Goal: Task Accomplishment & Management: Use online tool/utility

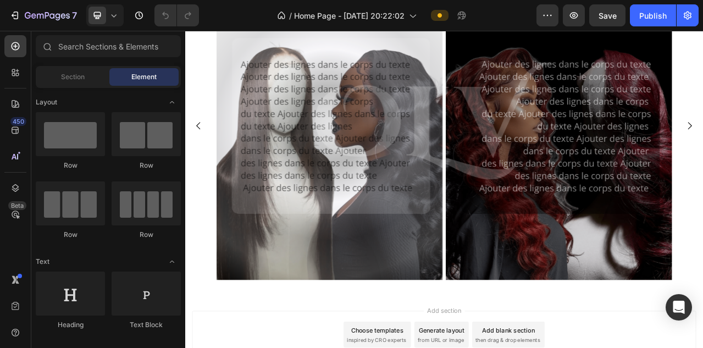
scroll to position [434, 0]
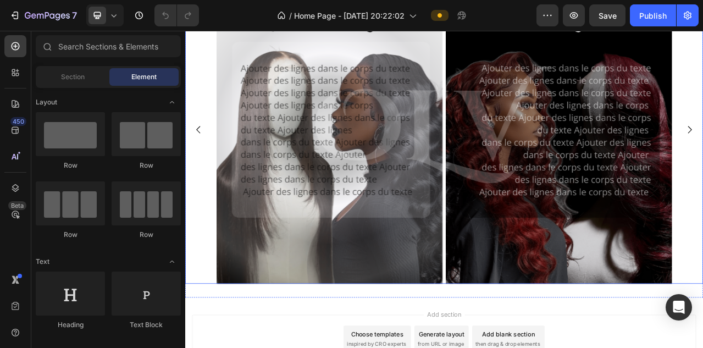
click at [208, 66] on div "Image Image Drop element here" at bounding box center [515, 156] width 660 height 393
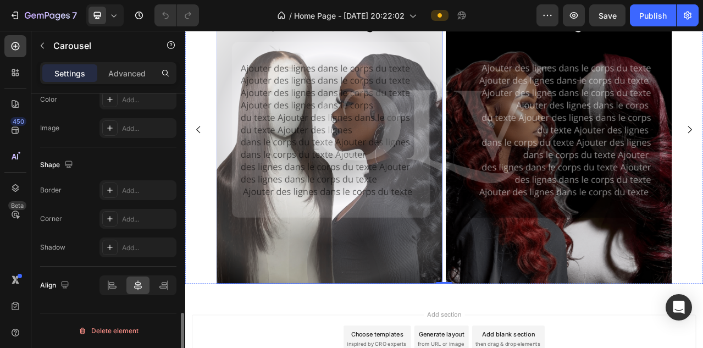
scroll to position [0, 0]
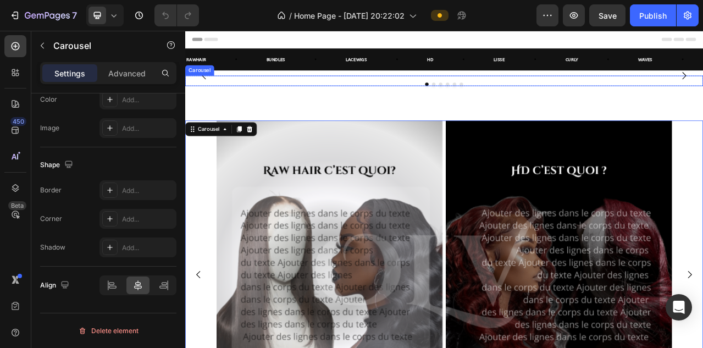
click at [372, 88] on div "Image Image Image Image Image Image" at bounding box center [515, 88] width 660 height 0
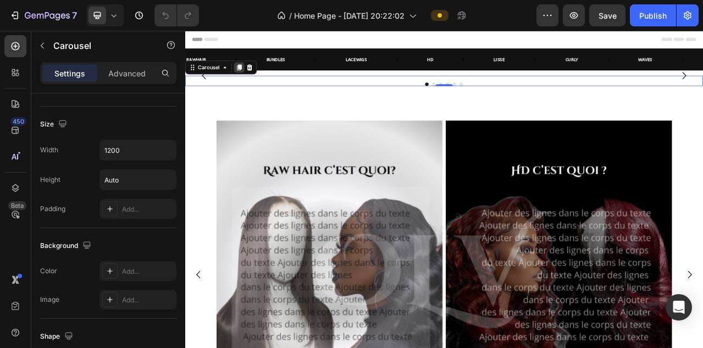
click at [256, 78] on icon at bounding box center [254, 78] width 6 height 8
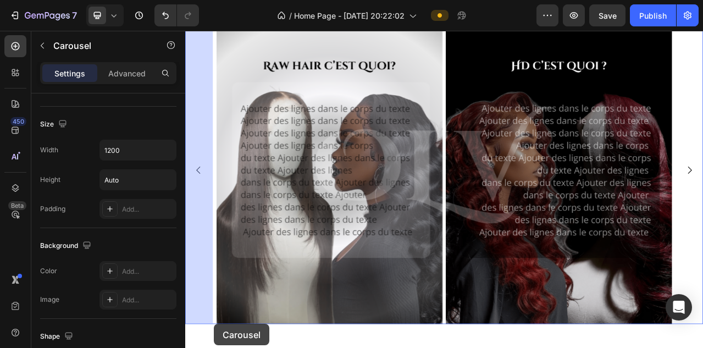
scroll to position [791, 0]
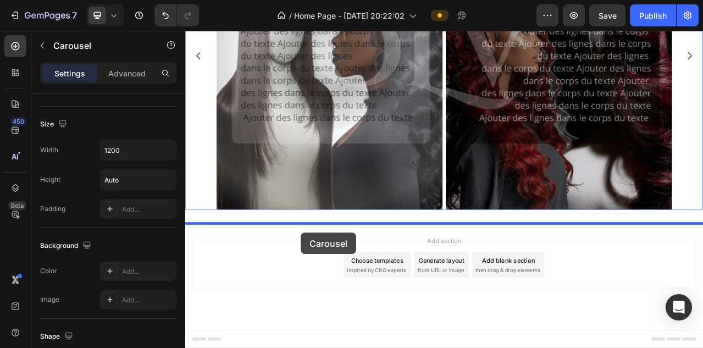
drag, startPoint x: 194, startPoint y: 57, endPoint x: 330, endPoint y: 284, distance: 265.1
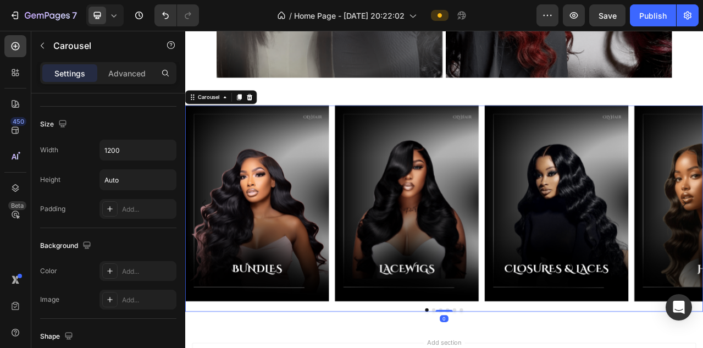
scroll to position [947, 0]
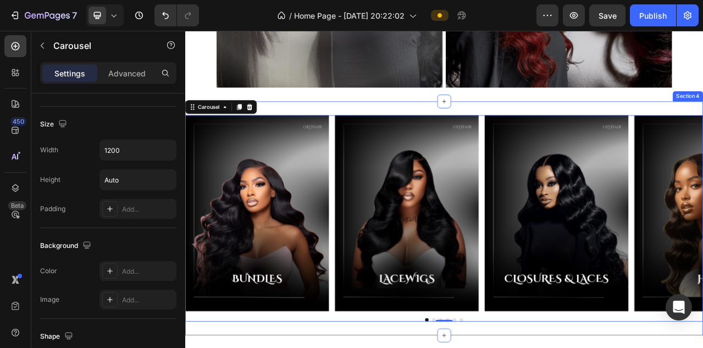
click at [471, 126] on div "Image Image Image Image Image Image Carousel 0 Section 4" at bounding box center [515, 270] width 660 height 298
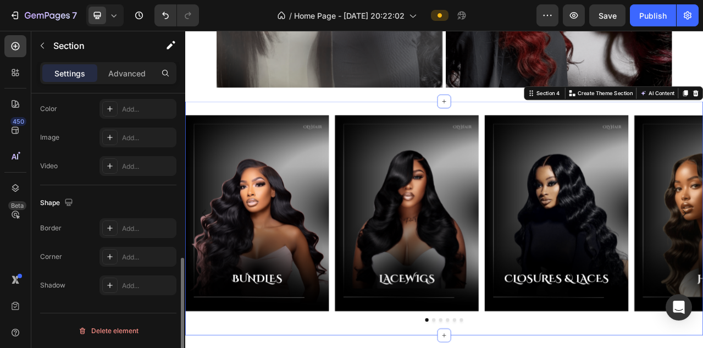
scroll to position [0, 0]
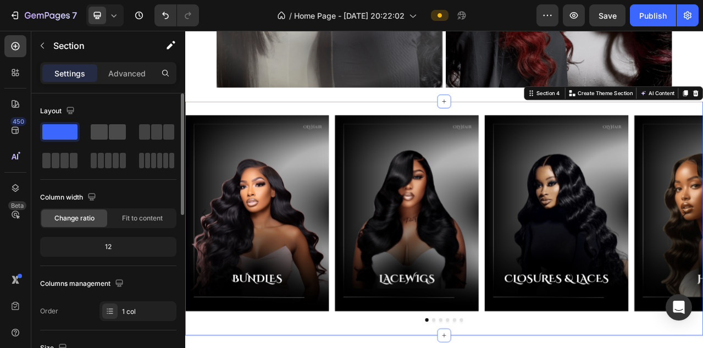
click at [102, 130] on span at bounding box center [99, 131] width 17 height 15
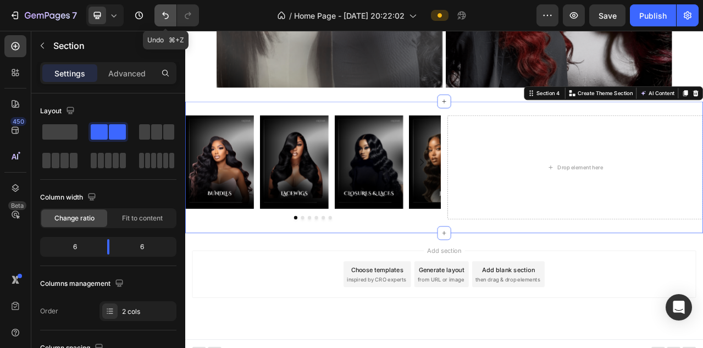
click at [164, 19] on icon "Undo/Redo" at bounding box center [165, 15] width 11 height 11
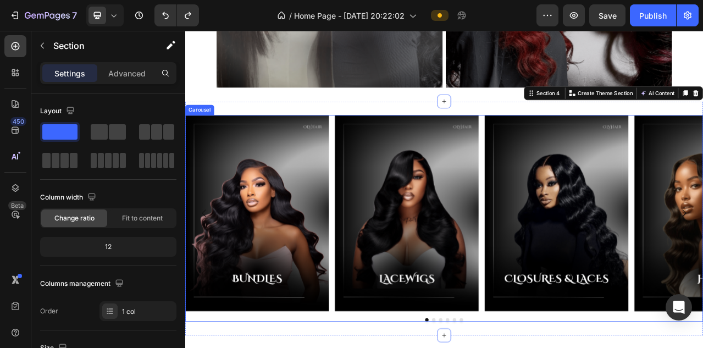
click at [565, 180] on div "Image Image Image Image Image Image" at bounding box center [515, 264] width 660 height 250
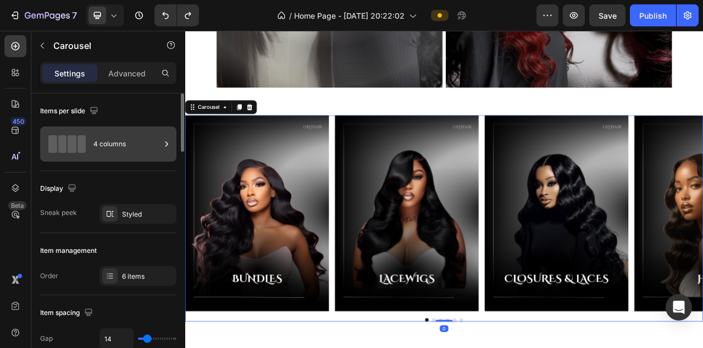
click at [142, 148] on div "4 columns" at bounding box center [126, 143] width 67 height 25
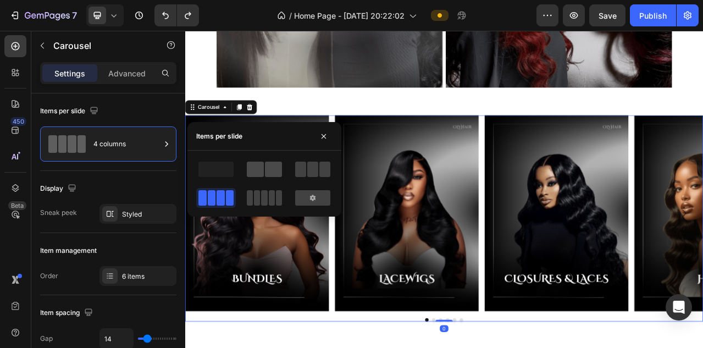
click at [264, 173] on div at bounding box center [264, 169] width 35 height 15
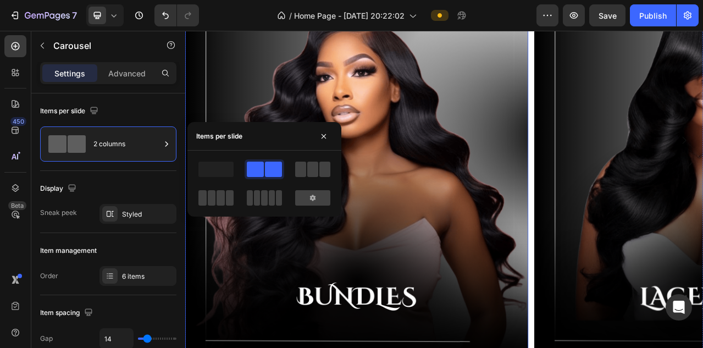
scroll to position [1214, 0]
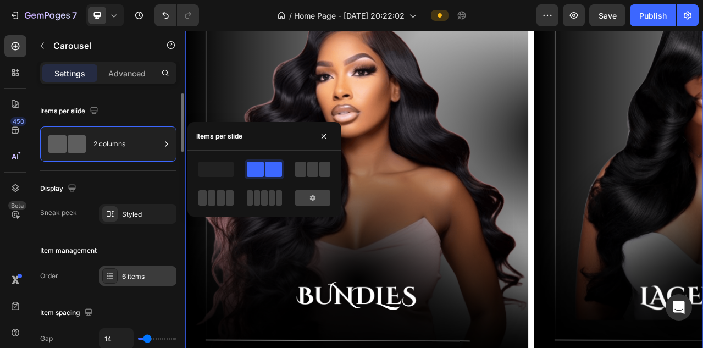
click at [154, 279] on div "6 items" at bounding box center [148, 277] width 52 height 10
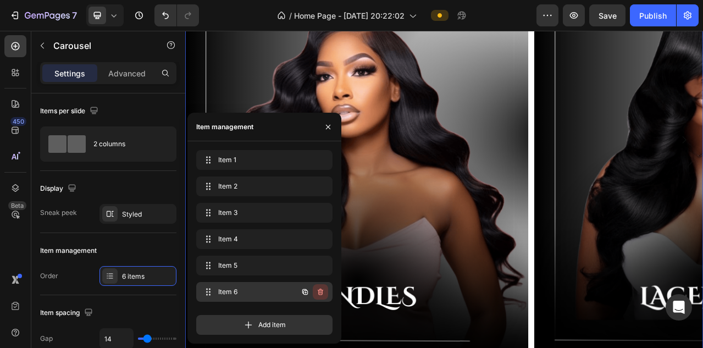
click at [325, 291] on button "button" at bounding box center [320, 291] width 15 height 15
click at [324, 291] on button "Delete" at bounding box center [313, 291] width 30 height 15
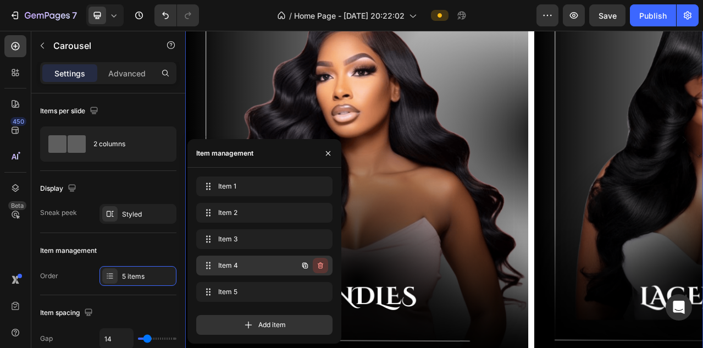
click at [320, 267] on icon "button" at bounding box center [320, 265] width 9 height 9
click at [315, 266] on div "Delete" at bounding box center [313, 266] width 20 height 10
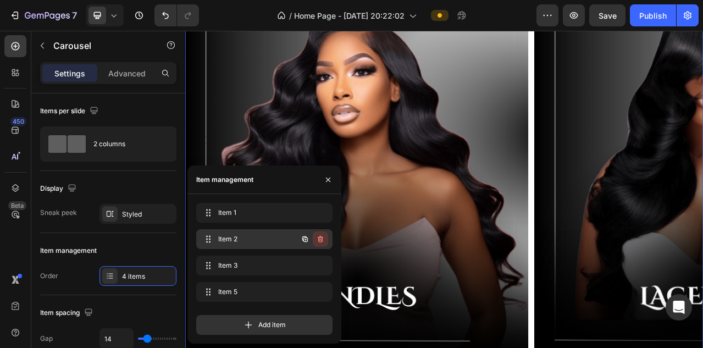
click at [322, 240] on icon "button" at bounding box center [320, 239] width 5 height 7
click at [322, 240] on div "Delete" at bounding box center [313, 239] width 20 height 10
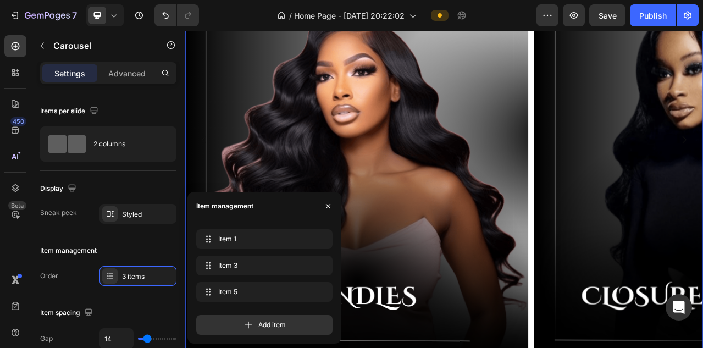
click at [153, 17] on div at bounding box center [174, 15] width 49 height 22
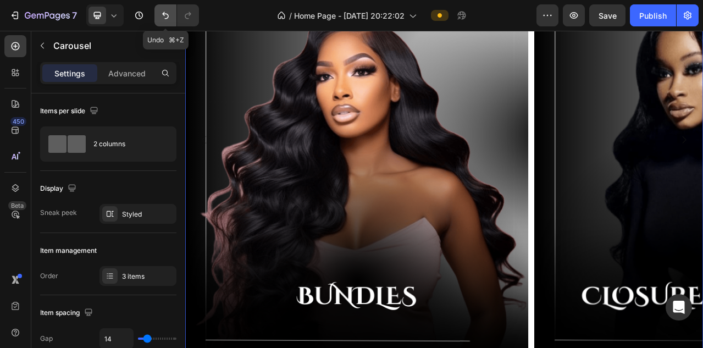
click at [162, 18] on icon "Undo/Redo" at bounding box center [165, 15] width 11 height 11
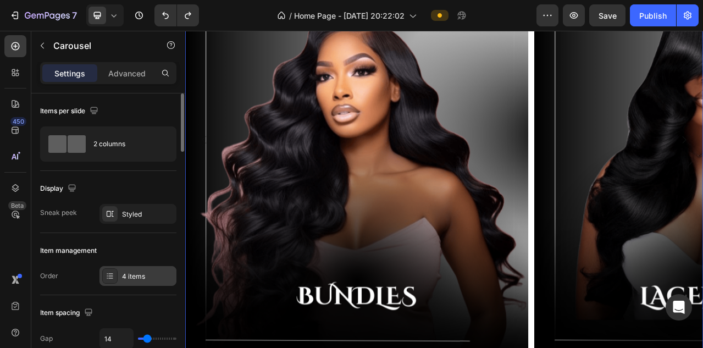
click at [140, 272] on div "4 items" at bounding box center [148, 277] width 52 height 10
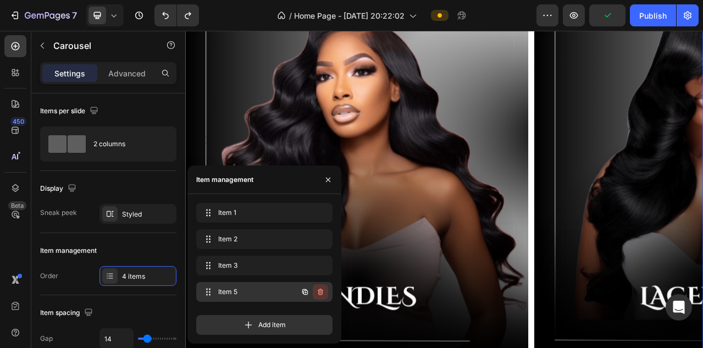
click at [324, 295] on icon "button" at bounding box center [320, 292] width 9 height 9
click at [311, 292] on div "Delete" at bounding box center [313, 292] width 20 height 10
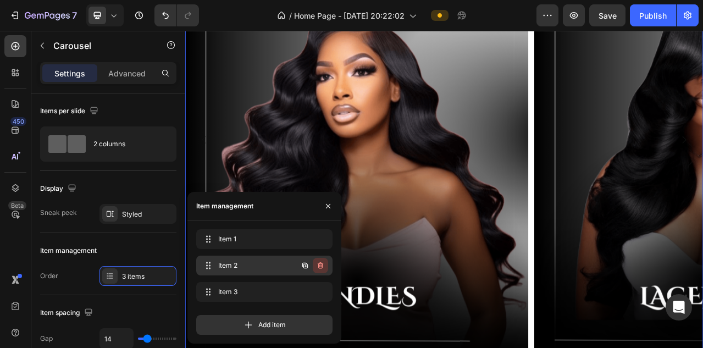
click at [322, 268] on icon "button" at bounding box center [320, 265] width 9 height 9
click at [322, 293] on icon "button" at bounding box center [320, 292] width 9 height 9
click at [310, 294] on div "Delete" at bounding box center [313, 292] width 20 height 10
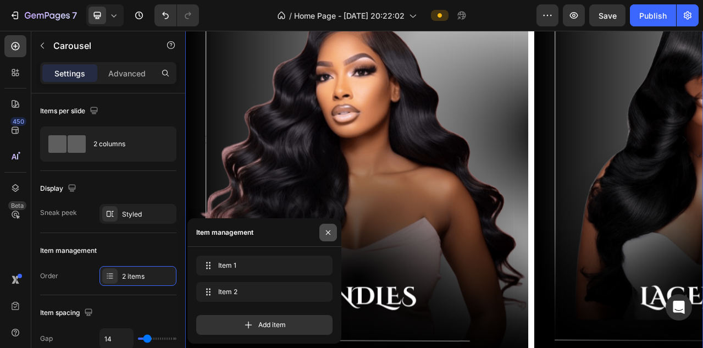
click at [325, 234] on icon "button" at bounding box center [328, 232] width 9 height 9
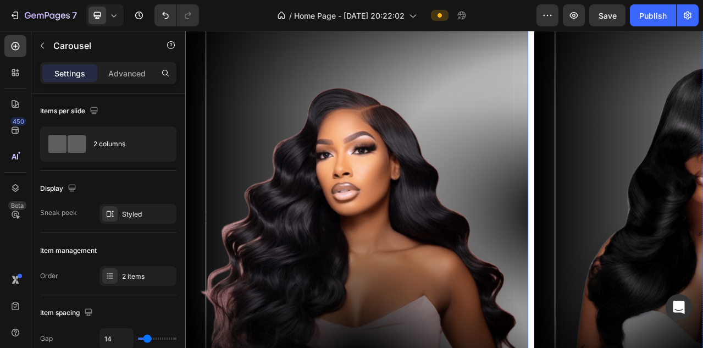
scroll to position [841, 0]
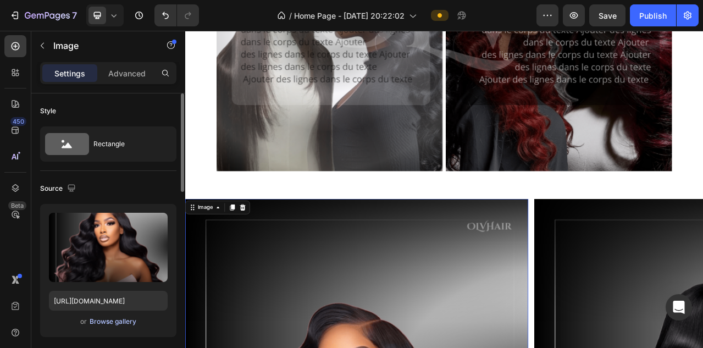
click at [113, 323] on div "Browse gallery" at bounding box center [113, 322] width 47 height 10
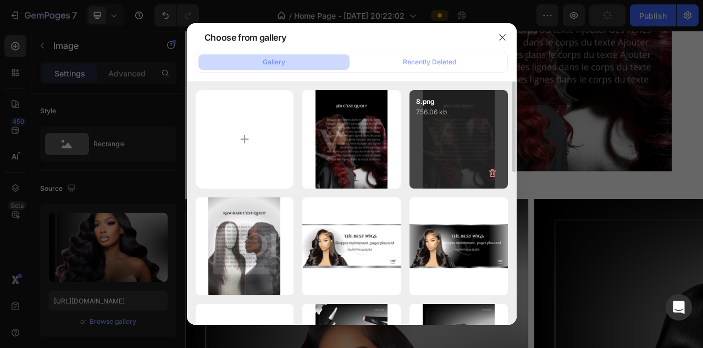
click at [441, 157] on div "8.png 756.06 kb" at bounding box center [459, 139] width 98 height 98
type input "https://cdn.shopify.com/s/files/1/0731/5800/0969/files/gempages_584660596926972…"
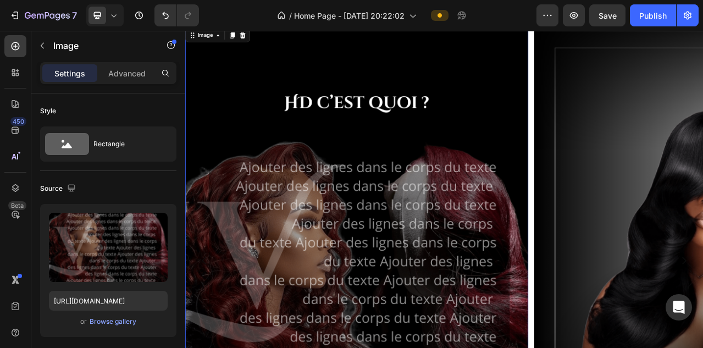
scroll to position [1058, 0]
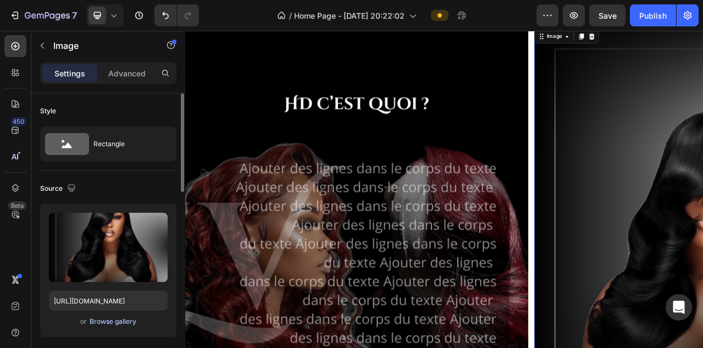
click at [104, 326] on div "Browse gallery" at bounding box center [113, 322] width 47 height 10
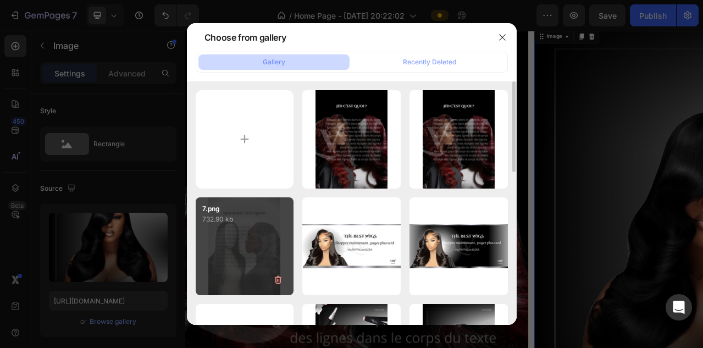
click at [253, 247] on div "7.png 732.90 kb" at bounding box center [245, 246] width 98 height 98
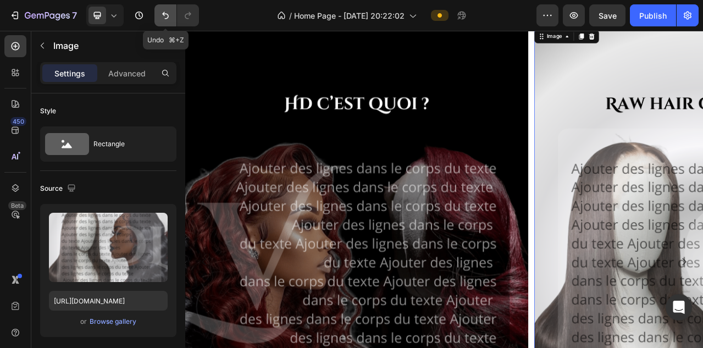
click at [165, 12] on icon "Undo/Redo" at bounding box center [165, 15] width 11 height 11
type input "https://cdn.shopify.com/s/files/1/0731/5800/0969/files/gempages_584660596926972…"
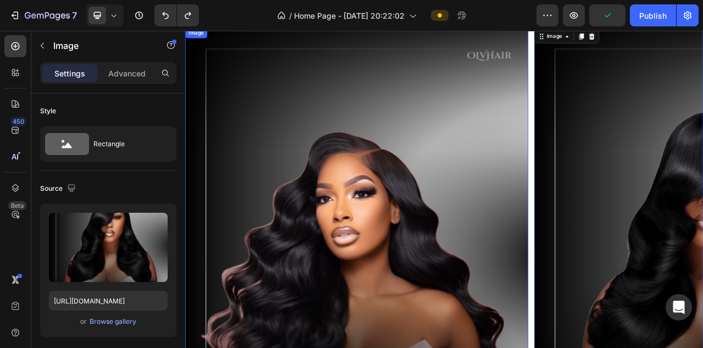
click at [341, 201] on img at bounding box center [403, 325] width 437 height 597
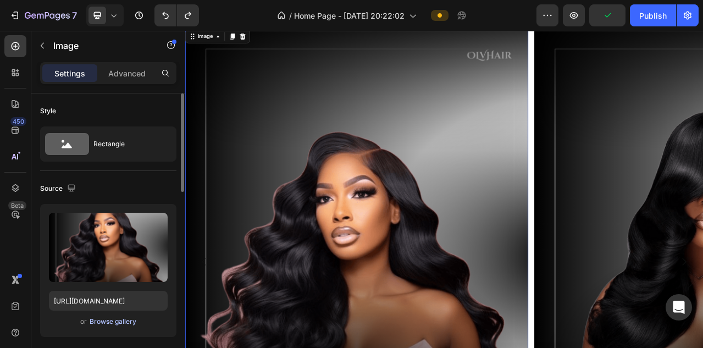
click at [107, 321] on div "Browse gallery" at bounding box center [113, 322] width 47 height 10
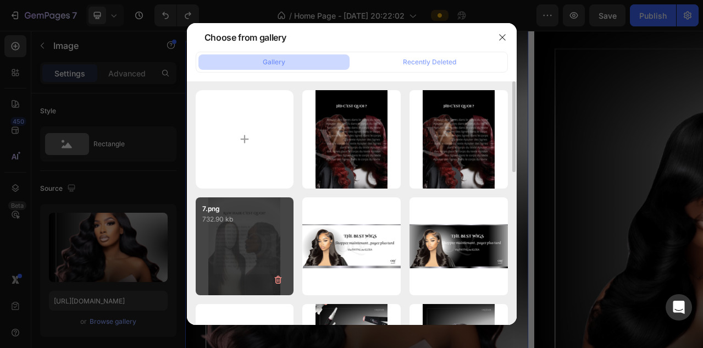
click at [256, 241] on div "7.png 732.90 kb" at bounding box center [245, 246] width 98 height 98
type input "https://cdn.shopify.com/s/files/1/0731/5800/0969/files/gempages_584660596926972…"
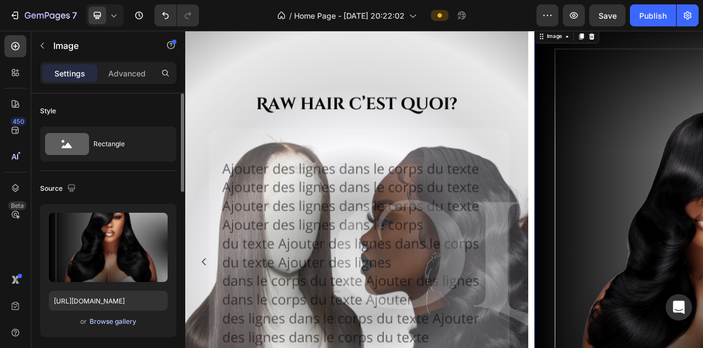
click at [98, 323] on div "Browse gallery" at bounding box center [113, 322] width 47 height 10
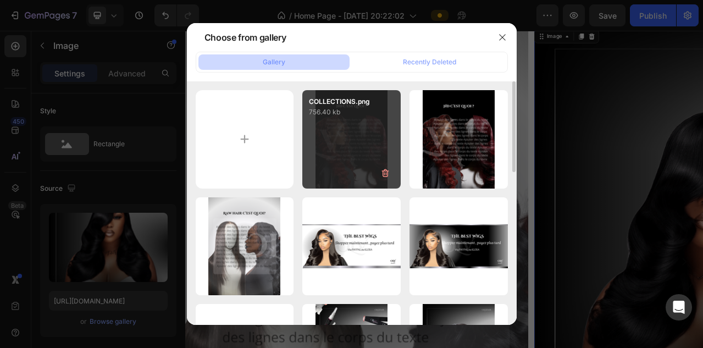
click at [345, 150] on div "COLLECTIONS.png 756.40 kb" at bounding box center [351, 139] width 98 height 98
type input "https://cdn.shopify.com/s/files/1/0731/5800/0969/files/gempages_584660596926972…"
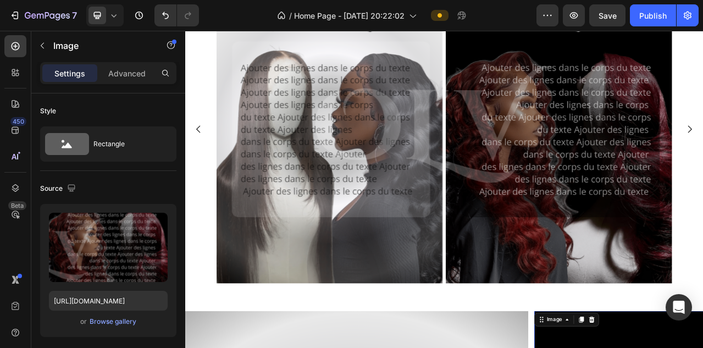
scroll to position [637, 0]
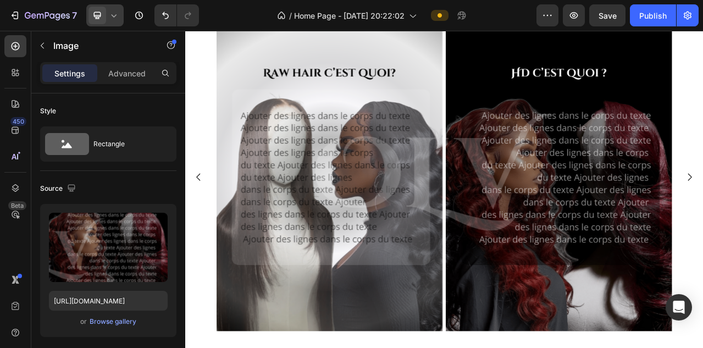
click at [117, 4] on div at bounding box center [104, 15] width 37 height 22
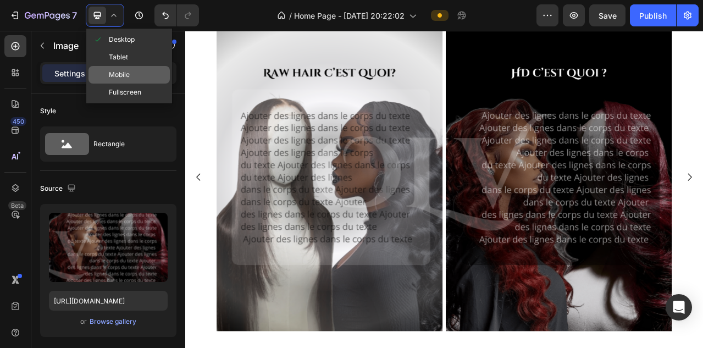
click at [115, 79] on span "Mobile" at bounding box center [119, 74] width 21 height 11
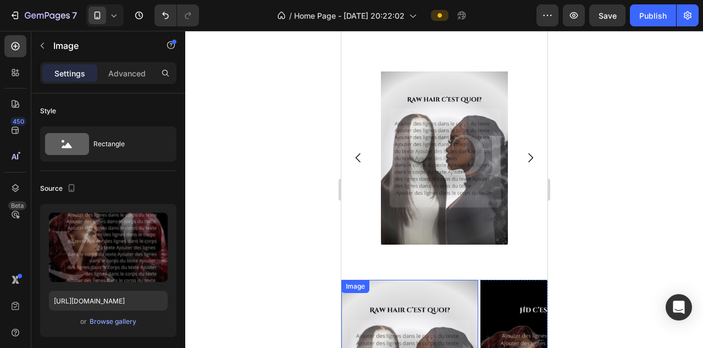
scroll to position [583, 0]
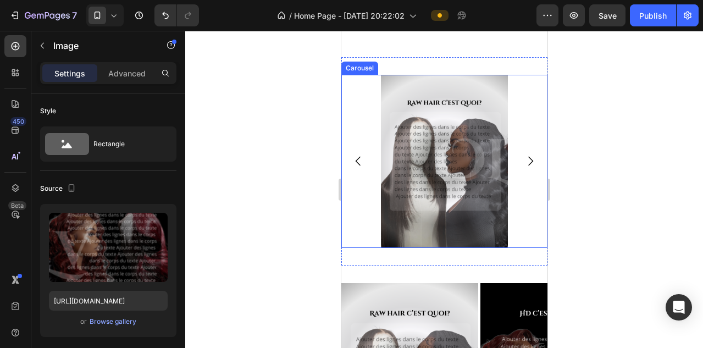
click at [377, 96] on div "Image Image Drop element here" at bounding box center [444, 161] width 206 height 173
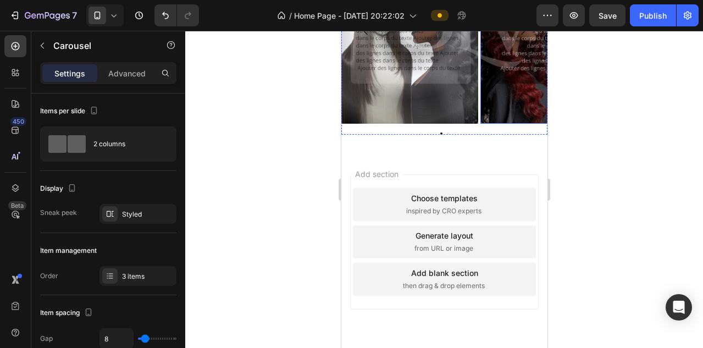
click at [489, 62] on img at bounding box center [548, 30] width 137 height 186
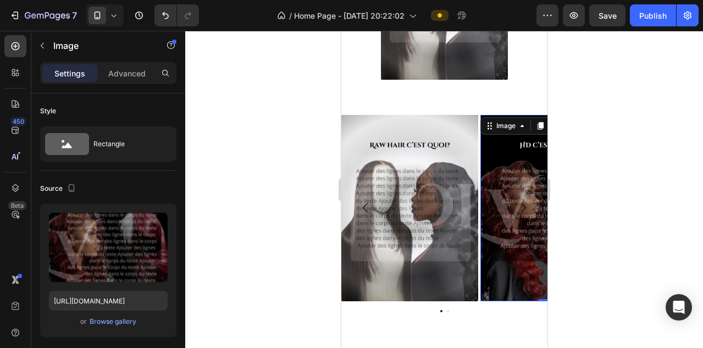
scroll to position [388, 0]
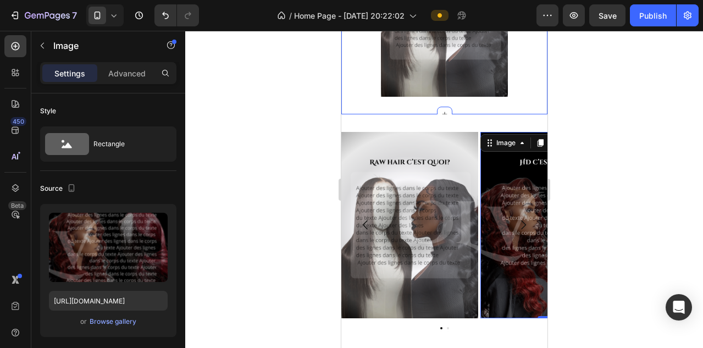
click at [493, 102] on div "Image Image Drop element here Carousel Section 3" at bounding box center [444, 10] width 206 height 208
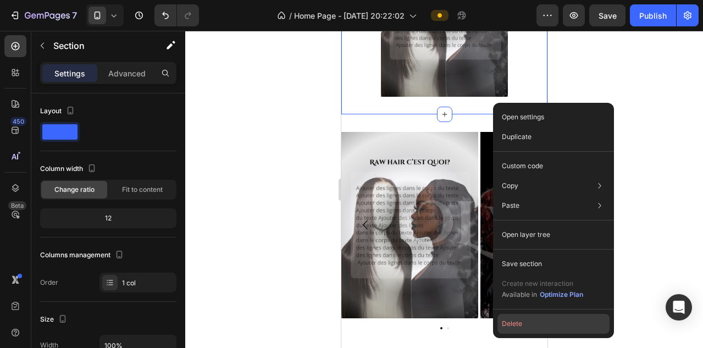
click at [516, 322] on button "Delete" at bounding box center [554, 324] width 112 height 20
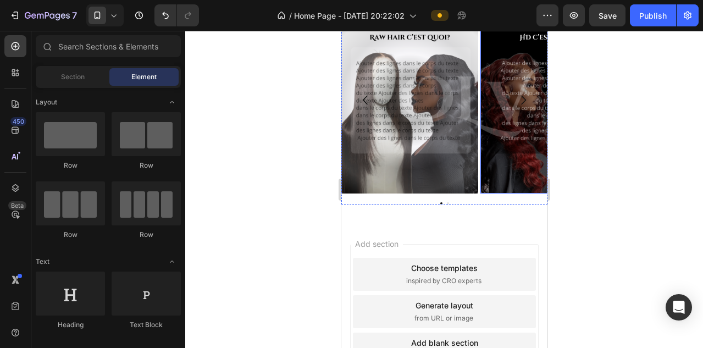
scroll to position [0, 0]
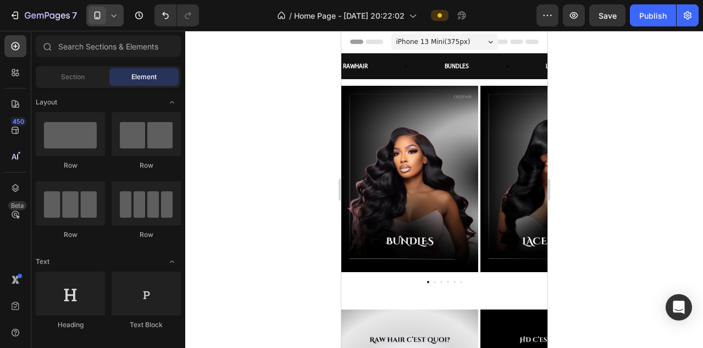
click at [119, 15] on icon at bounding box center [113, 15] width 11 height 11
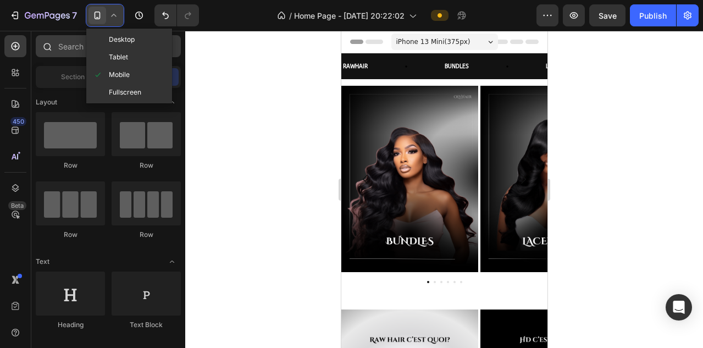
click at [129, 37] on span "Desktop" at bounding box center [122, 39] width 26 height 11
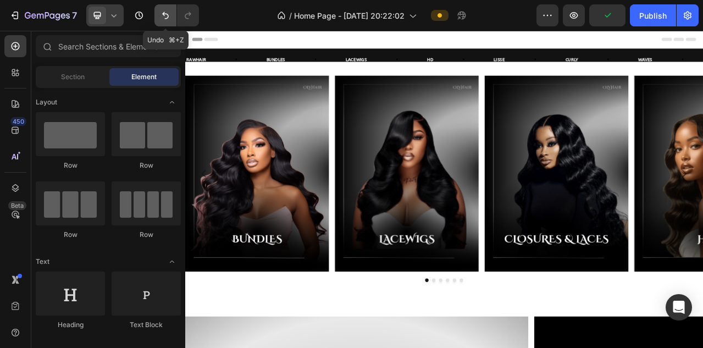
click at [164, 20] on icon "Undo/Redo" at bounding box center [165, 15] width 11 height 11
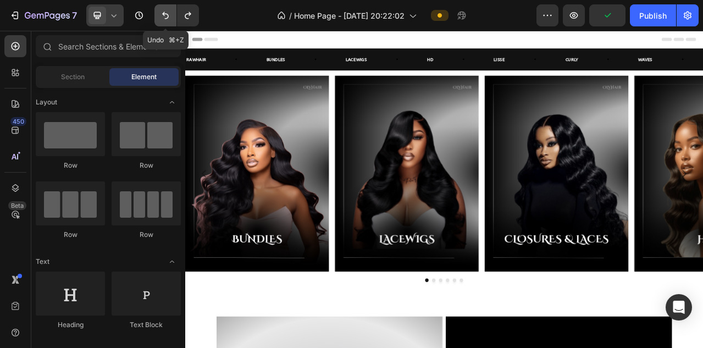
click at [164, 20] on icon "Undo/Redo" at bounding box center [165, 15] width 11 height 11
drag, startPoint x: 164, startPoint y: 20, endPoint x: 199, endPoint y: 198, distance: 181.6
click at [164, 20] on icon "Undo/Redo" at bounding box center [165, 15] width 11 height 11
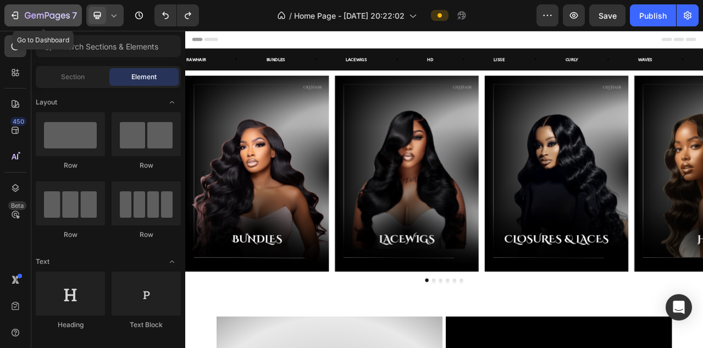
click at [25, 15] on icon "button" at bounding box center [28, 15] width 6 height 7
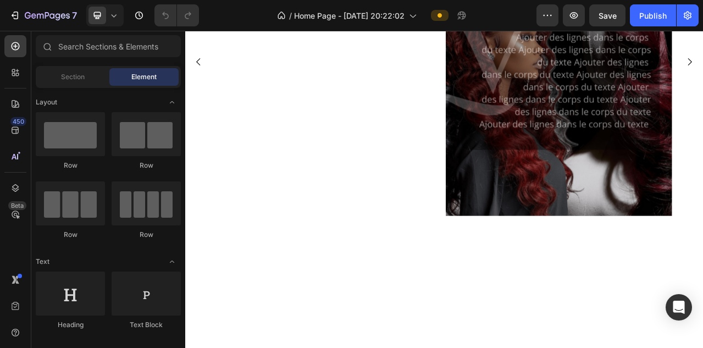
scroll to position [222, 0]
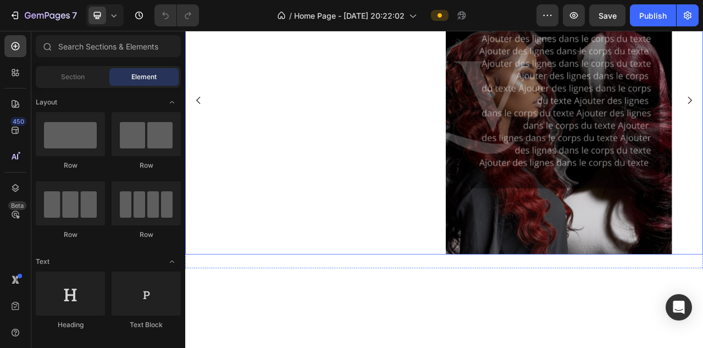
click at [217, 193] on div "Image Image Drop element here" at bounding box center [515, 119] width 660 height 393
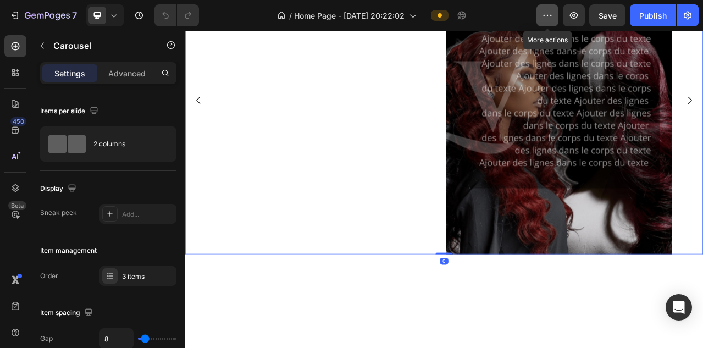
click at [547, 15] on icon "button" at bounding box center [547, 15] width 11 height 11
click at [534, 18] on div "/ Home Page - Sep 16, 20:22:02" at bounding box center [372, 15] width 329 height 22
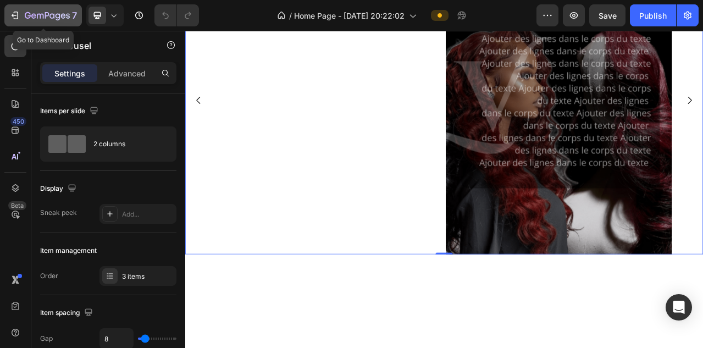
click at [19, 22] on button "7" at bounding box center [43, 15] width 78 height 22
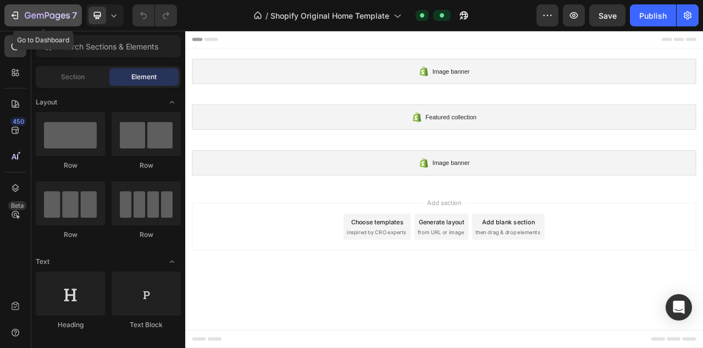
click at [20, 12] on div "7" at bounding box center [43, 15] width 68 height 13
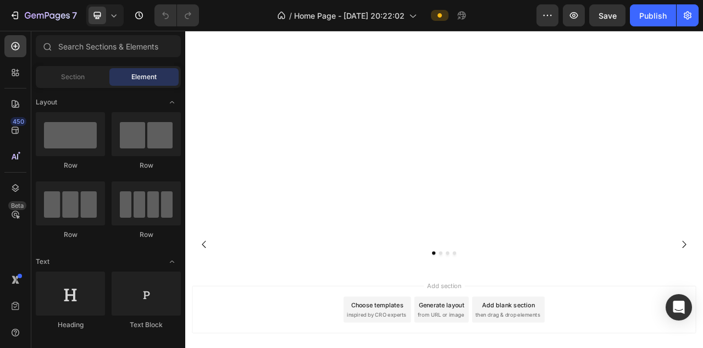
scroll to position [501, 0]
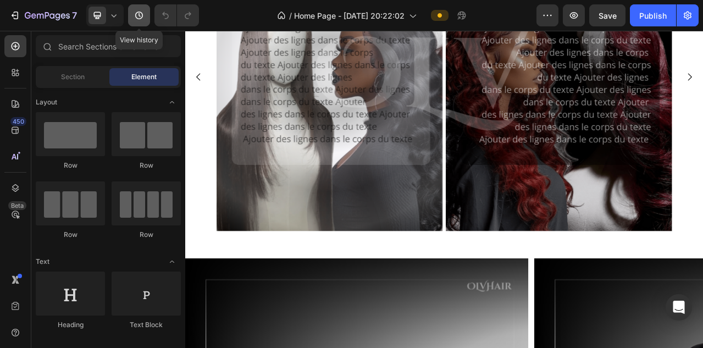
click at [134, 20] on icon "button" at bounding box center [139, 15] width 11 height 11
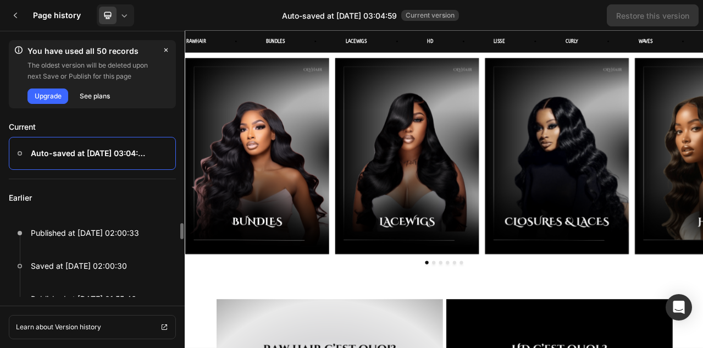
scroll to position [2, 0]
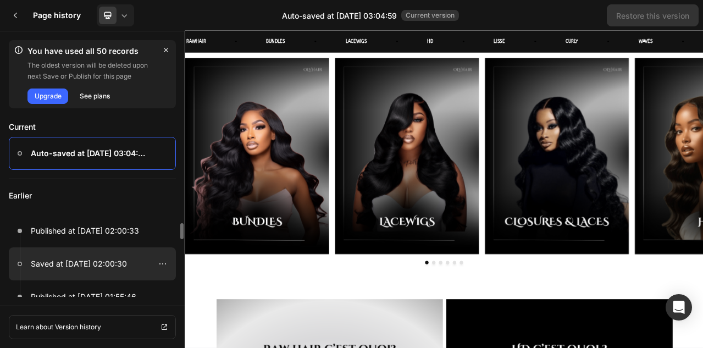
click at [111, 264] on p "Saved at Sep 26, 02:00:30" at bounding box center [79, 263] width 96 height 13
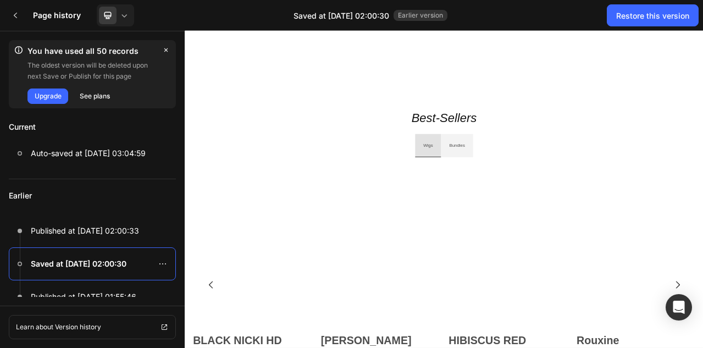
scroll to position [660, 0]
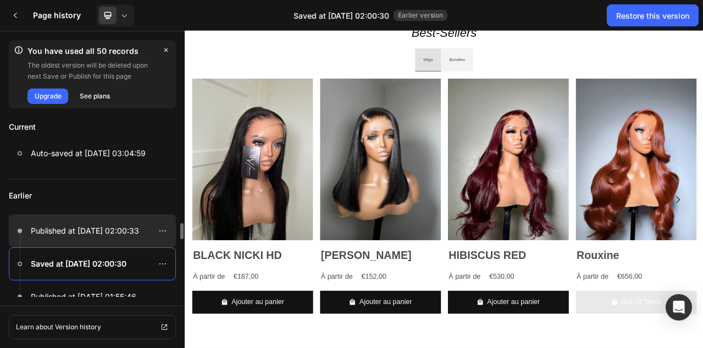
click at [111, 231] on p "Published at Sep 26, 02:00:33" at bounding box center [85, 230] width 108 height 13
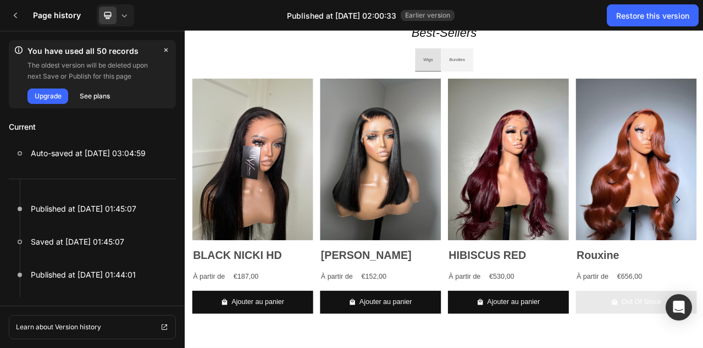
scroll to position [0, 0]
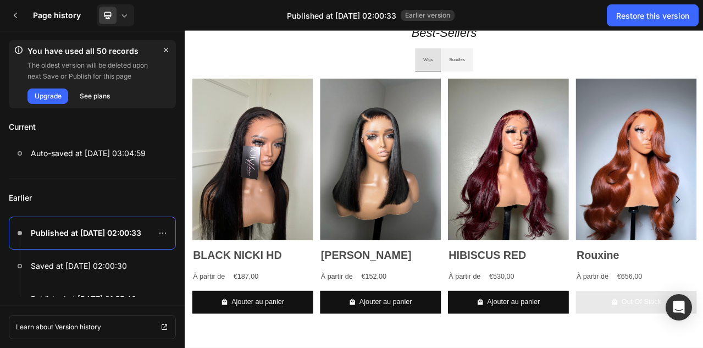
click at [549, 347] on div "Best-Sellers Heading Wigs Bundles Product Images BLACK NICKI HD Product Title À…" at bounding box center [515, 215] width 660 height 421
click at [16, 15] on icon at bounding box center [15, 15] width 9 height 9
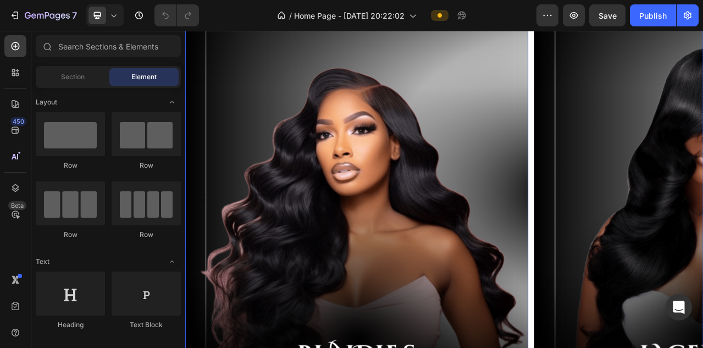
scroll to position [451, 0]
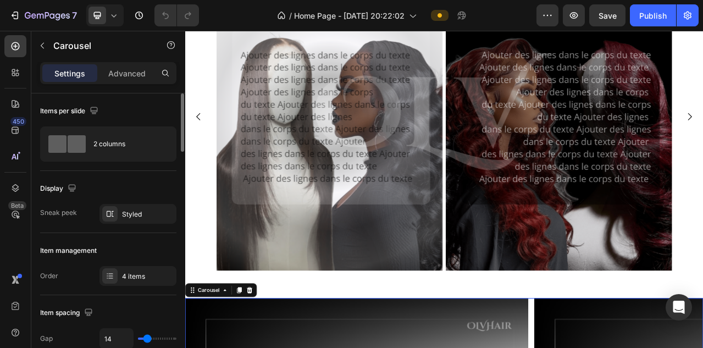
click at [121, 322] on div "Item spacing Gap 14" at bounding box center [108, 326] width 136 height 63
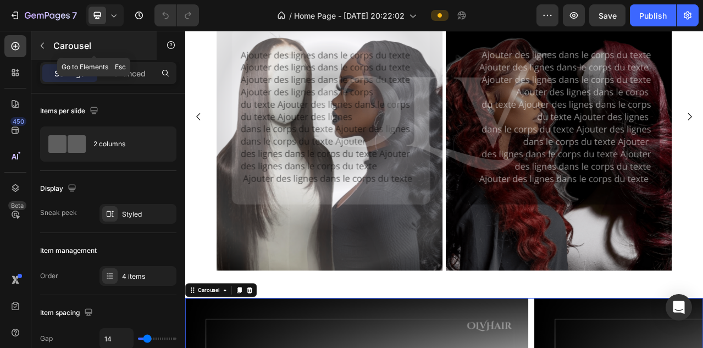
click at [42, 47] on icon "button" at bounding box center [42, 46] width 3 height 6
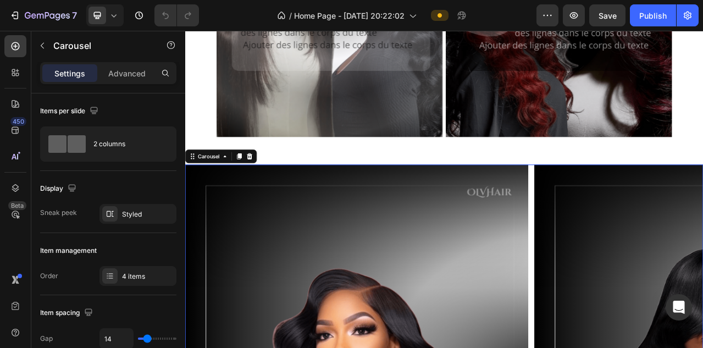
scroll to position [861, 0]
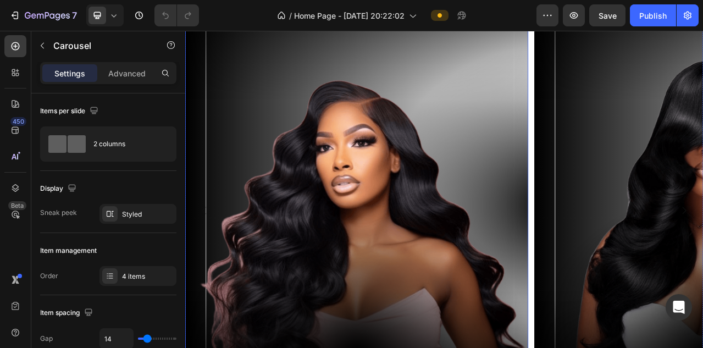
click at [357, 266] on img at bounding box center [403, 260] width 437 height 597
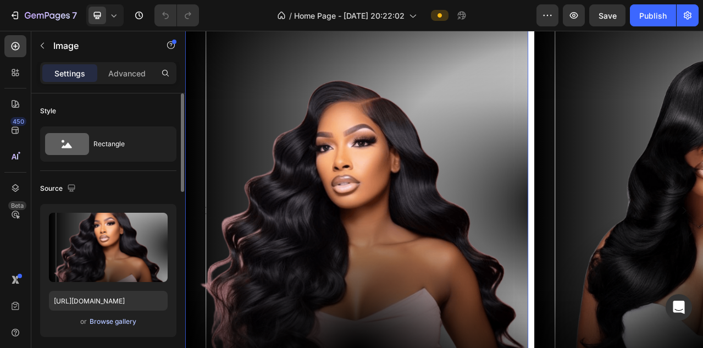
click at [117, 322] on div "Browse gallery" at bounding box center [113, 322] width 47 height 10
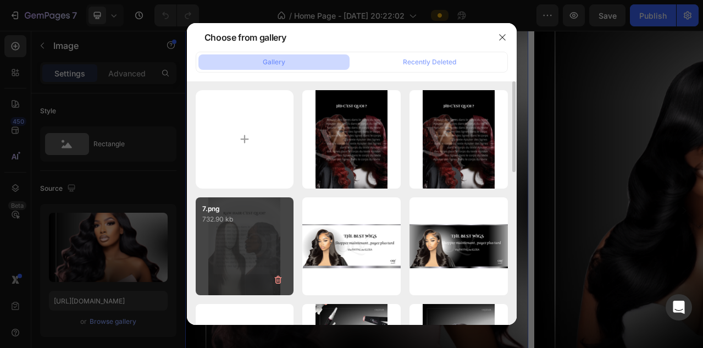
click at [253, 234] on div "7.png 732.90 kb" at bounding box center [245, 246] width 98 height 98
type input "https://cdn.shopify.com/s/files/1/0731/5800/0969/files/gempages_584660596926972…"
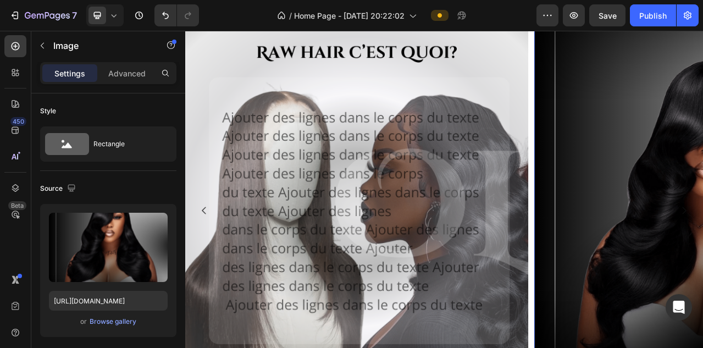
click at [131, 324] on div "Browse gallery" at bounding box center [113, 322] width 47 height 10
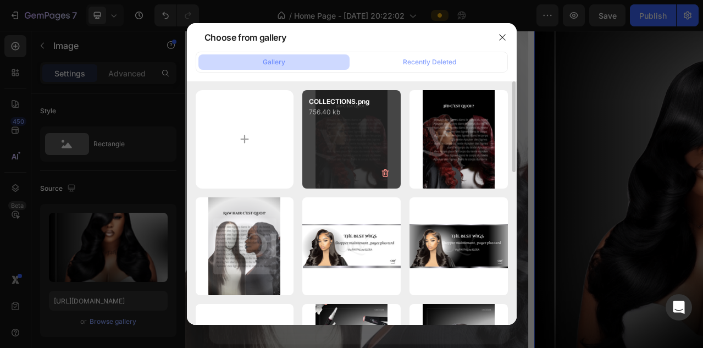
click at [354, 140] on div "COLLECTIONS.png 756.40 kb" at bounding box center [351, 139] width 98 height 98
type input "https://cdn.shopify.com/s/files/1/0731/5800/0969/files/gempages_584660596926972…"
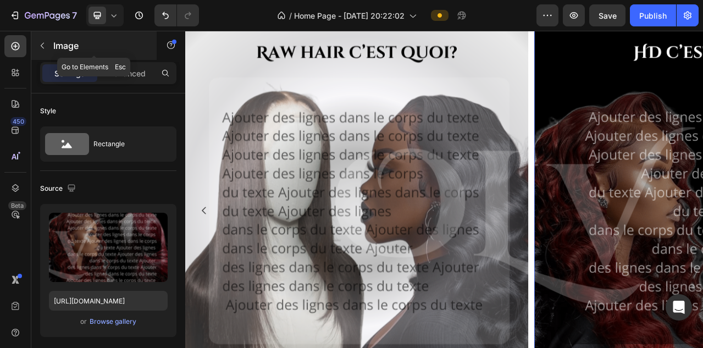
click at [43, 47] on icon "button" at bounding box center [42, 45] width 9 height 9
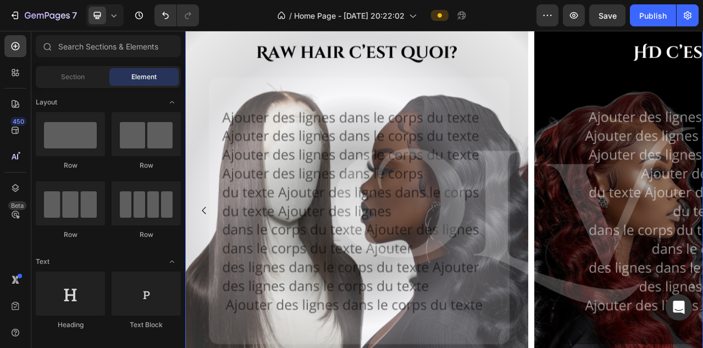
drag, startPoint x: 628, startPoint y: 153, endPoint x: 328, endPoint y: 133, distance: 300.8
click at [628, 152] on div "Image Image Image Image" at bounding box center [515, 260] width 660 height 597
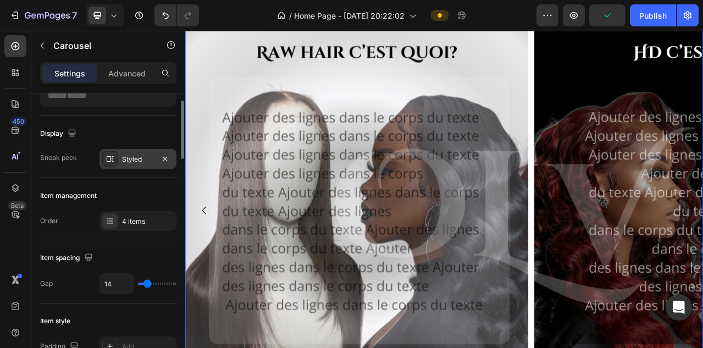
scroll to position [68, 0]
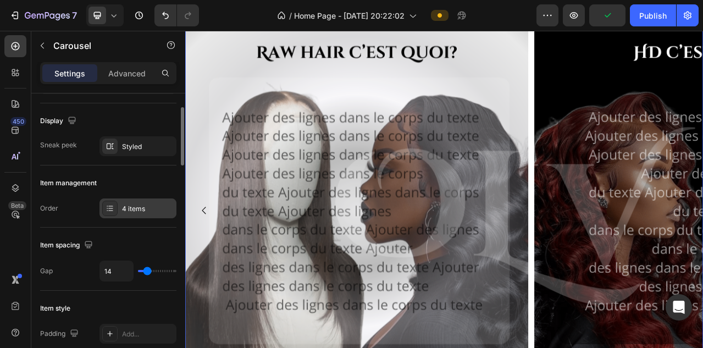
click at [152, 207] on div "4 items" at bounding box center [148, 209] width 52 height 10
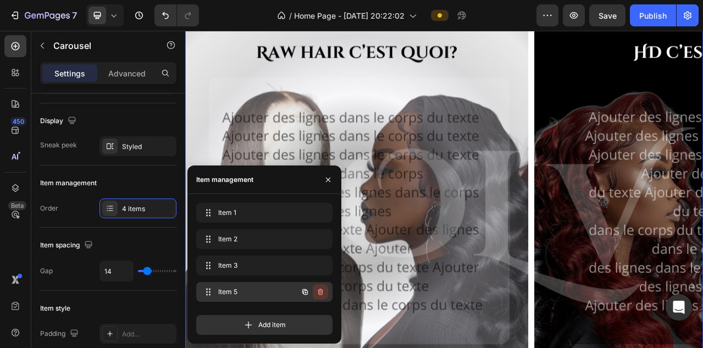
click at [318, 291] on icon "button" at bounding box center [320, 292] width 5 height 7
click at [318, 291] on div "Delete" at bounding box center [313, 292] width 20 height 10
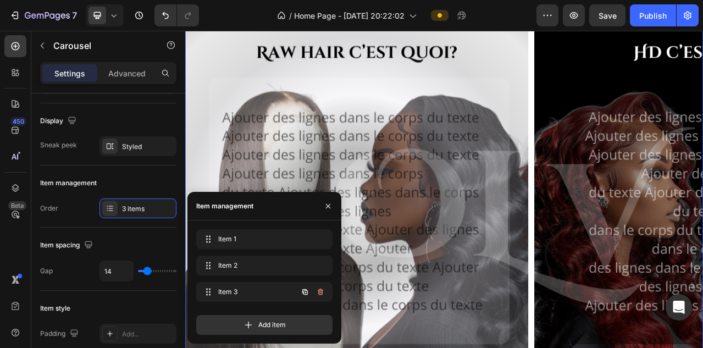
click at [318, 291] on icon "button" at bounding box center [320, 292] width 5 height 7
click at [318, 291] on div "Delete" at bounding box center [313, 292] width 20 height 10
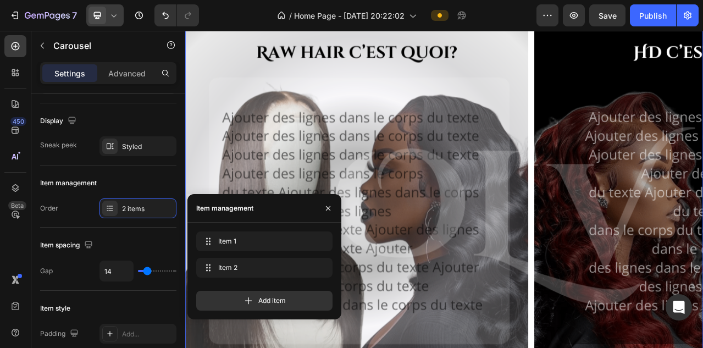
click at [118, 19] on icon at bounding box center [113, 15] width 11 height 11
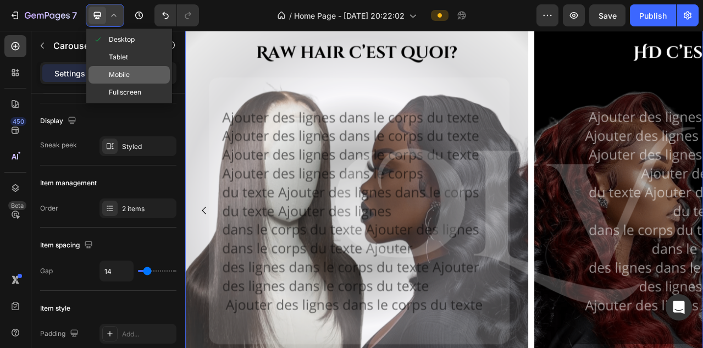
click at [142, 71] on div "Mobile" at bounding box center [129, 75] width 81 height 18
type input "4"
type input "100%"
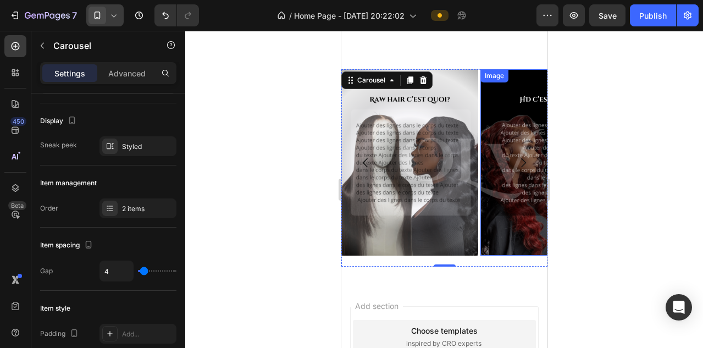
click at [602, 182] on div at bounding box center [444, 189] width 518 height 317
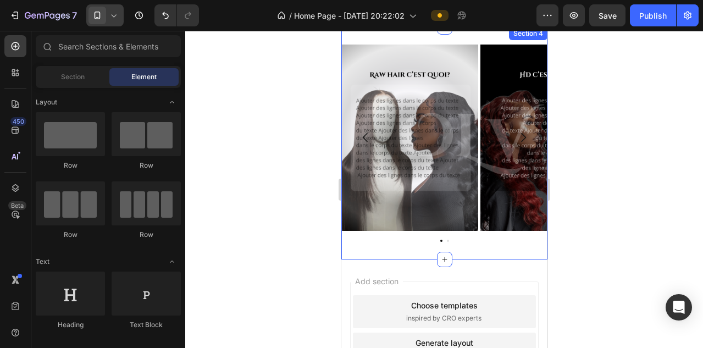
scroll to position [510, 0]
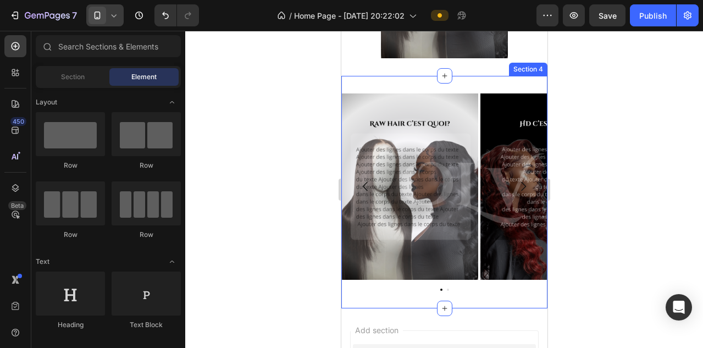
click at [461, 84] on div "Image Image Carousel Section 4" at bounding box center [444, 192] width 206 height 233
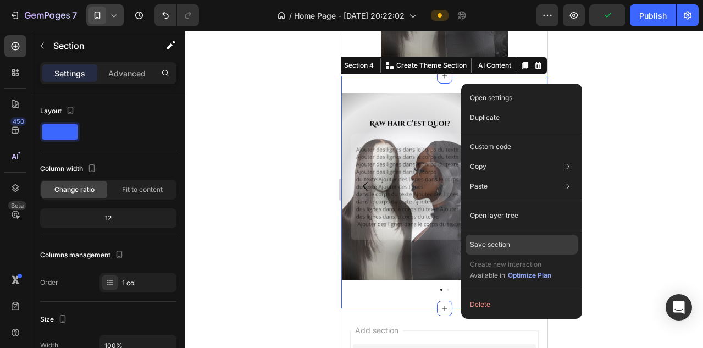
click at [495, 242] on p "Save section" at bounding box center [490, 245] width 40 height 10
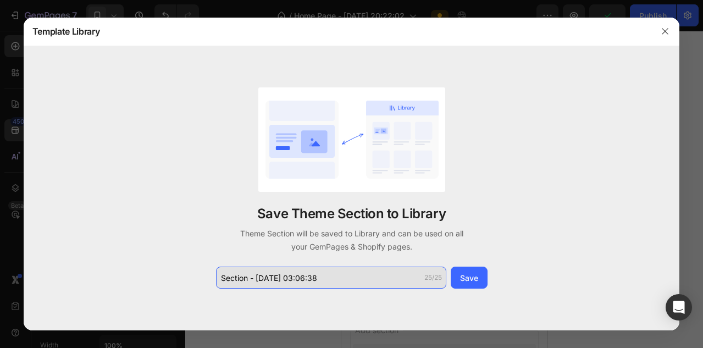
click at [318, 274] on input "Section - Sep 28 03:06:38" at bounding box center [331, 278] width 230 height 22
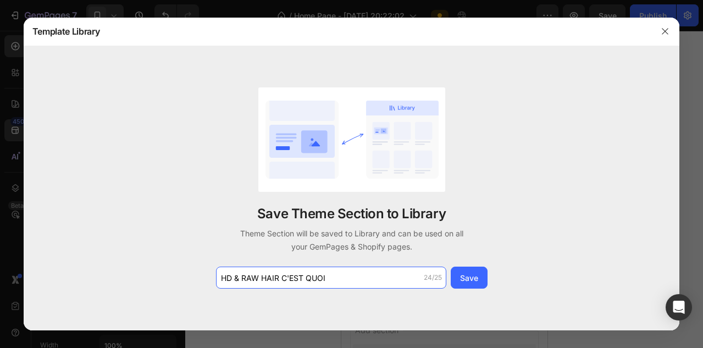
type input "HD & RAW HAIR C'EST QUOI"
click at [472, 282] on div "Save" at bounding box center [469, 278] width 18 height 12
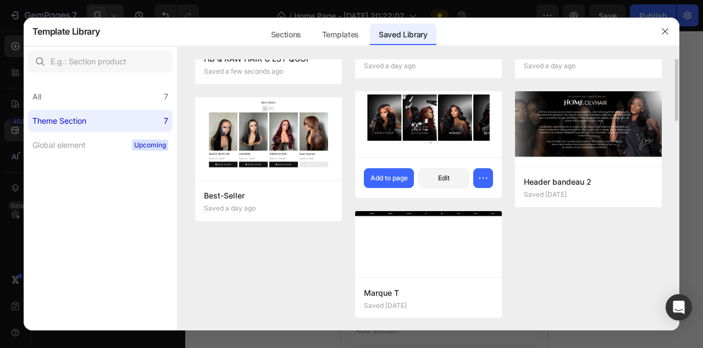
scroll to position [0, 0]
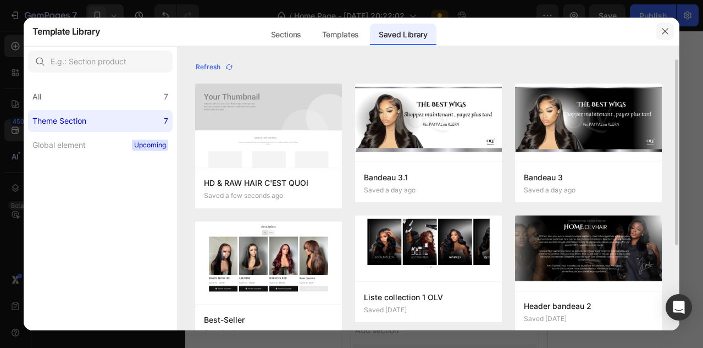
click at [669, 27] on icon "button" at bounding box center [665, 31] width 9 height 9
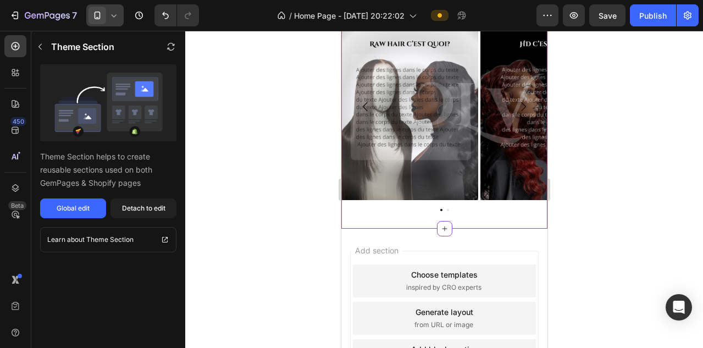
scroll to position [703, 0]
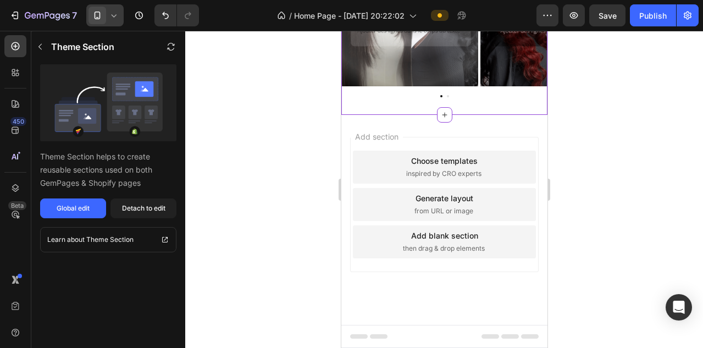
click at [119, 14] on icon at bounding box center [113, 15] width 11 height 11
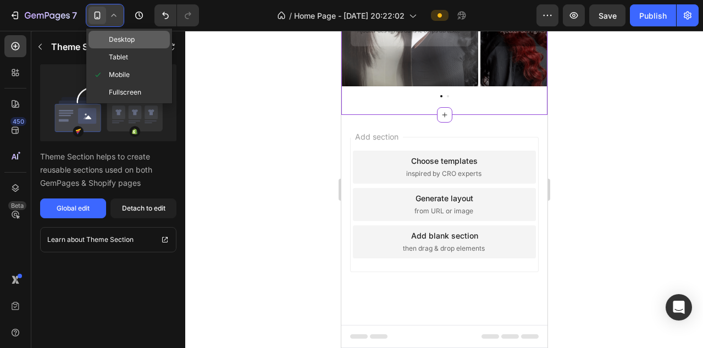
click at [120, 41] on span "Desktop" at bounding box center [122, 39] width 26 height 11
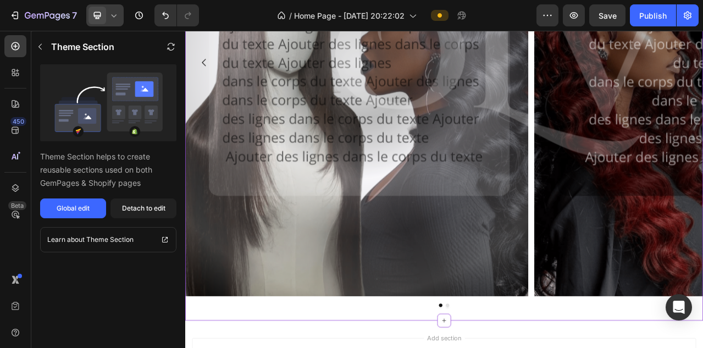
scroll to position [953, 0]
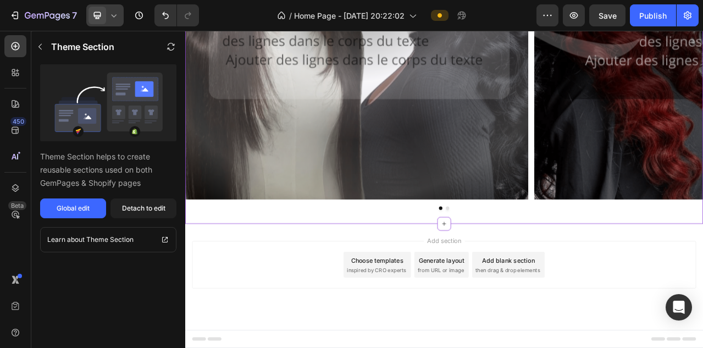
click at [582, 325] on div "Add blank section" at bounding box center [597, 323] width 67 height 12
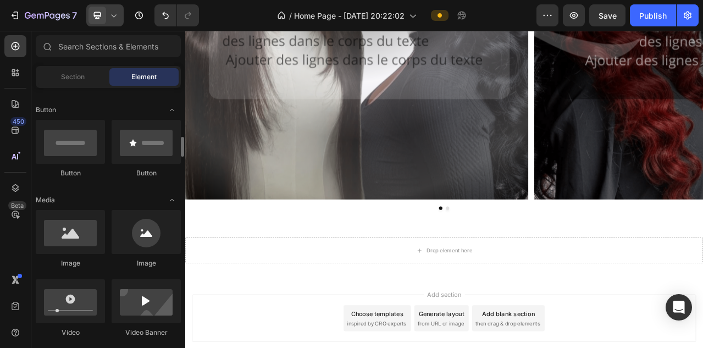
scroll to position [270, 0]
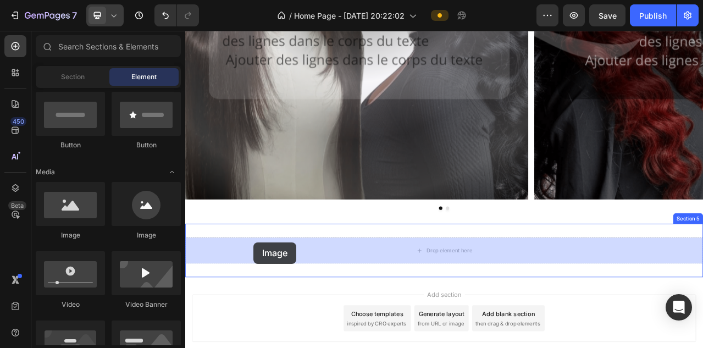
drag, startPoint x: 248, startPoint y: 238, endPoint x: 272, endPoint y: 300, distance: 67.2
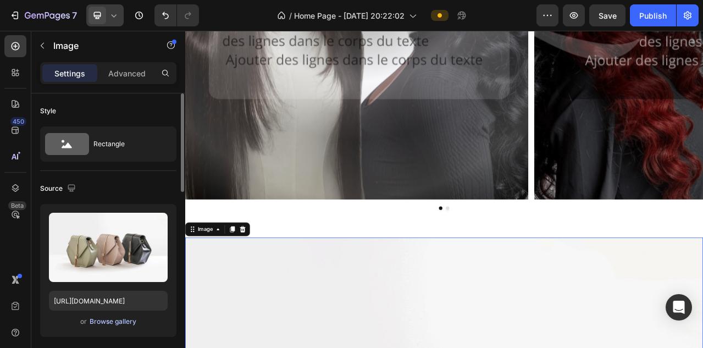
click at [116, 322] on div "Browse gallery" at bounding box center [113, 322] width 47 height 10
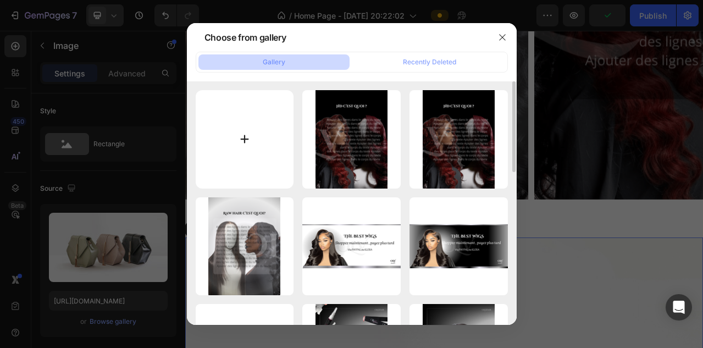
type input "C:\fakepath\Capture d’écran 2025-09-28 à 03.07.51.png"
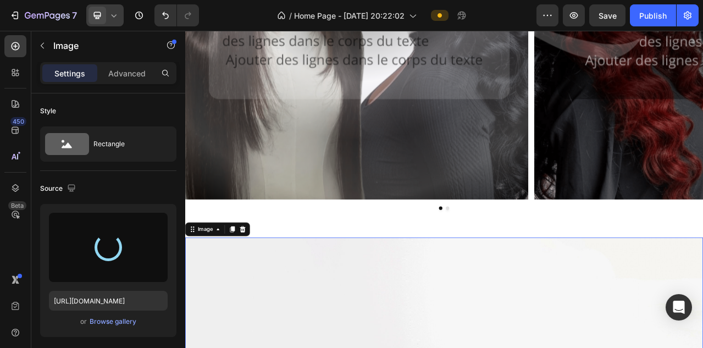
type input "https://cdn.shopify.com/s/files/1/0731/5800/0969/files/gempages_584660596926972…"
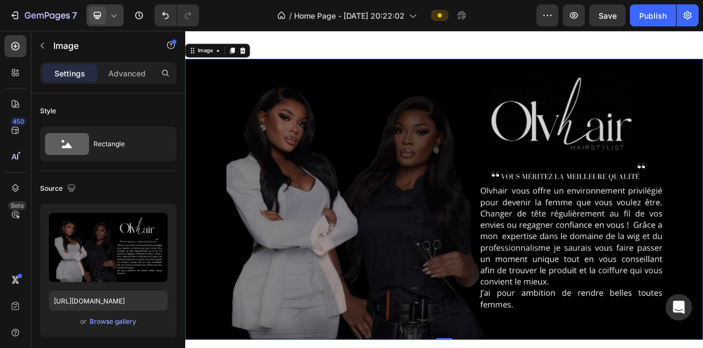
scroll to position [1228, 0]
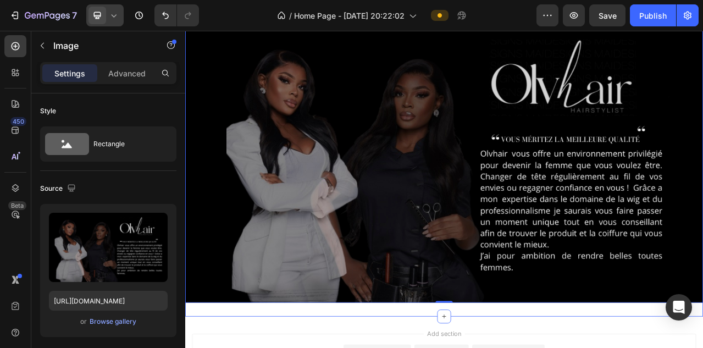
click at [263, 347] on div "Image 0 Section 5" at bounding box center [515, 198] width 660 height 393
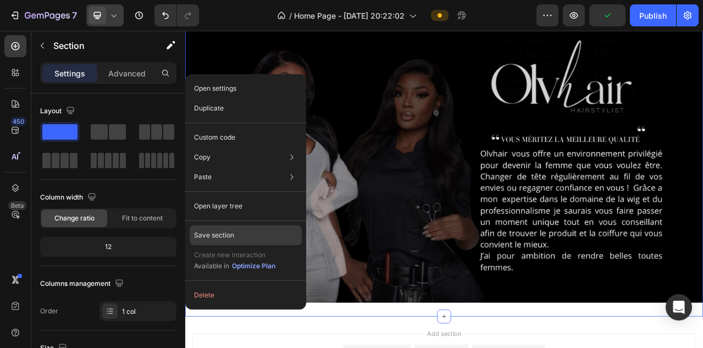
click at [217, 235] on p "Save section" at bounding box center [214, 235] width 40 height 10
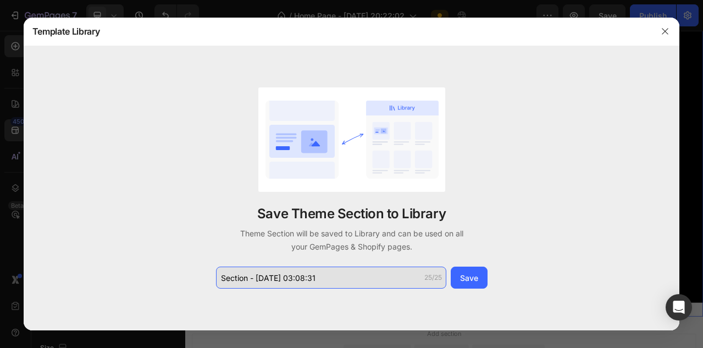
click at [261, 282] on input "Section - Sep 28 03:08:31" at bounding box center [331, 278] width 230 height 22
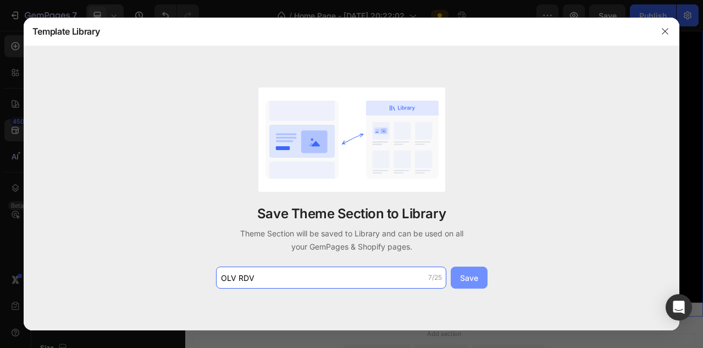
type input "OLV RDV"
click at [467, 284] on button "Save" at bounding box center [469, 278] width 37 height 22
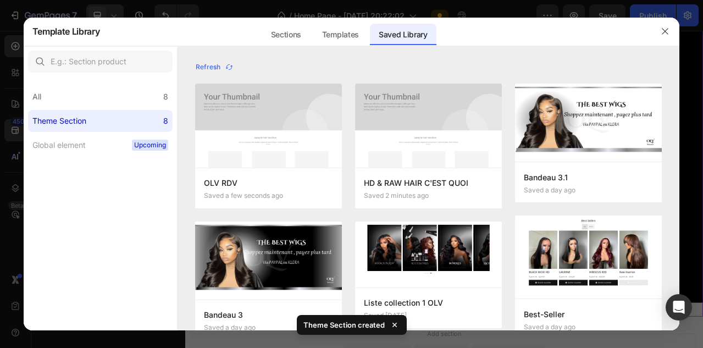
click at [666, 21] on div at bounding box center [665, 31] width 29 height 29
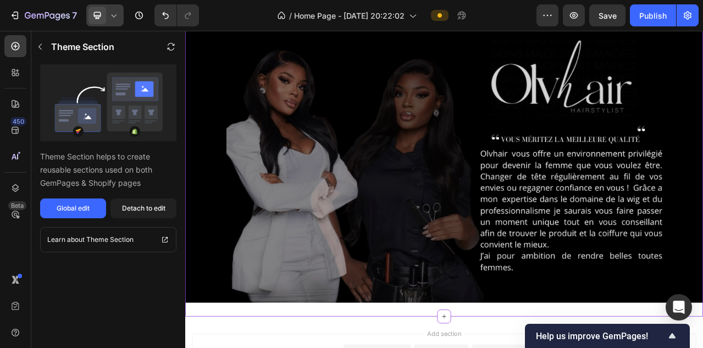
scroll to position [1346, 0]
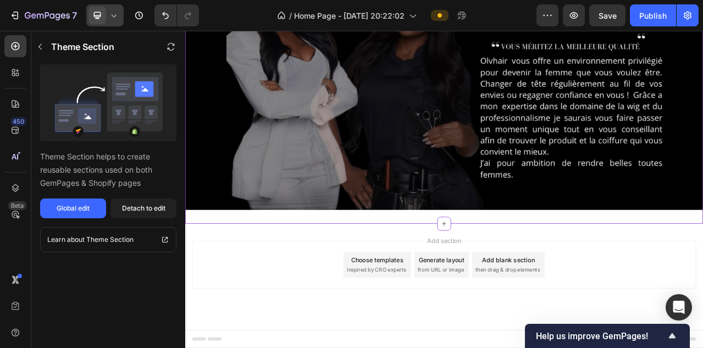
click at [597, 333] on span "then drag & drop elements" at bounding box center [596, 335] width 82 height 10
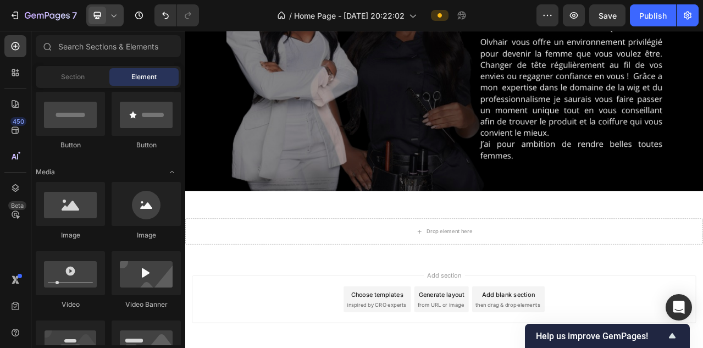
scroll to position [1634, 0]
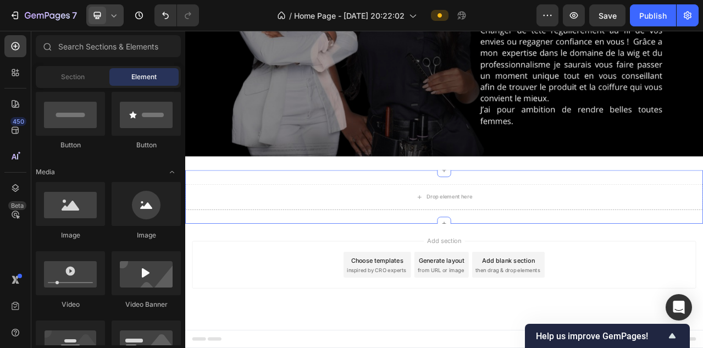
click at [309, 261] on div "Drop element here Section 6" at bounding box center [515, 242] width 660 height 68
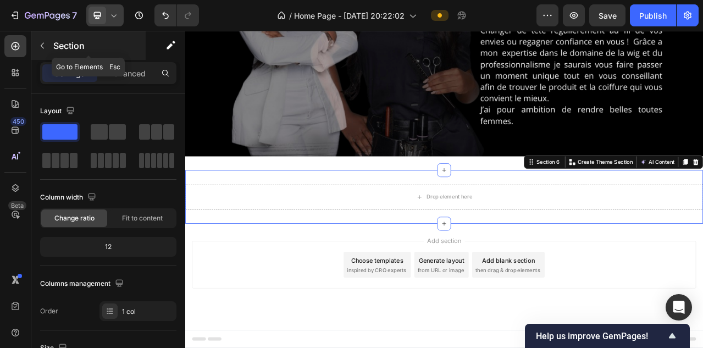
click at [47, 51] on button "button" at bounding box center [43, 46] width 18 height 18
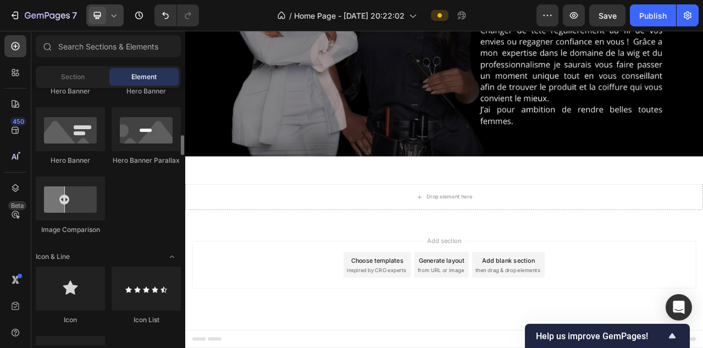
scroll to position [558, 0]
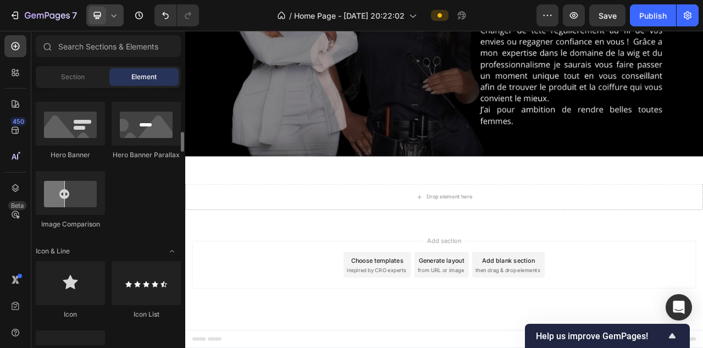
click at [120, 21] on div at bounding box center [104, 15] width 37 height 22
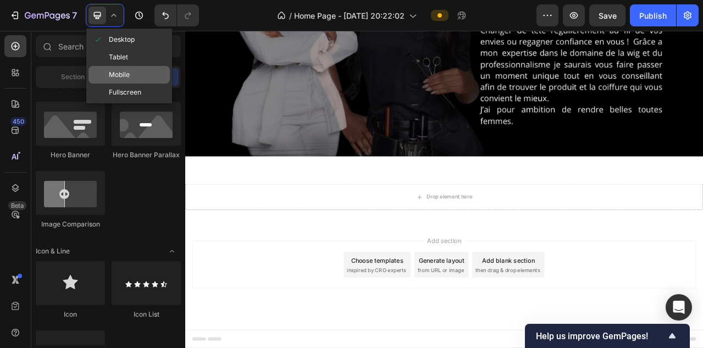
click at [115, 80] on div "Mobile" at bounding box center [129, 75] width 81 height 18
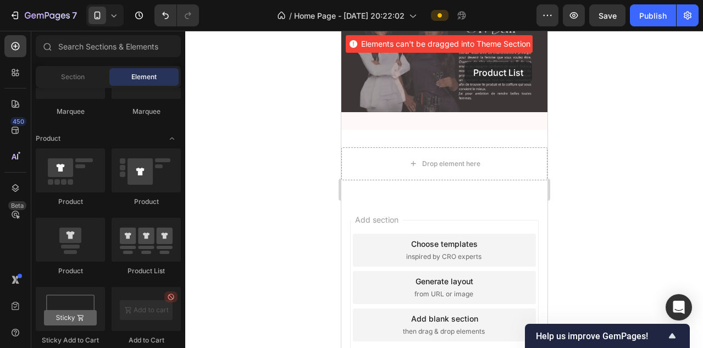
scroll to position [1155, 0]
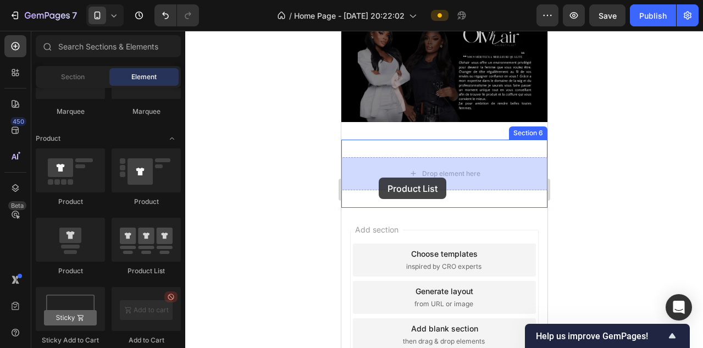
drag, startPoint x: 481, startPoint y: 274, endPoint x: 378, endPoint y: 178, distance: 140.4
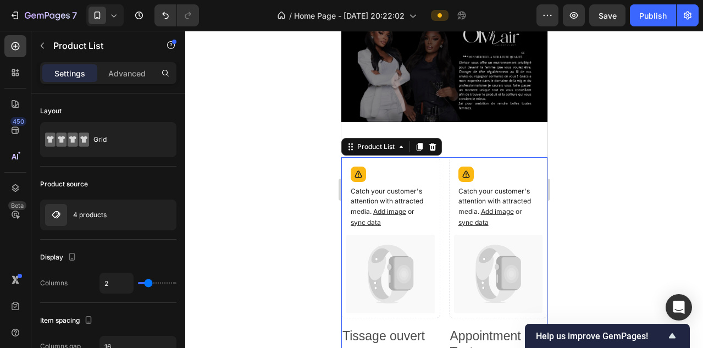
click at [118, 19] on icon at bounding box center [113, 15] width 11 height 11
click at [162, 186] on div "Product source" at bounding box center [108, 184] width 136 height 18
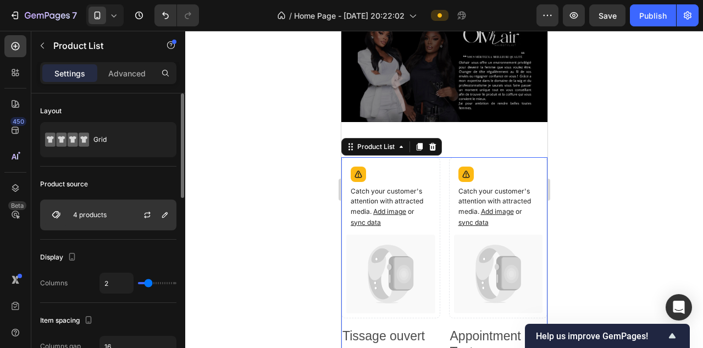
click at [133, 216] on div at bounding box center [152, 215] width 48 height 30
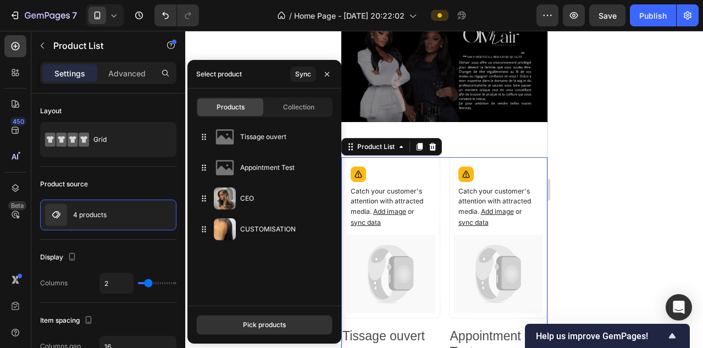
click at [297, 117] on div "Products Collection" at bounding box center [264, 107] width 136 height 20
click at [291, 117] on div "Products Collection" at bounding box center [264, 107] width 136 height 20
click at [290, 107] on span "Collection" at bounding box center [298, 107] width 31 height 10
type input "10"
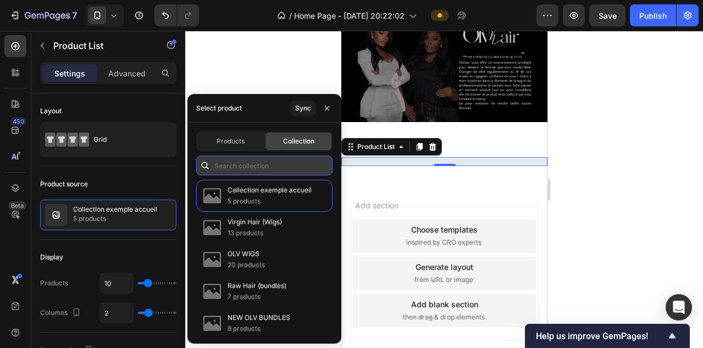
click at [239, 167] on input "text" at bounding box center [264, 166] width 136 height 20
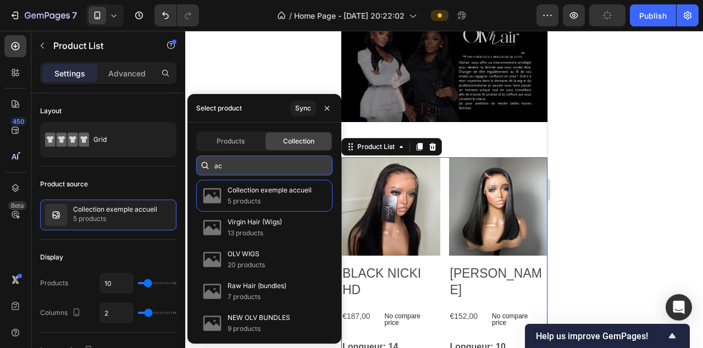
type input "acc"
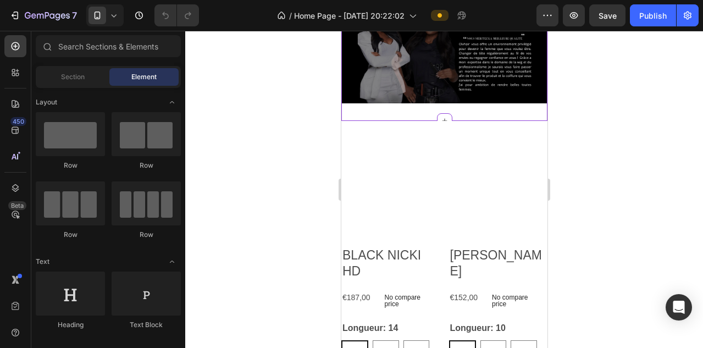
scroll to position [877, 0]
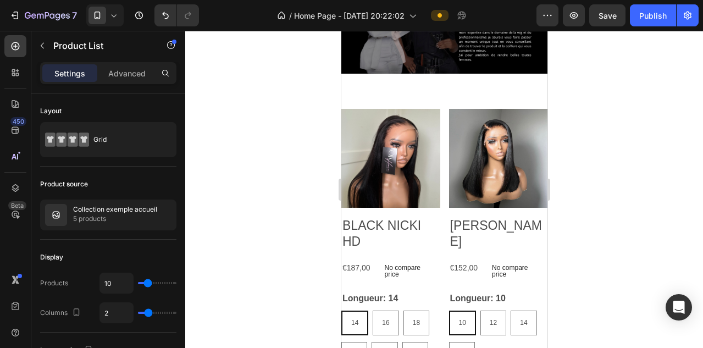
scroll to position [768, 0]
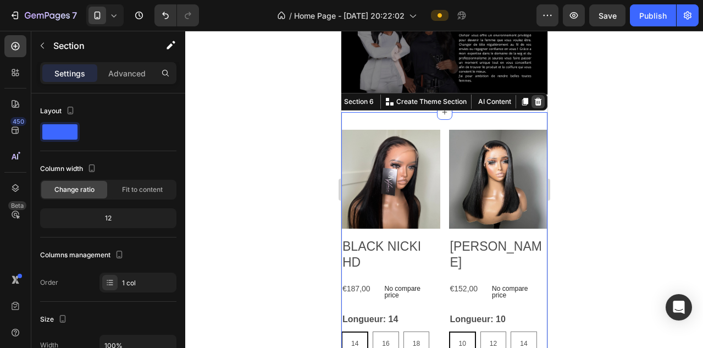
click at [539, 103] on icon at bounding box center [537, 102] width 7 height 8
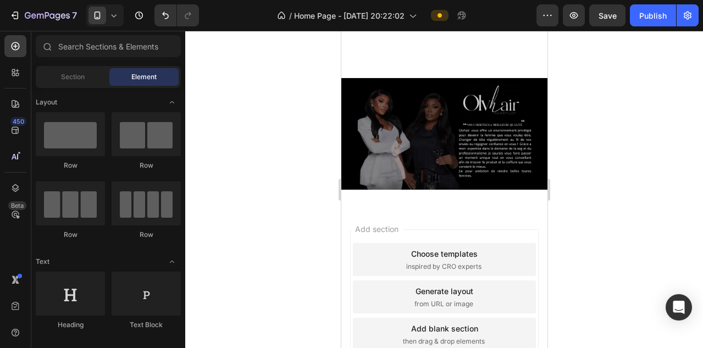
scroll to position [765, 0]
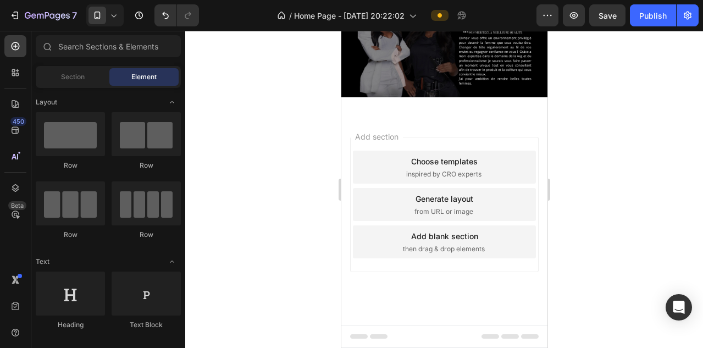
click at [448, 238] on div "Add blank section" at bounding box center [444, 236] width 67 height 12
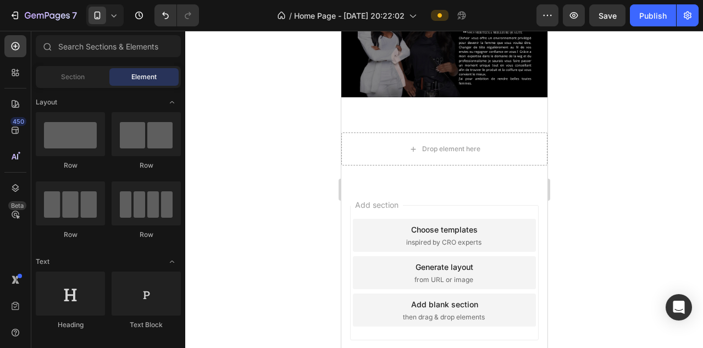
click at [448, 238] on span "inspired by CRO experts" at bounding box center [443, 243] width 75 height 10
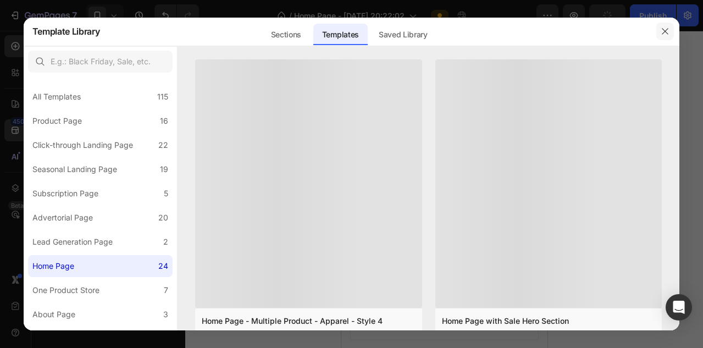
click at [665, 31] on icon "button" at bounding box center [666, 31] width 6 height 6
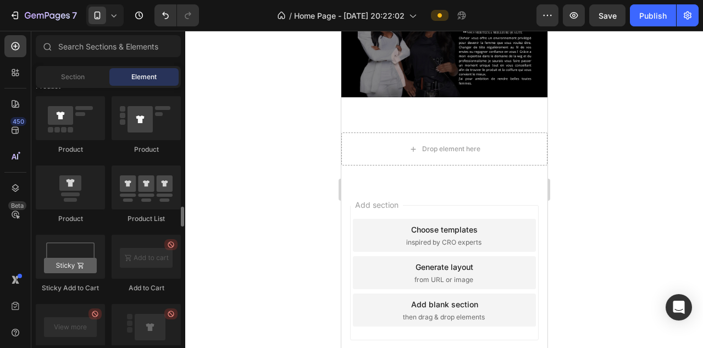
scroll to position [1423, 0]
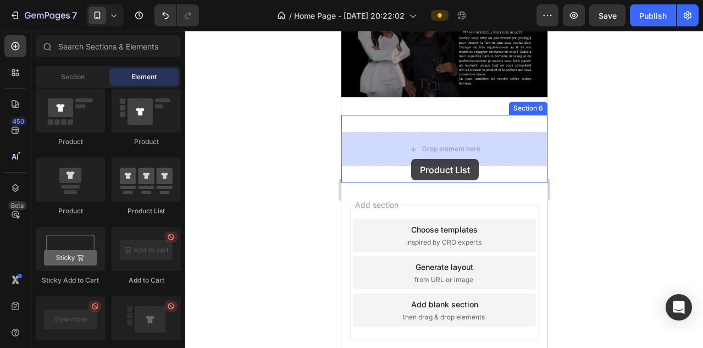
drag, startPoint x: 472, startPoint y: 213, endPoint x: 406, endPoint y: 153, distance: 88.4
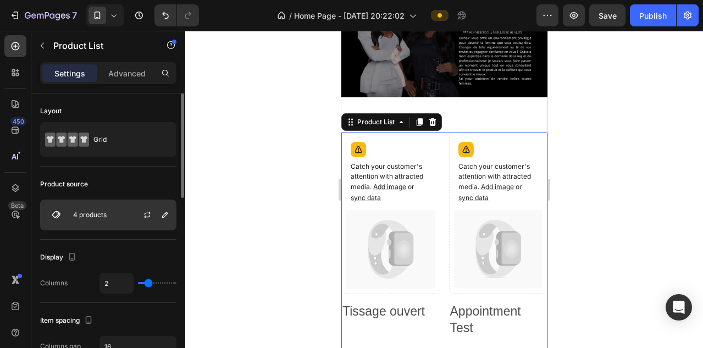
click at [136, 222] on div at bounding box center [152, 215] width 48 height 30
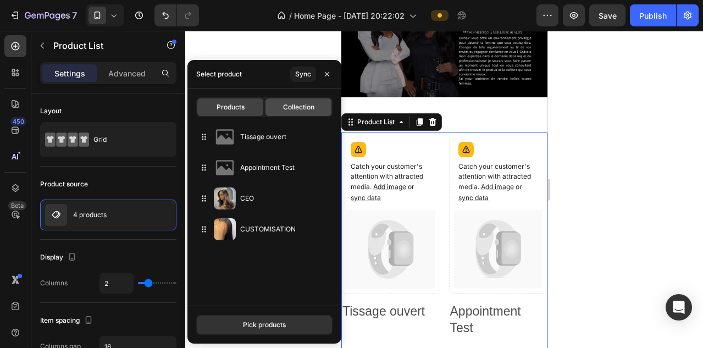
click at [301, 102] on span "Collection" at bounding box center [298, 107] width 31 height 10
type input "10"
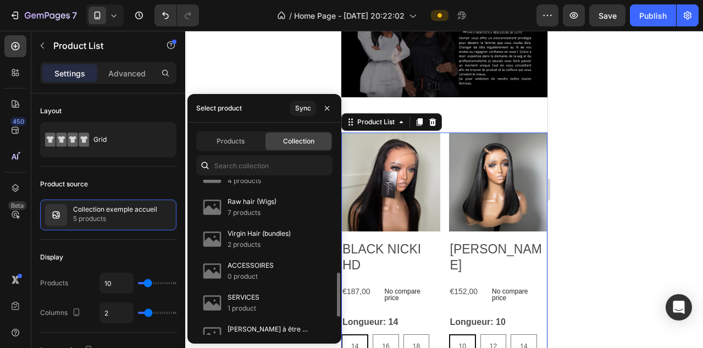
scroll to position [311, 0]
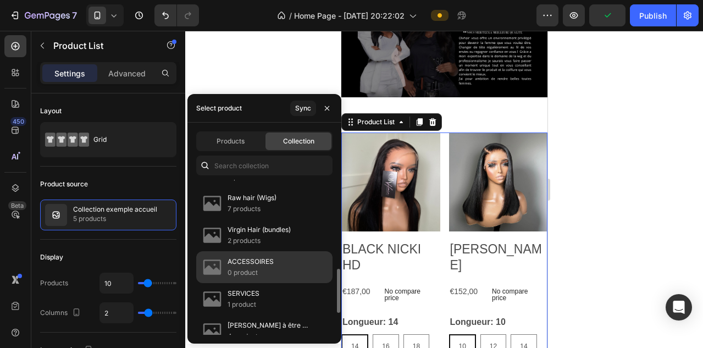
click at [237, 260] on p "ACCESSOIRES" at bounding box center [251, 261] width 46 height 11
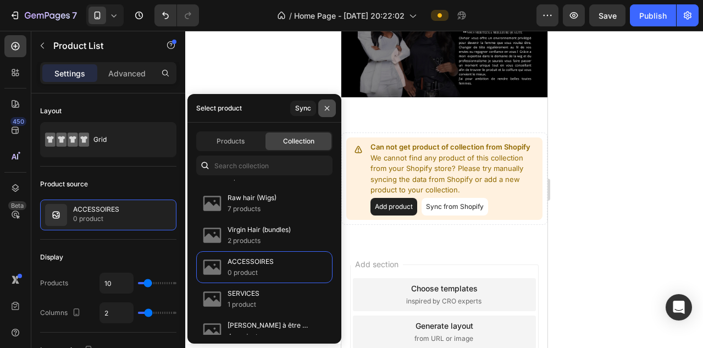
click at [332, 109] on button "button" at bounding box center [327, 109] width 18 height 18
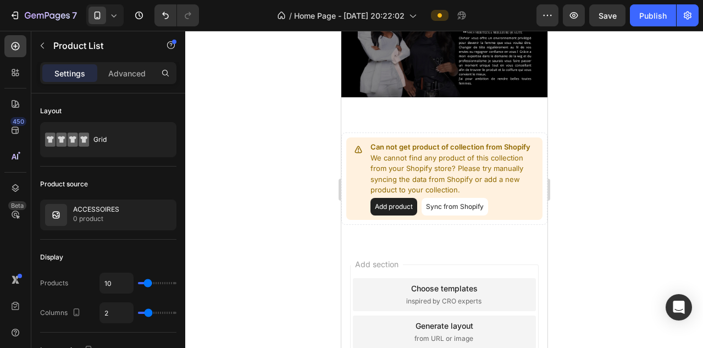
click at [454, 207] on button "Sync from Shopify" at bounding box center [454, 207] width 67 height 18
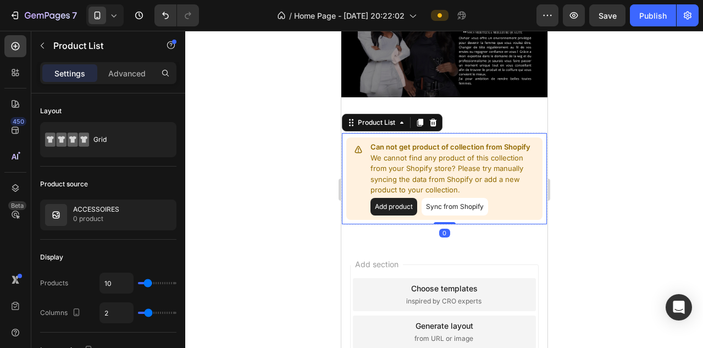
click at [459, 205] on button "Sync from Shopify" at bounding box center [454, 207] width 67 height 18
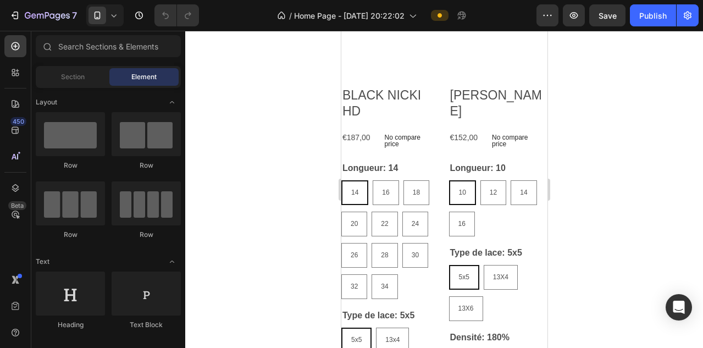
scroll to position [810, 0]
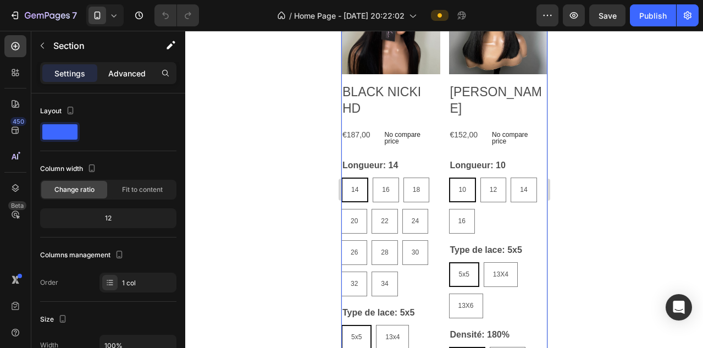
click at [120, 70] on p "Advanced" at bounding box center [126, 74] width 37 height 12
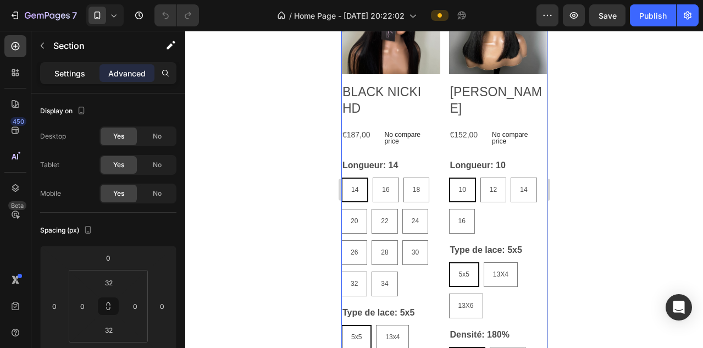
click at [69, 74] on p "Settings" at bounding box center [69, 74] width 31 height 12
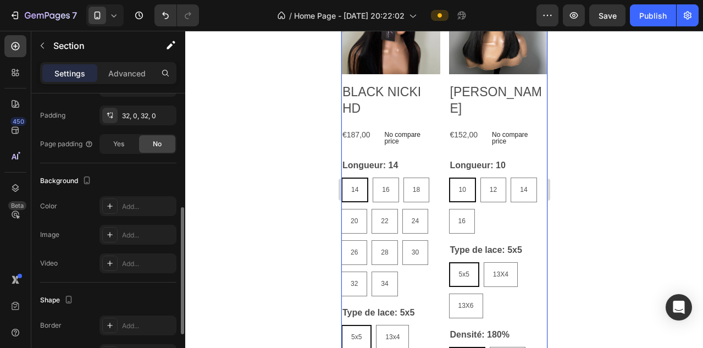
scroll to position [267, 0]
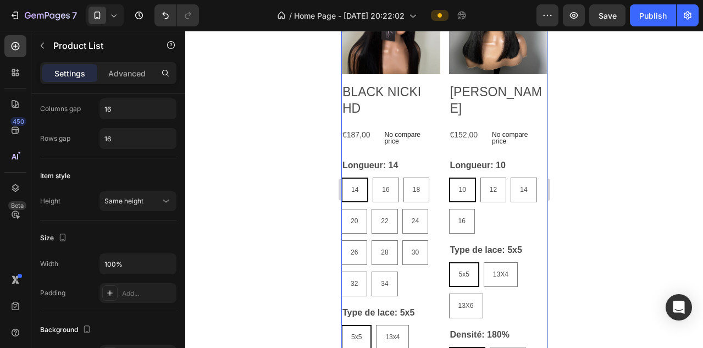
scroll to position [0, 0]
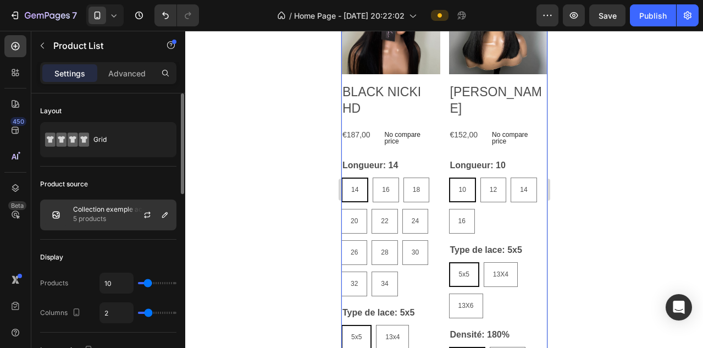
click at [105, 206] on p "Collection exemple accueil" at bounding box center [115, 210] width 84 height 8
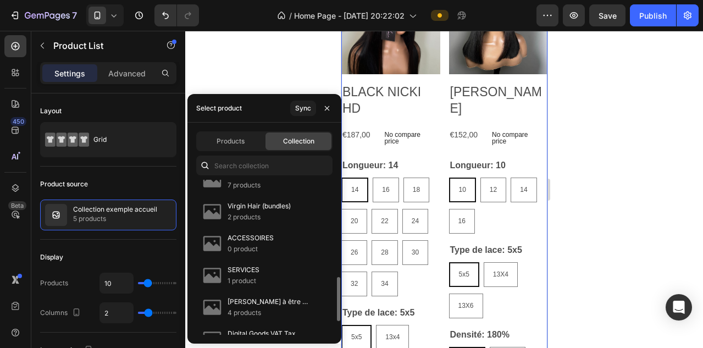
scroll to position [333, 0]
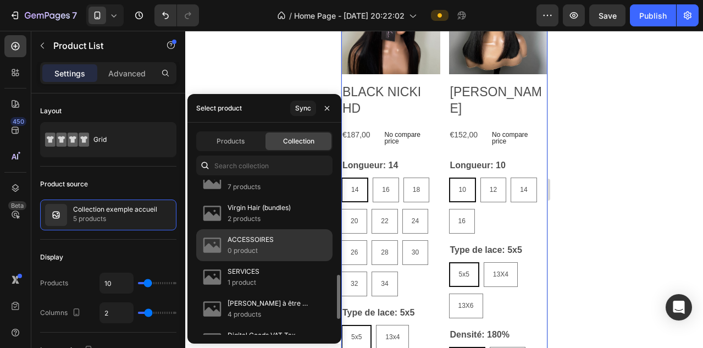
click at [238, 242] on p "ACCESSOIRES" at bounding box center [251, 239] width 46 height 11
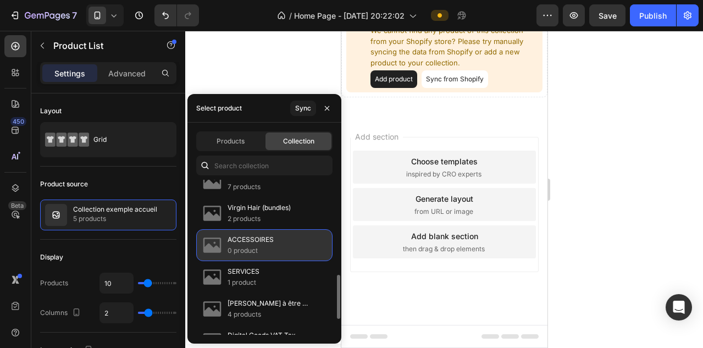
scroll to position [810, 0]
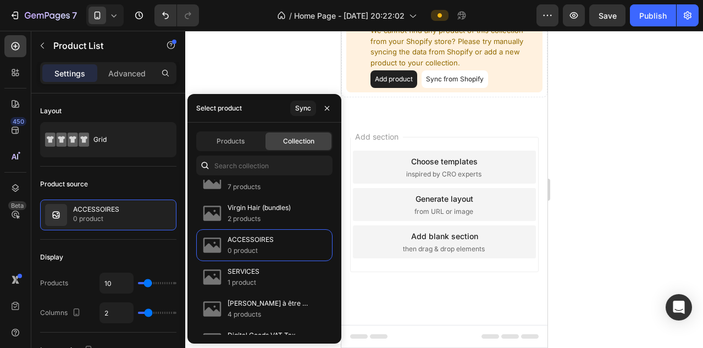
click at [300, 68] on div at bounding box center [444, 189] width 518 height 317
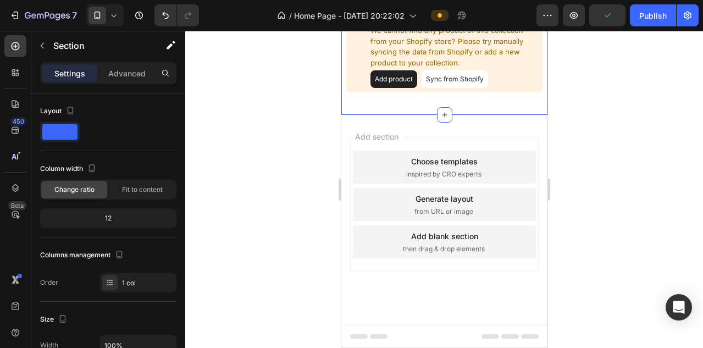
click at [395, 78] on div "Can not get product of collection from Shopify We cannot find any product of th…" at bounding box center [444, 52] width 206 height 128
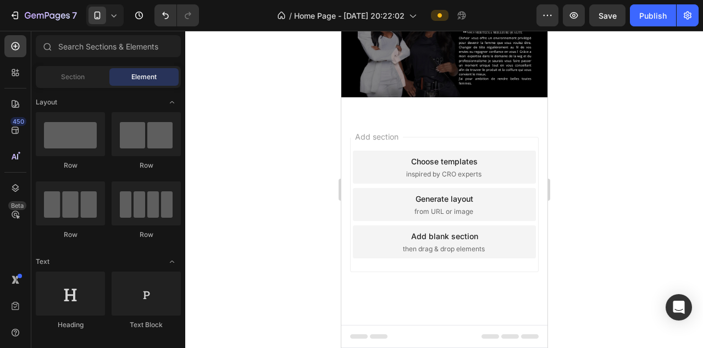
scroll to position [765, 0]
click at [450, 233] on div "Add blank section" at bounding box center [444, 236] width 67 height 12
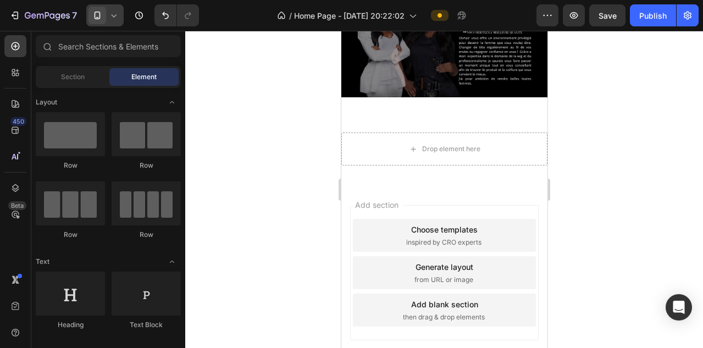
click at [115, 15] on icon at bounding box center [114, 15] width 5 height 3
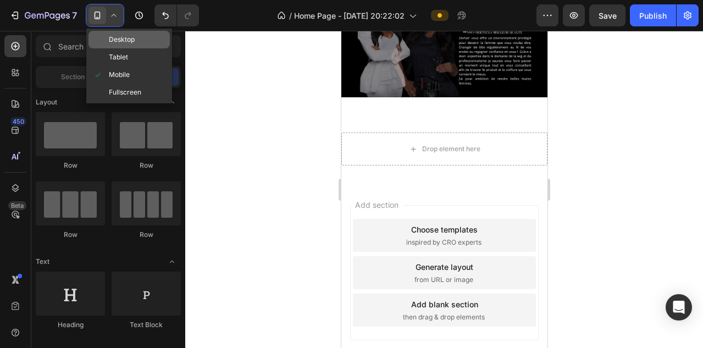
click at [114, 40] on span "Desktop" at bounding box center [122, 39] width 26 height 11
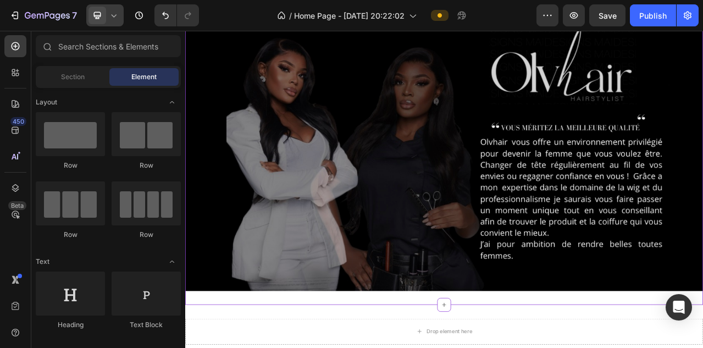
scroll to position [917, 0]
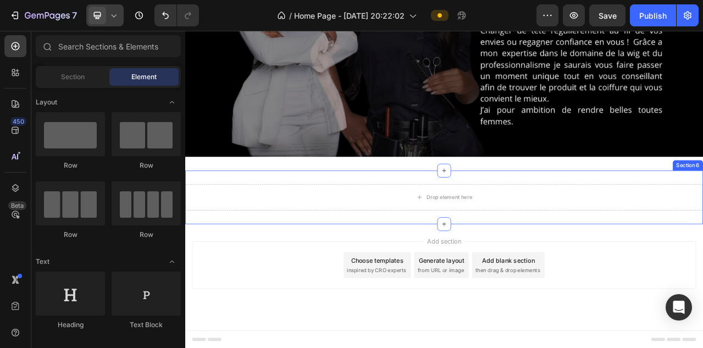
click at [416, 219] on div "Drop element here Section 6" at bounding box center [515, 243] width 660 height 68
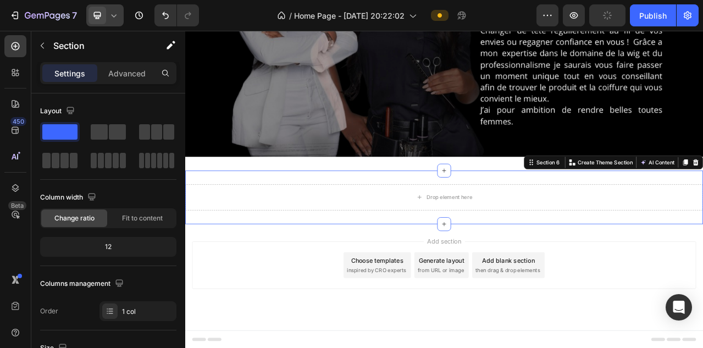
scroll to position [385, 0]
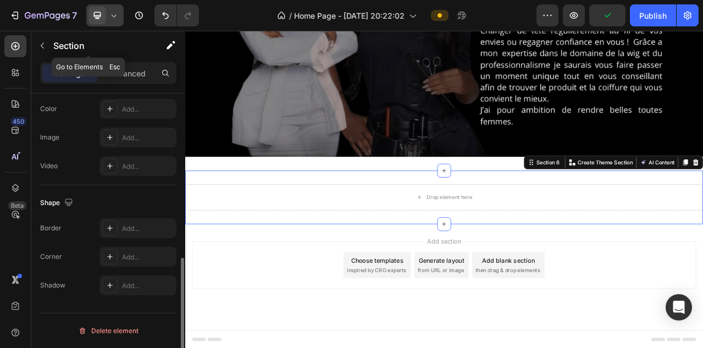
click at [41, 48] on icon "button" at bounding box center [42, 45] width 9 height 9
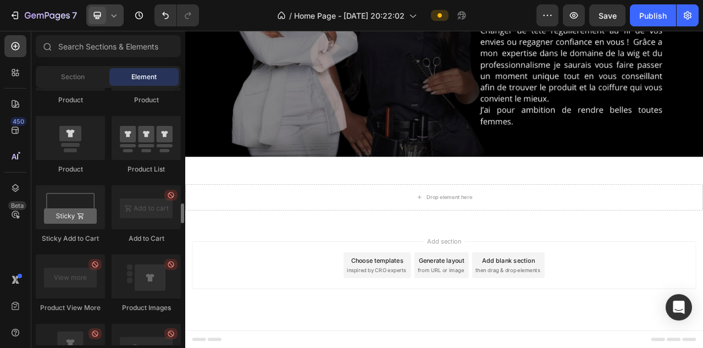
scroll to position [1502, 0]
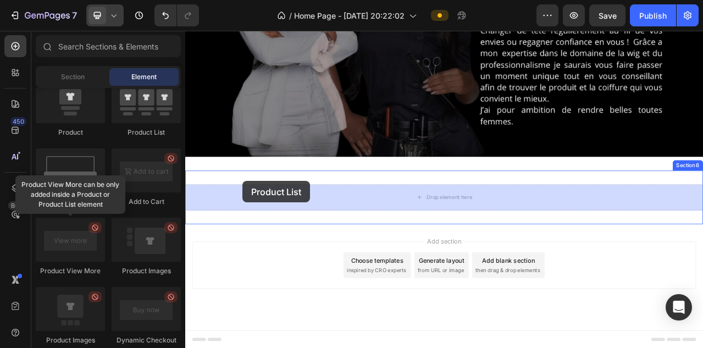
drag, startPoint x: 321, startPoint y: 141, endPoint x: 258, endPoint y: 222, distance: 102.4
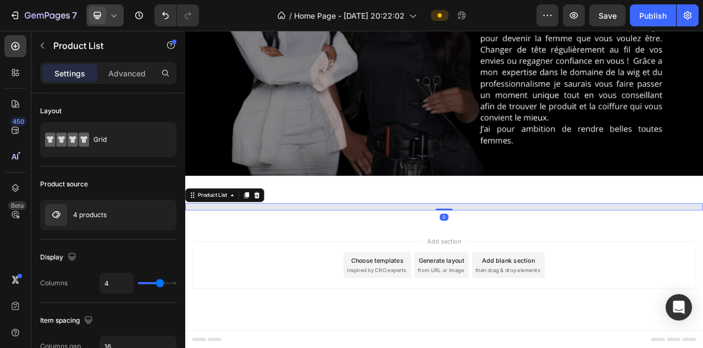
scroll to position [917, 0]
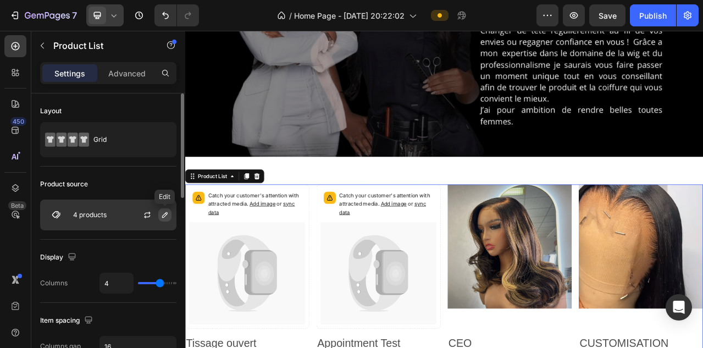
click at [167, 211] on icon "button" at bounding box center [165, 215] width 9 height 9
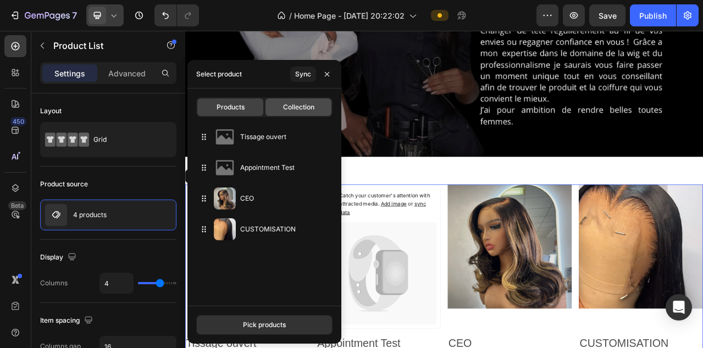
click at [299, 100] on div "Collection" at bounding box center [299, 107] width 66 height 18
type input "10"
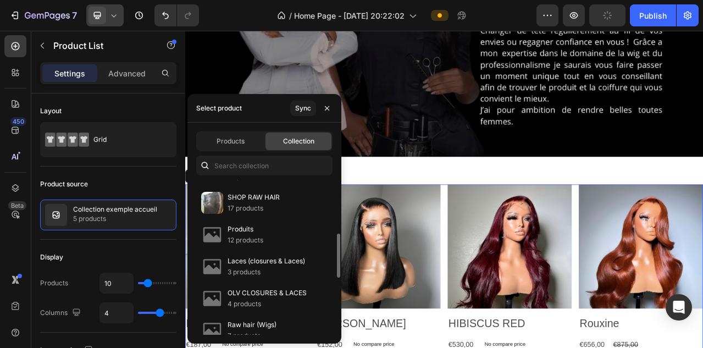
scroll to position [183, 0]
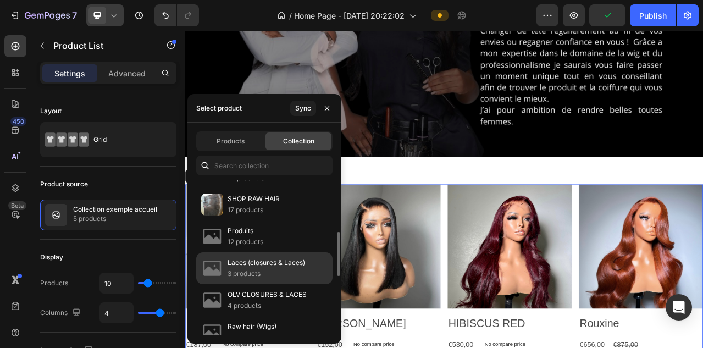
click at [252, 273] on p "3 products" at bounding box center [267, 273] width 78 height 11
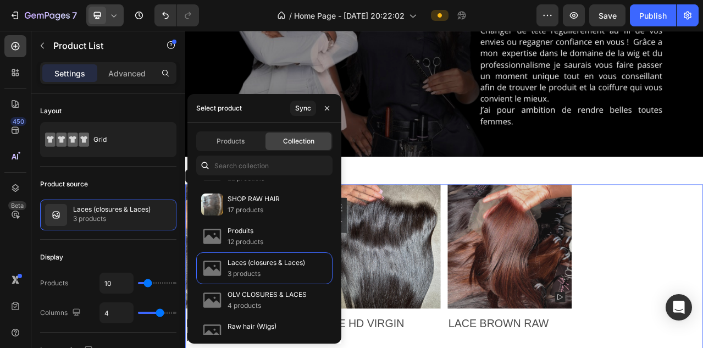
scroll to position [387, 0]
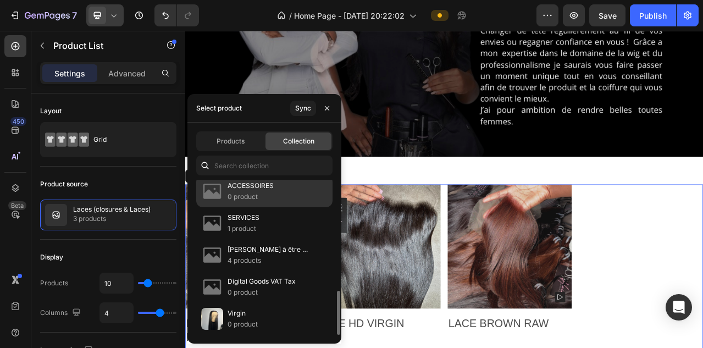
click at [249, 197] on p "0 product" at bounding box center [251, 196] width 46 height 11
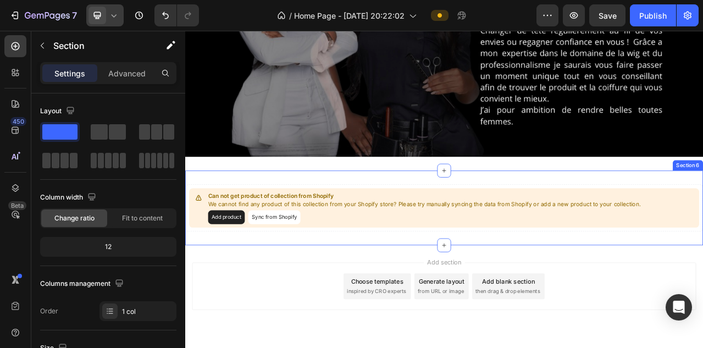
click at [508, 289] on div "Can not get product of collection from Shopify We cannot find any product of th…" at bounding box center [515, 256] width 660 height 95
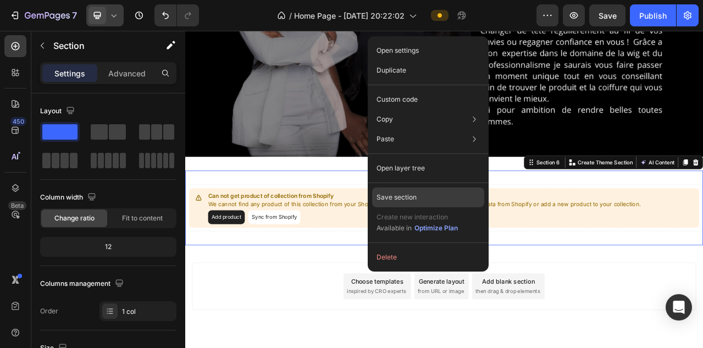
click at [436, 195] on div "Save section" at bounding box center [428, 197] width 112 height 20
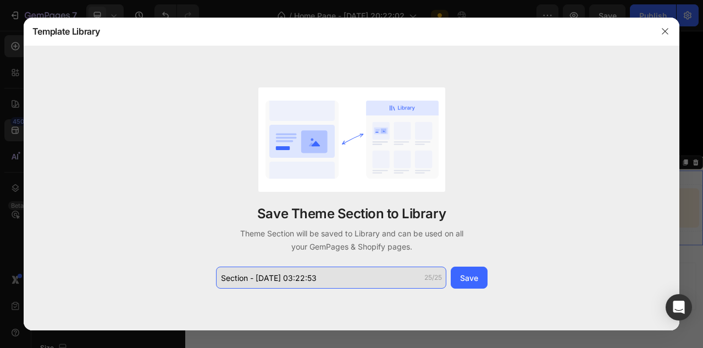
click at [352, 284] on input "Section - Sep 28 03:22:53" at bounding box center [331, 278] width 230 height 22
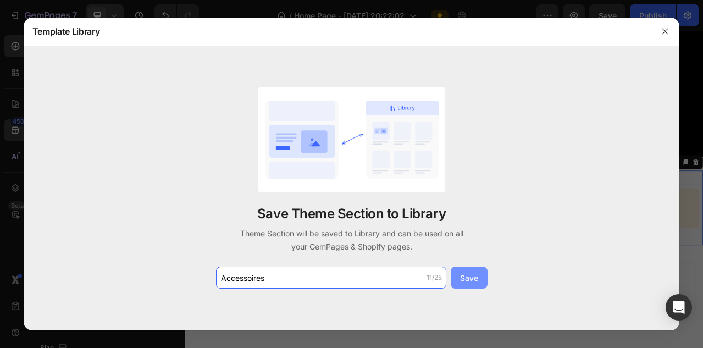
type input "Accessoires"
click at [462, 282] on div "Save" at bounding box center [469, 278] width 18 height 12
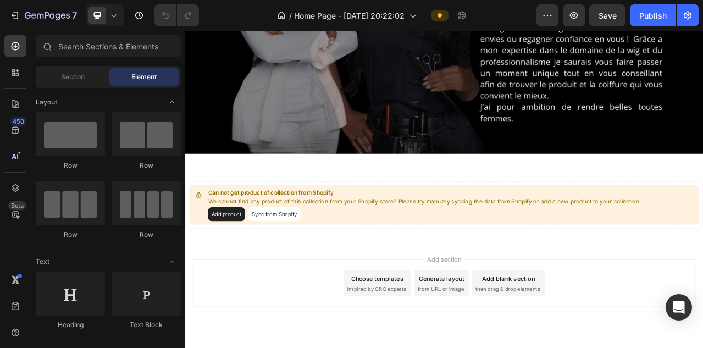
scroll to position [1661, 0]
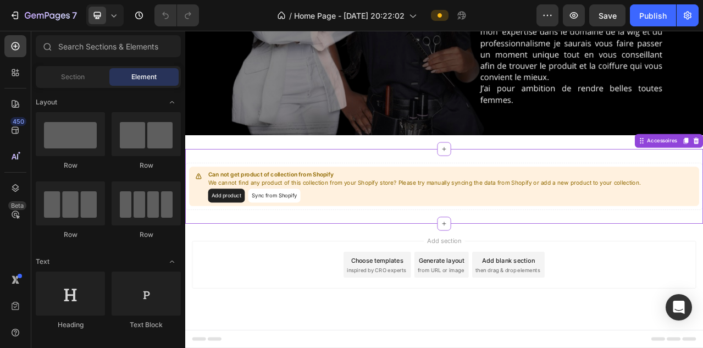
click at [499, 192] on div "Can not get product of collection from Shopify We cannot find any product of th…" at bounding box center [515, 228] width 660 height 95
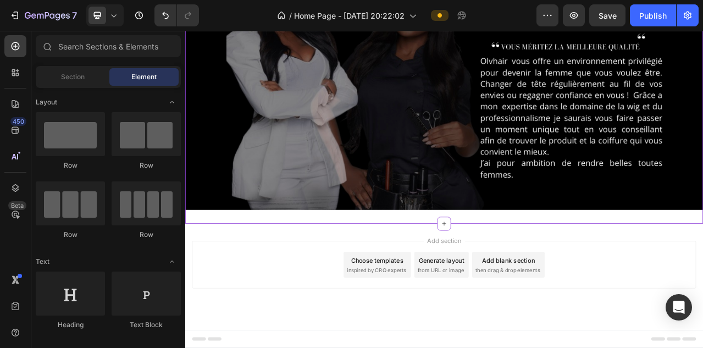
scroll to position [1566, 0]
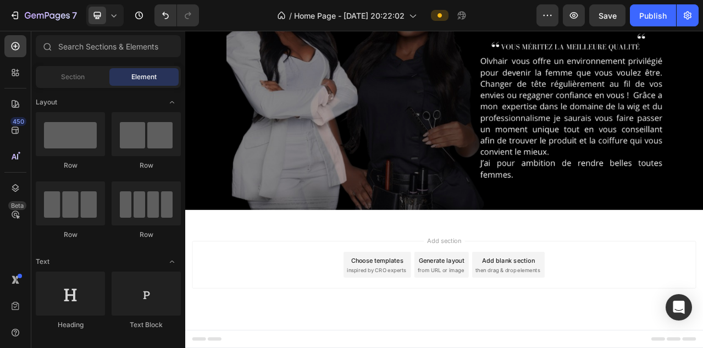
click at [575, 328] on div "Add blank section" at bounding box center [597, 323] width 67 height 12
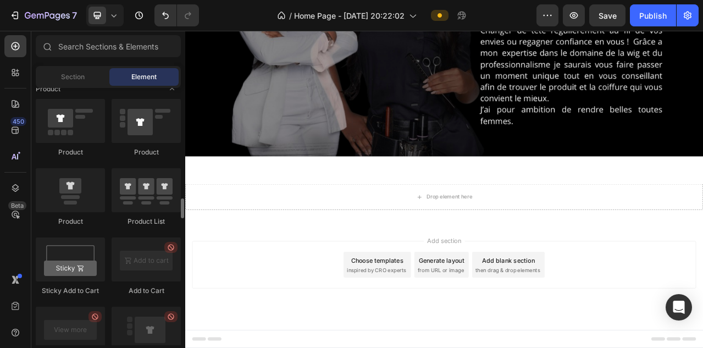
scroll to position [1409, 0]
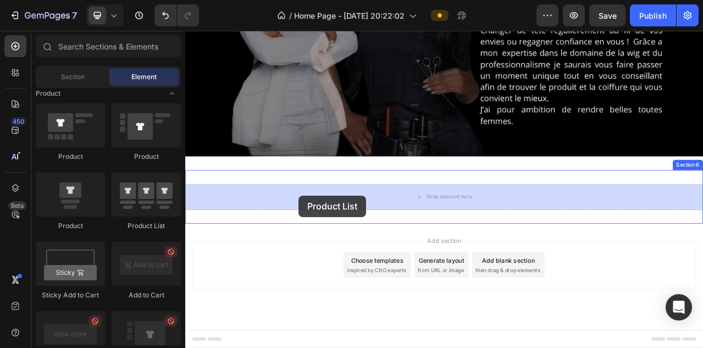
drag, startPoint x: 319, startPoint y: 227, endPoint x: 326, endPoint y: 242, distance: 17.0
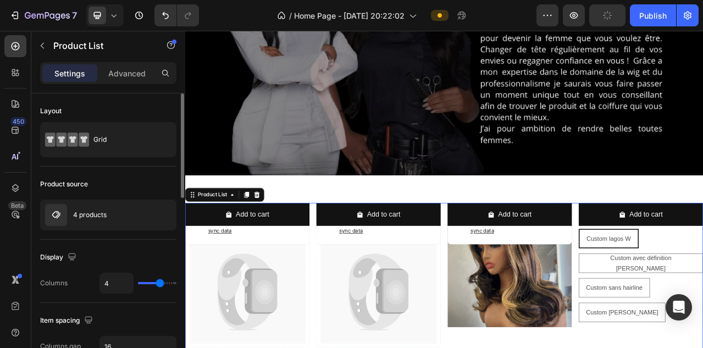
scroll to position [1661, 0]
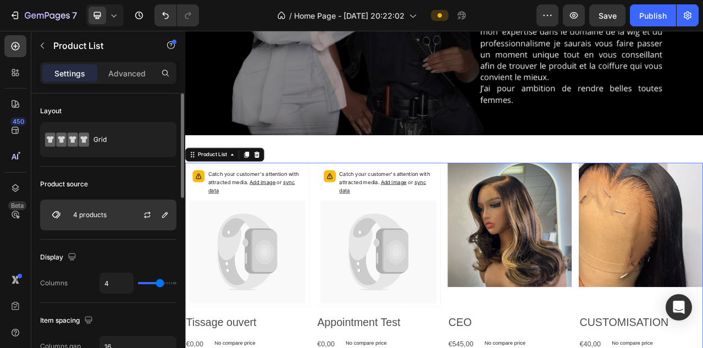
click at [126, 218] on div "4 products" at bounding box center [108, 215] width 136 height 31
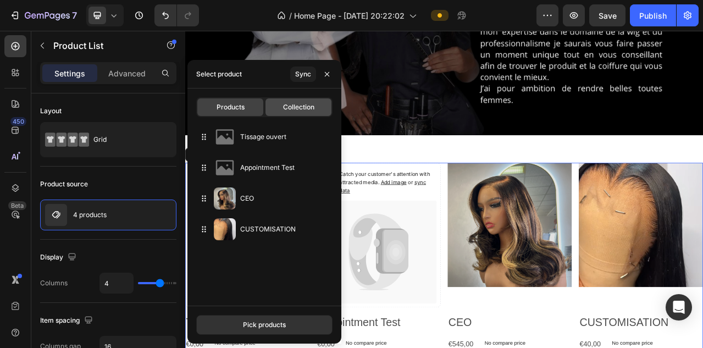
click at [289, 110] on span "Collection" at bounding box center [298, 107] width 31 height 10
type input "10"
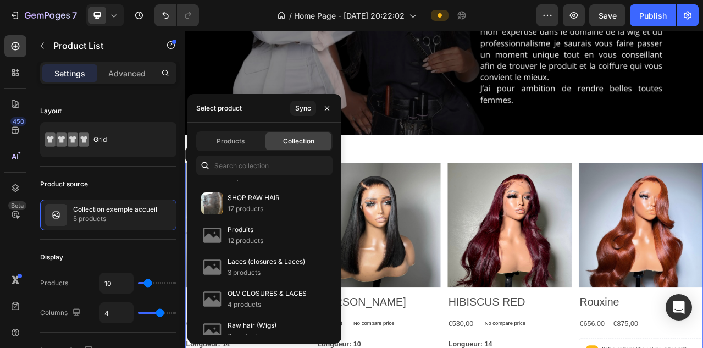
scroll to position [350, 0]
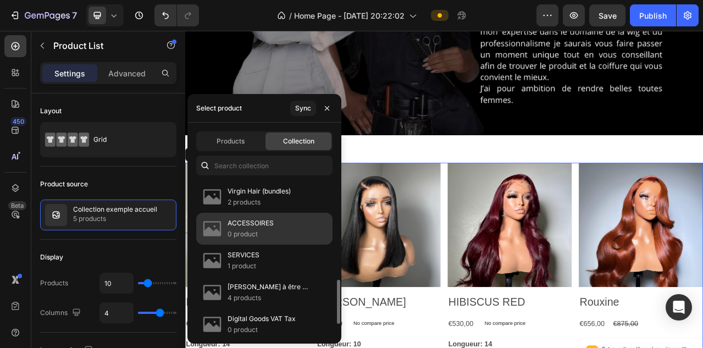
click at [247, 230] on p "0 product" at bounding box center [251, 234] width 46 height 11
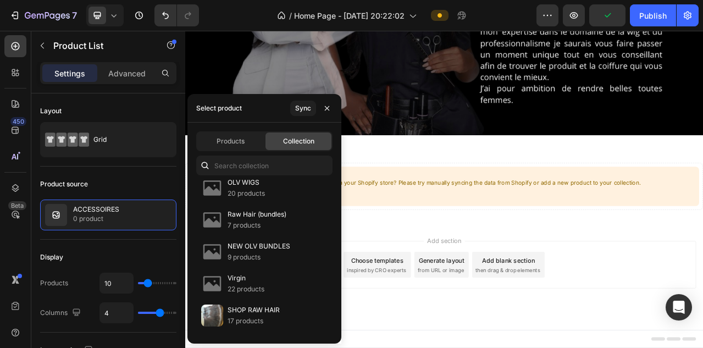
scroll to position [0, 0]
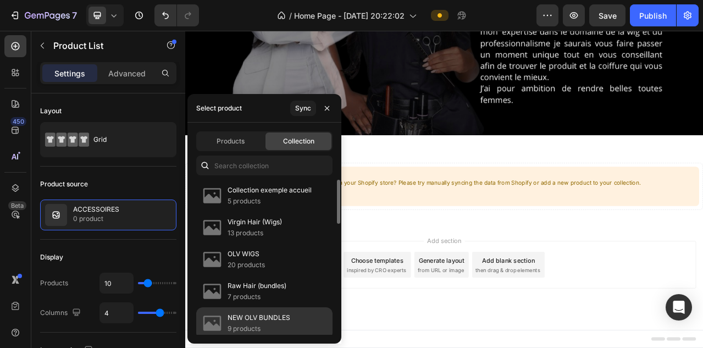
click at [255, 318] on p "NEW OLV BUNDLES" at bounding box center [259, 317] width 63 height 11
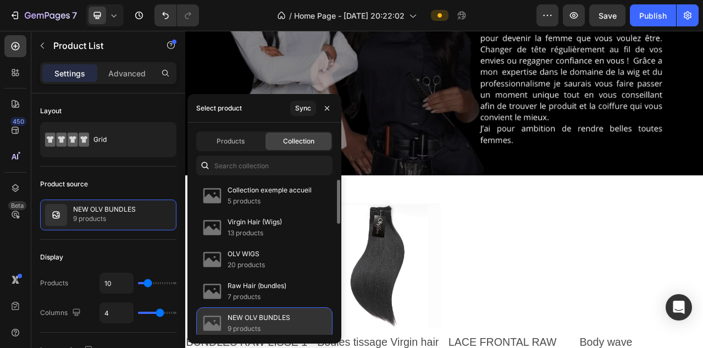
scroll to position [1661, 0]
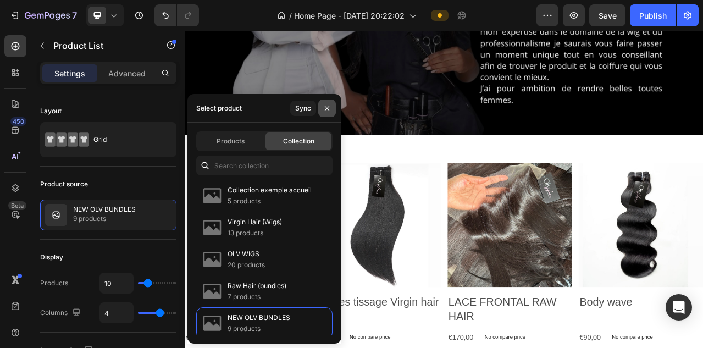
click at [333, 102] on button "button" at bounding box center [327, 109] width 18 height 18
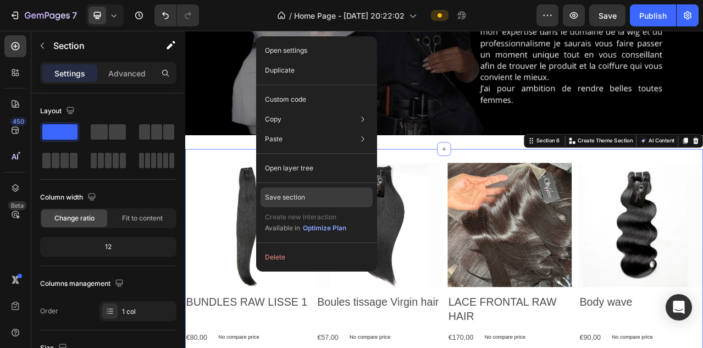
click at [293, 196] on p "Save section" at bounding box center [285, 197] width 40 height 10
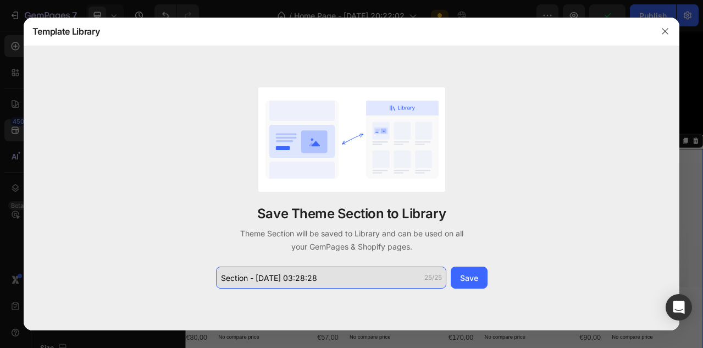
click at [280, 278] on input "Section - [DATE] 03:28:28" at bounding box center [331, 278] width 230 height 22
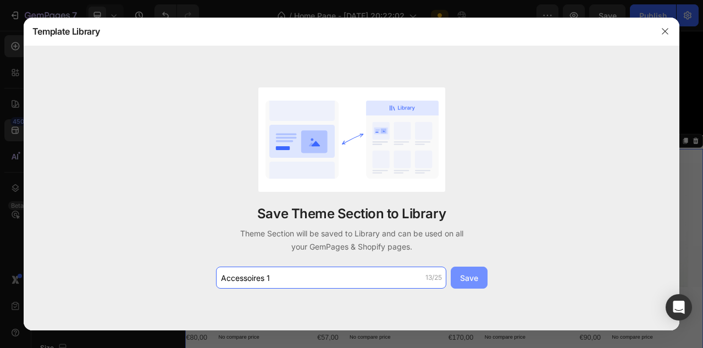
type input "Accessoires 1"
click at [481, 283] on button "Save" at bounding box center [469, 278] width 37 height 22
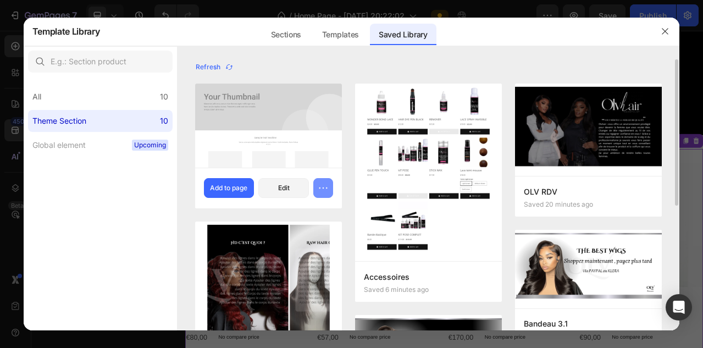
click at [324, 189] on icon "button" at bounding box center [323, 188] width 11 height 11
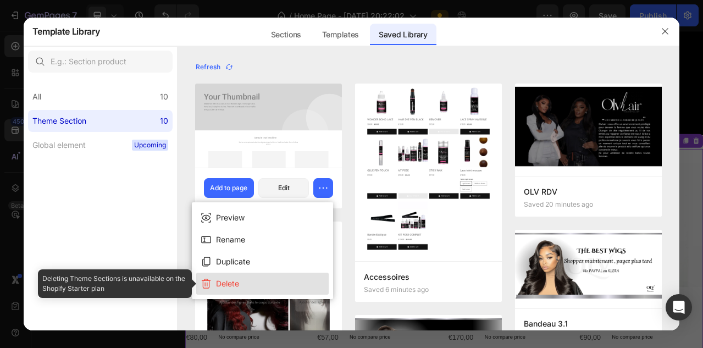
click at [279, 280] on button "Delete" at bounding box center [262, 284] width 133 height 22
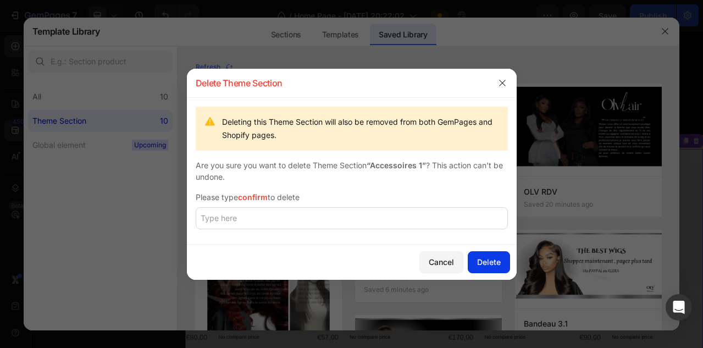
click at [478, 262] on div "Delete" at bounding box center [489, 262] width 24 height 12
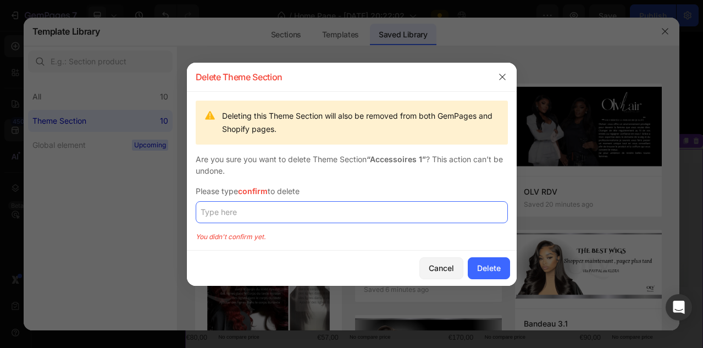
click at [423, 220] on input "text" at bounding box center [352, 212] width 312 height 22
type input "confirm"
click at [509, 258] on div "Cancel Delete" at bounding box center [352, 268] width 330 height 35
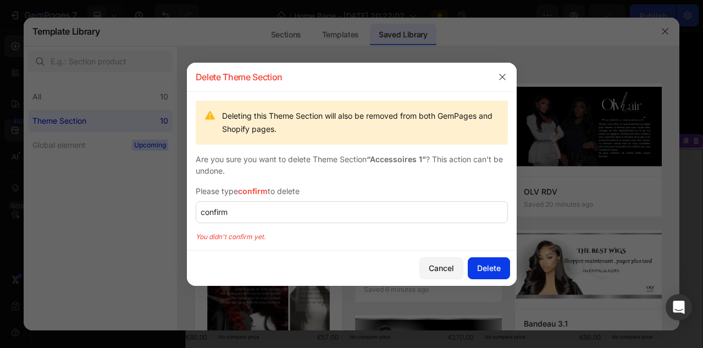
click at [501, 263] on button "Delete" at bounding box center [489, 268] width 42 height 22
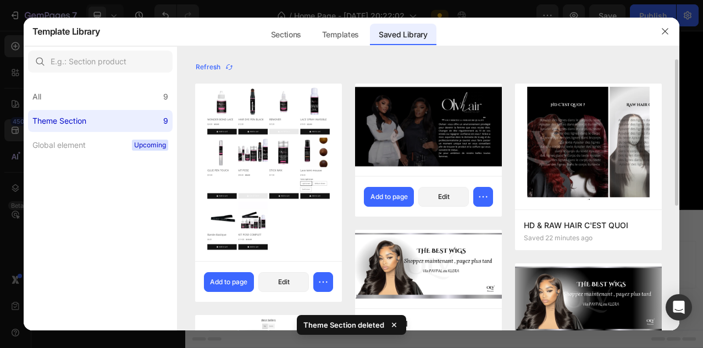
scroll to position [1409, 0]
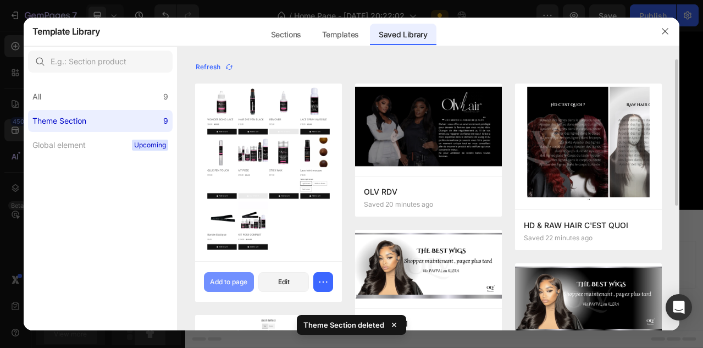
click at [249, 283] on button "Add to page" at bounding box center [229, 282] width 51 height 20
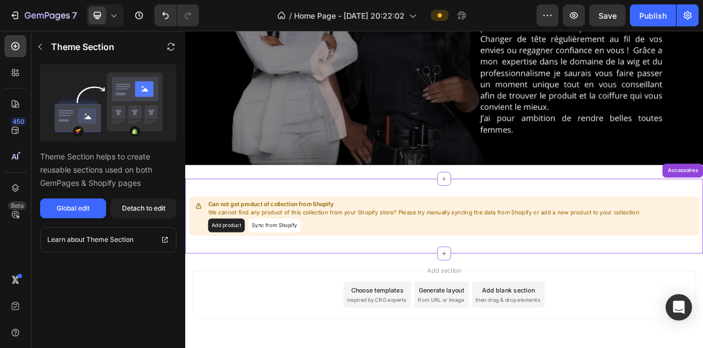
scroll to position [1661, 0]
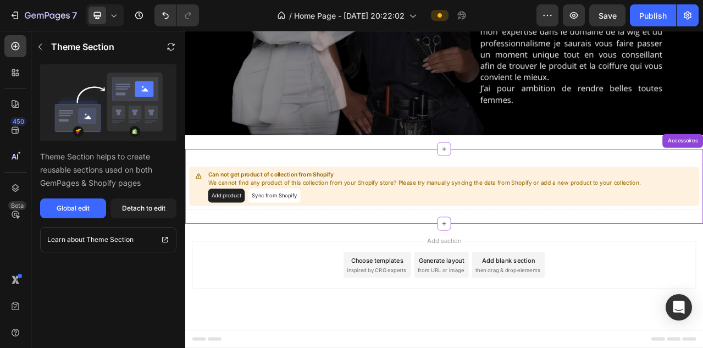
click at [287, 242] on button "Sync from Shopify" at bounding box center [299, 241] width 67 height 18
click at [126, 209] on div "Detach to edit" at bounding box center [143, 208] width 43 height 10
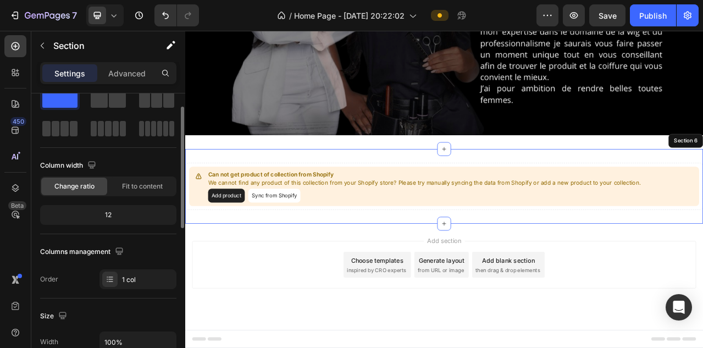
scroll to position [0, 0]
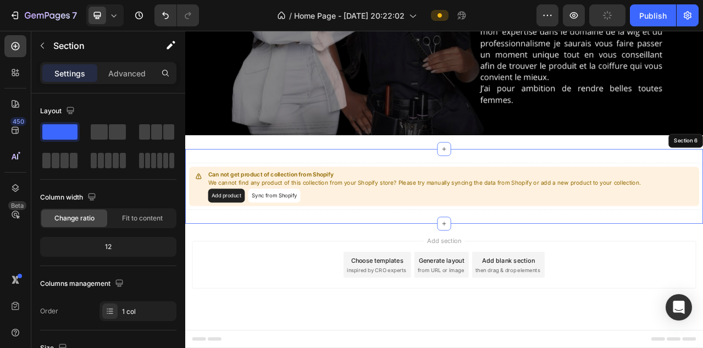
click at [581, 327] on div "Add blank section" at bounding box center [597, 323] width 67 height 12
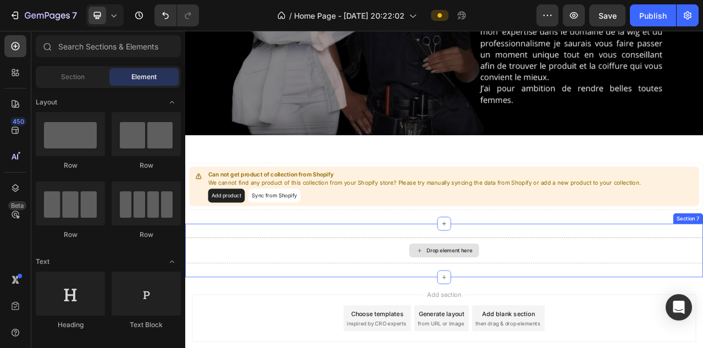
click at [703, 310] on div "Drop element here" at bounding box center [515, 310] width 660 height 33
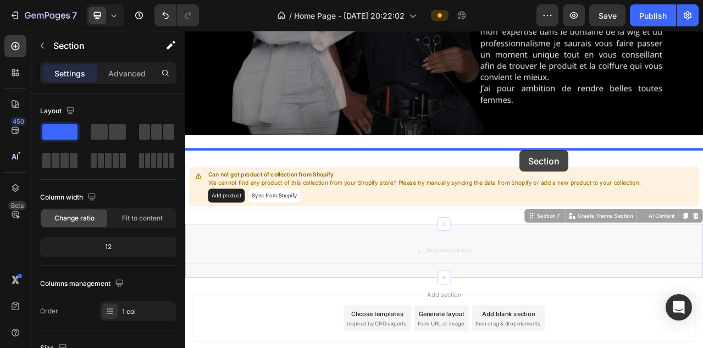
drag, startPoint x: 626, startPoint y: 268, endPoint x: 611, endPoint y: 183, distance: 86.6
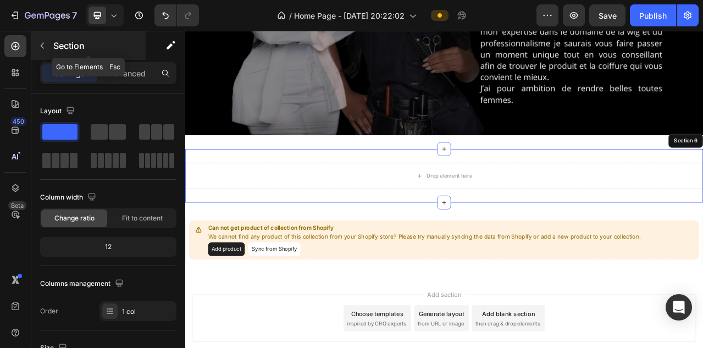
click at [43, 45] on icon "button" at bounding box center [42, 45] width 9 height 9
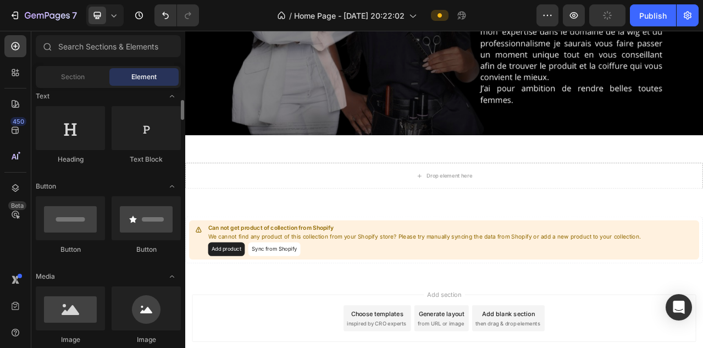
scroll to position [164, 0]
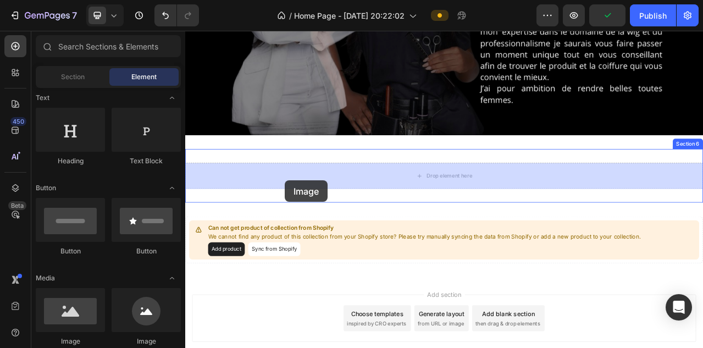
drag, startPoint x: 251, startPoint y: 340, endPoint x: 312, endPoint y: 222, distance: 133.3
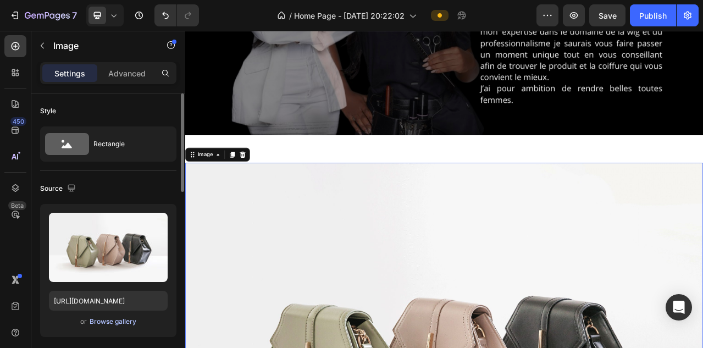
click at [114, 323] on div "Browse gallery" at bounding box center [113, 322] width 47 height 10
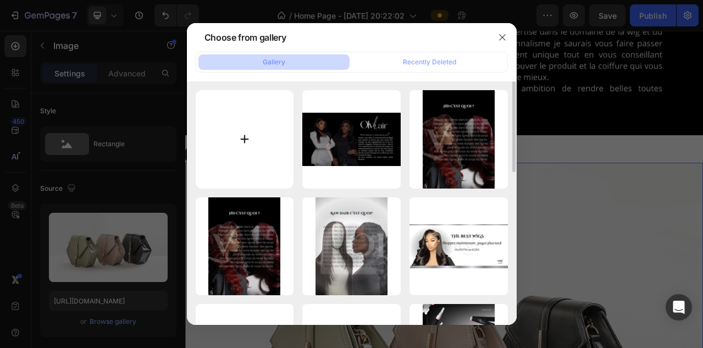
type input "C:\fakepath\Ajouter un titre (11).png"
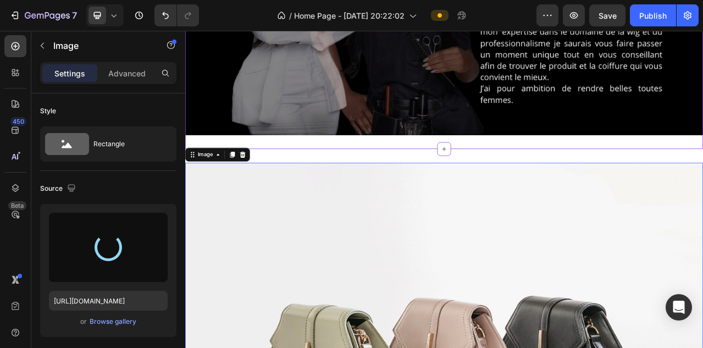
type input "[URL][DOMAIN_NAME]"
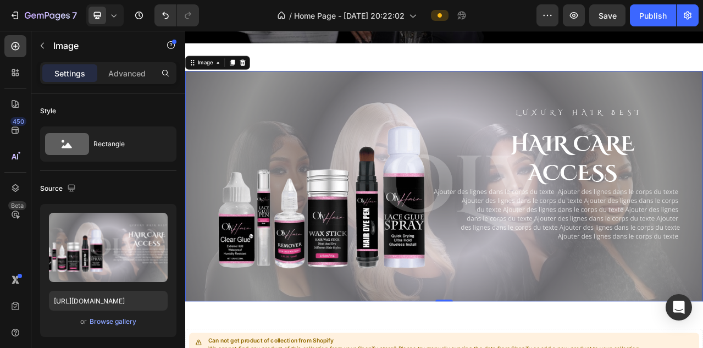
scroll to position [1781, 0]
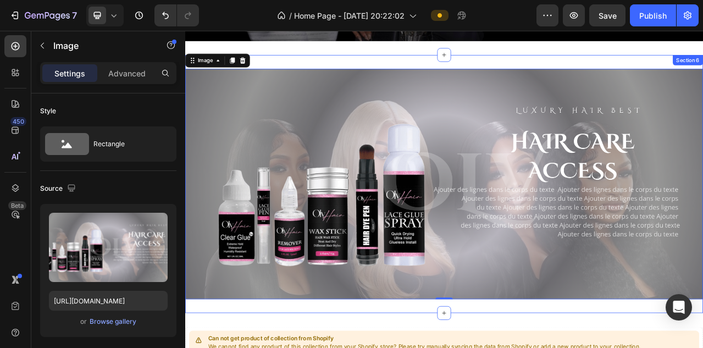
click at [432, 347] on div "Image 0 Section 6" at bounding box center [515, 226] width 660 height 328
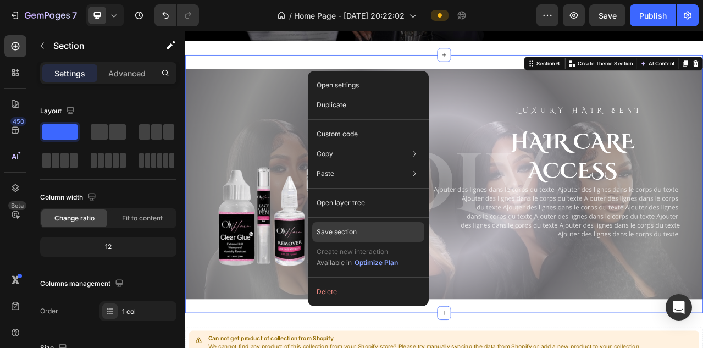
click at [369, 225] on div "Save section" at bounding box center [368, 232] width 112 height 20
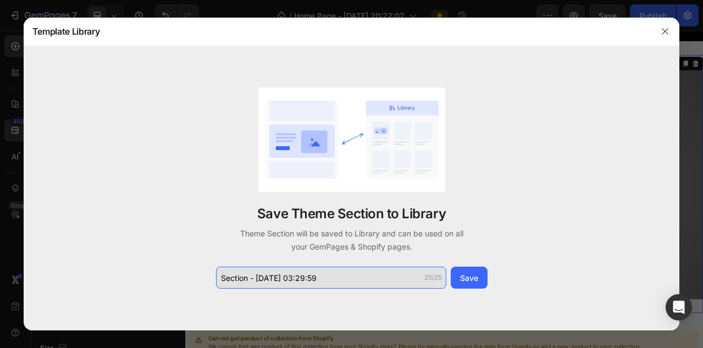
click at [256, 280] on input "Section - [DATE] 03:29:59" at bounding box center [331, 278] width 230 height 22
click at [256, 279] on input "Section - [DATE] 03:29:59" at bounding box center [331, 278] width 230 height 22
click at [256, 279] on input "Section - Sep 28 03:29:59" at bounding box center [331, 278] width 230 height 22
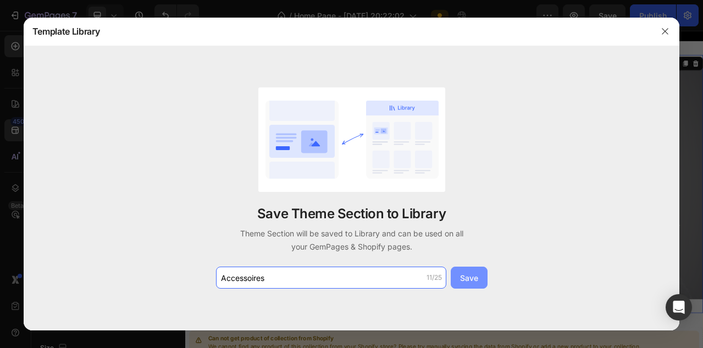
type input "Accessoires"
click at [487, 273] on button "Save" at bounding box center [469, 278] width 37 height 22
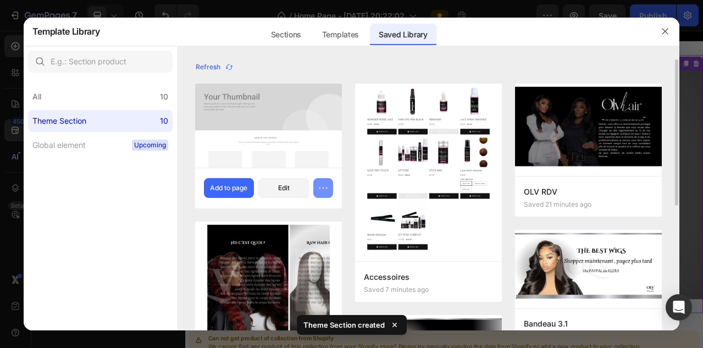
click at [326, 186] on icon "button" at bounding box center [323, 188] width 11 height 11
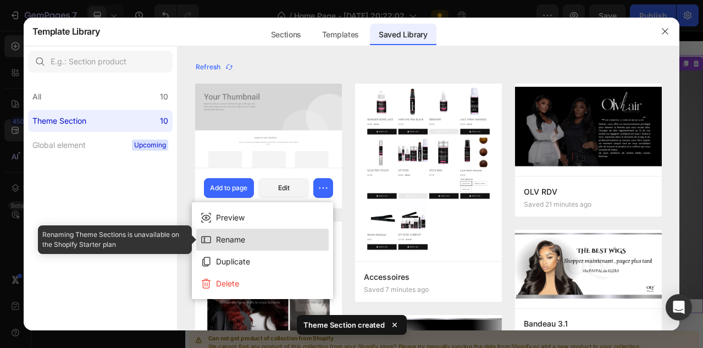
click at [249, 242] on button "Rename" at bounding box center [262, 240] width 133 height 22
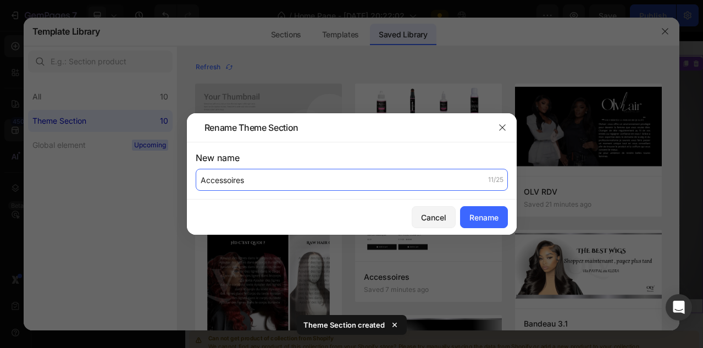
click at [275, 182] on input "Accessoires" at bounding box center [352, 180] width 312 height 22
type input "Photo accessoires"
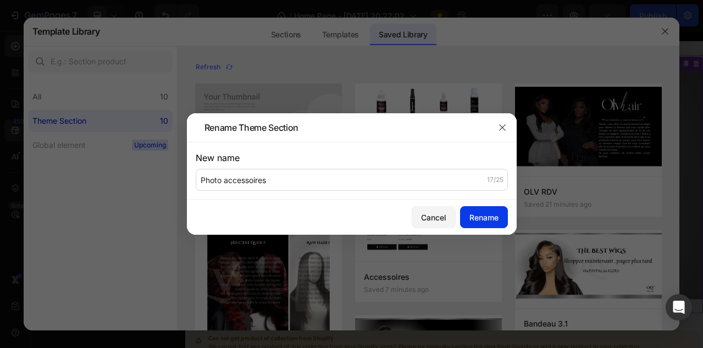
click at [479, 219] on div "Rename" at bounding box center [484, 218] width 29 height 12
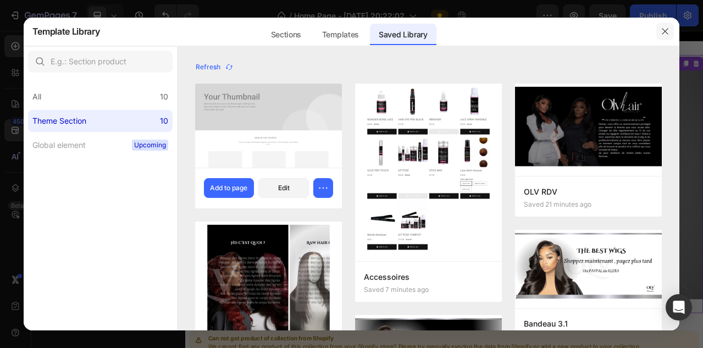
click at [665, 31] on icon "button" at bounding box center [666, 31] width 6 height 6
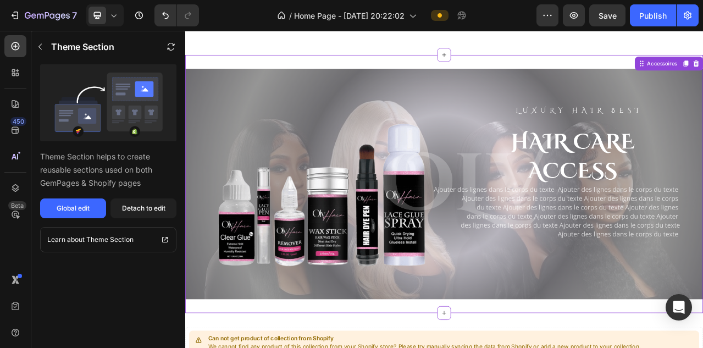
scroll to position [1990, 0]
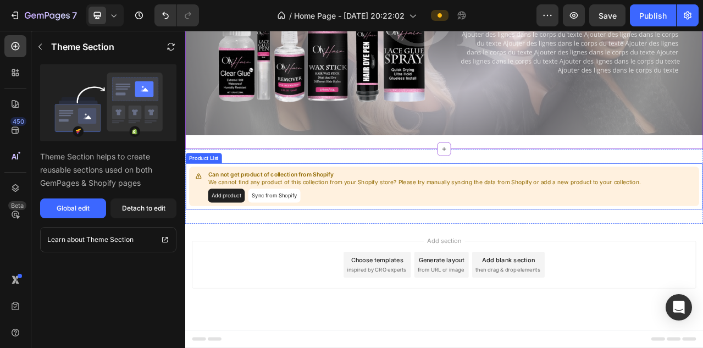
click at [311, 209] on p "Can not get product of collection from Shopify" at bounding box center [489, 213] width 551 height 11
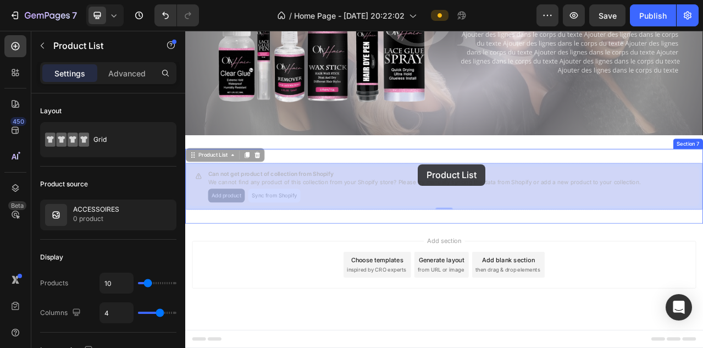
drag, startPoint x: 765, startPoint y: 229, endPoint x: 483, endPoint y: 201, distance: 283.4
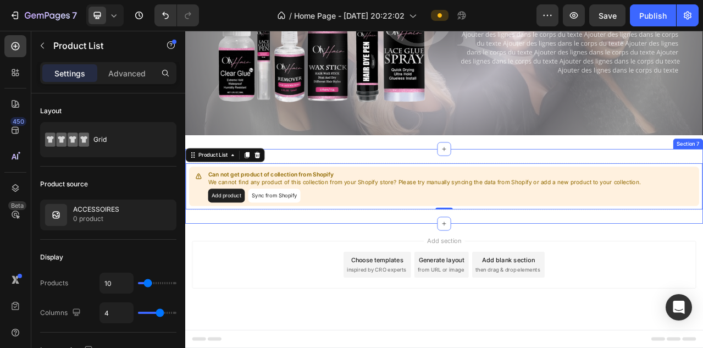
click at [462, 191] on div "Can not get product of collection from Shopify We cannot find any product of th…" at bounding box center [515, 228] width 660 height 95
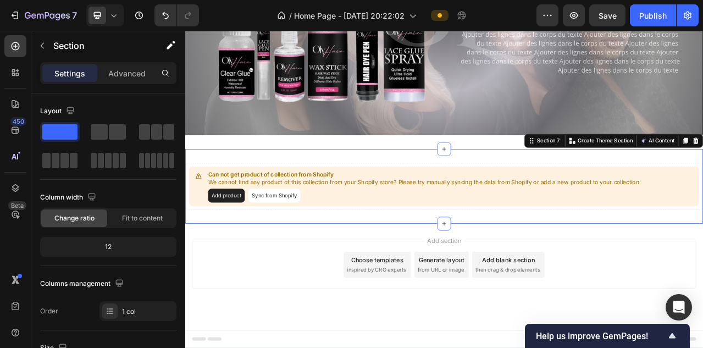
click at [450, 181] on div "Can not get product of collection from Shopify We cannot find any product of th…" at bounding box center [515, 228] width 660 height 95
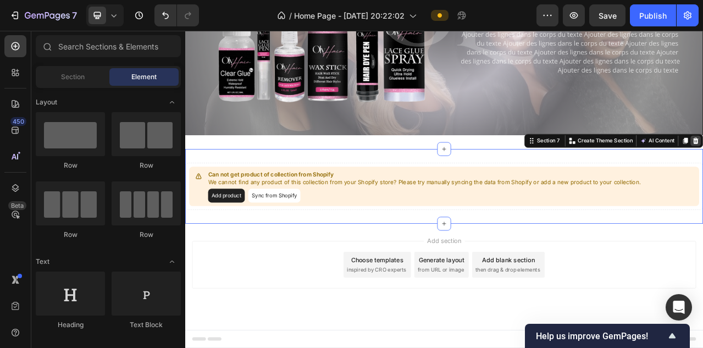
scroll to position [1895, 0]
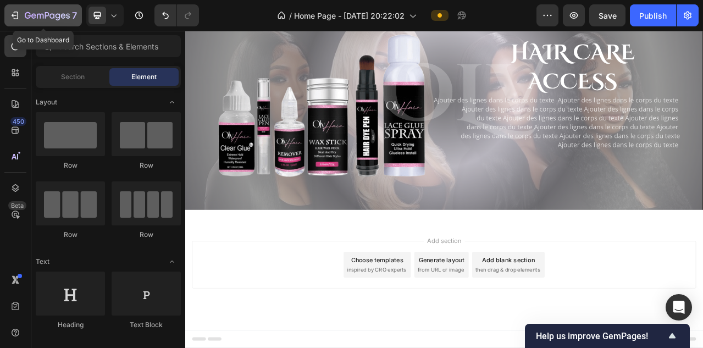
click at [15, 19] on icon "button" at bounding box center [14, 15] width 11 height 11
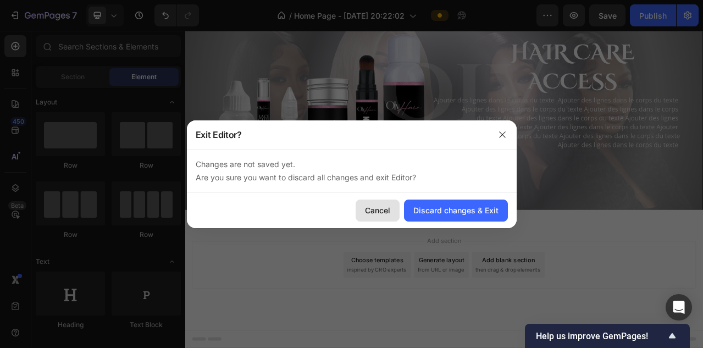
click at [370, 221] on button "Cancel" at bounding box center [378, 211] width 44 height 22
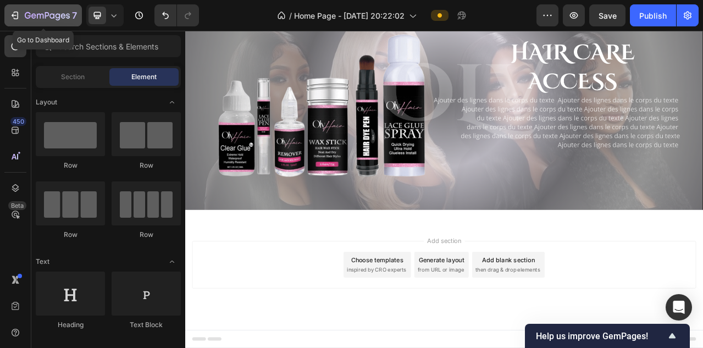
click at [9, 20] on button "7" at bounding box center [43, 15] width 78 height 22
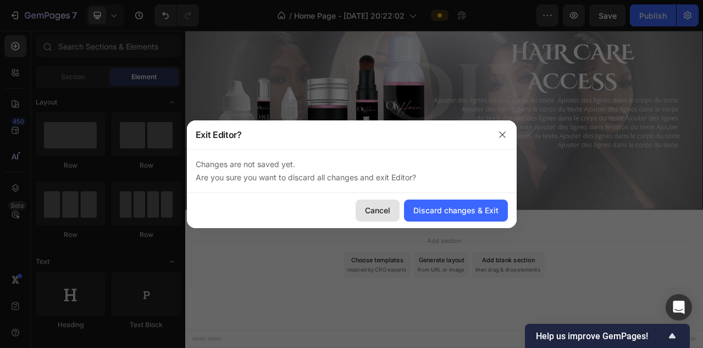
click at [373, 217] on button "Cancel" at bounding box center [378, 211] width 44 height 22
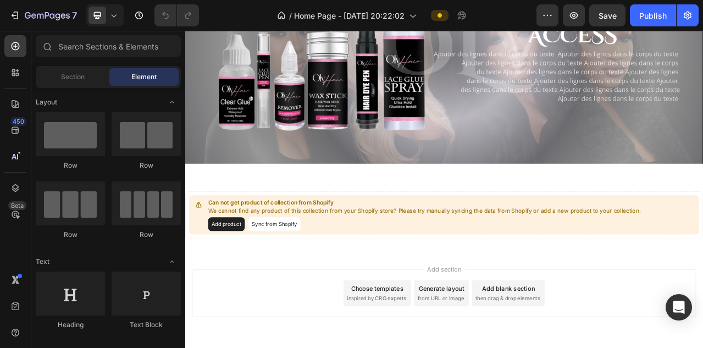
scroll to position [1943, 0]
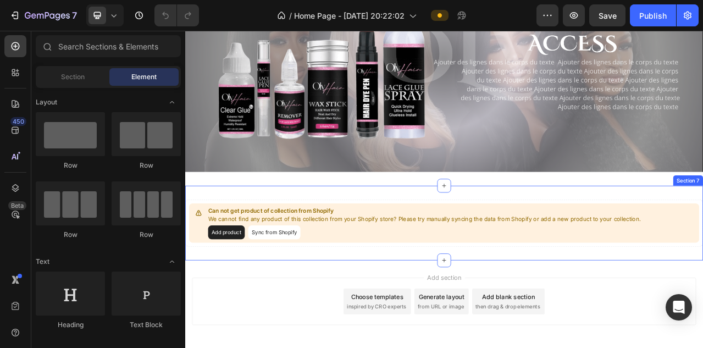
click at [328, 237] on div "Can not get product of collection from Shopify We cannot find any product of th…" at bounding box center [515, 275] width 660 height 95
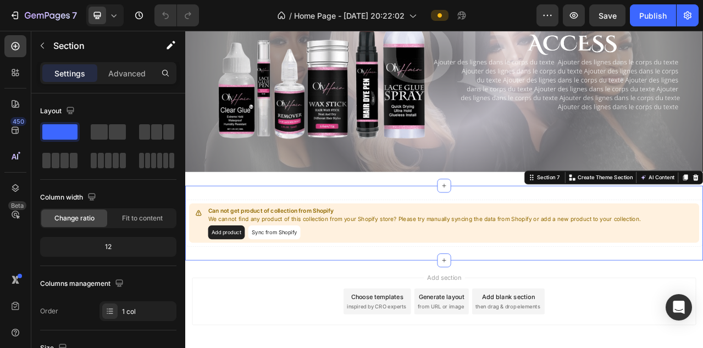
click at [328, 236] on div "Can not get product of collection from Shopify We cannot find any product of th…" at bounding box center [515, 275] width 660 height 95
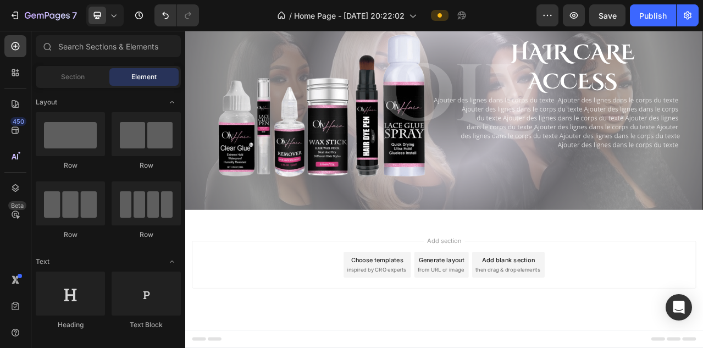
scroll to position [1895, 0]
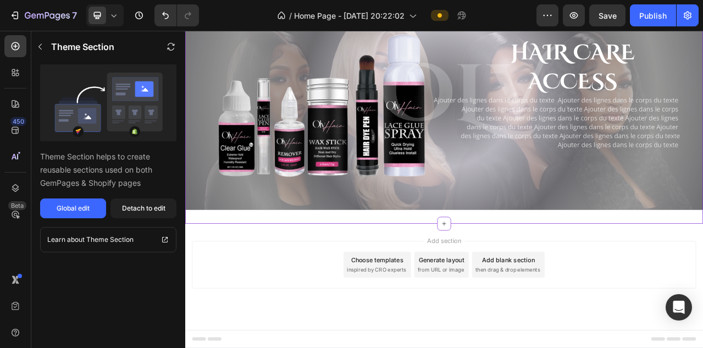
click at [531, 274] on div "Image Photo accessoires" at bounding box center [515, 112] width 660 height 328
click at [516, 277] on icon at bounding box center [515, 276] width 9 height 9
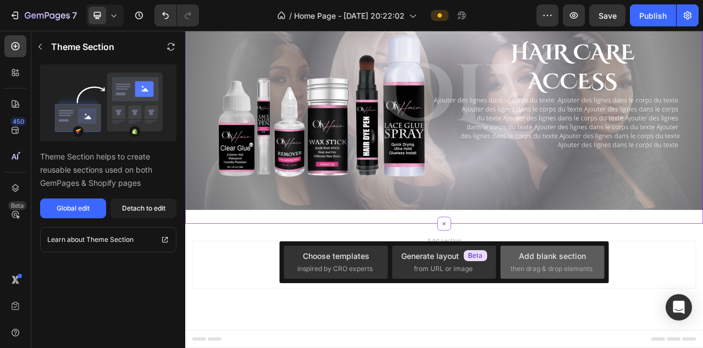
click at [537, 262] on div "Add blank section then drag & drop elements" at bounding box center [553, 262] width 84 height 24
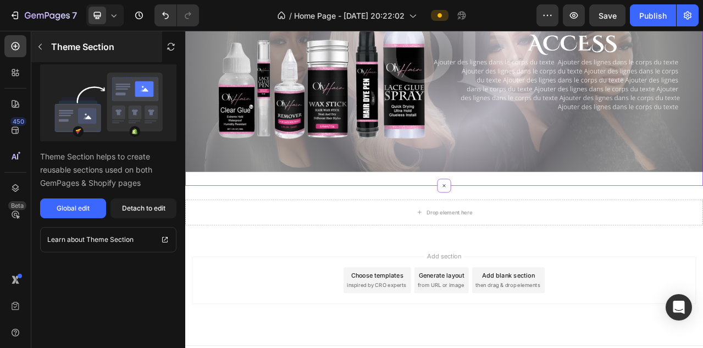
click at [43, 41] on button "button" at bounding box center [40, 47] width 18 height 18
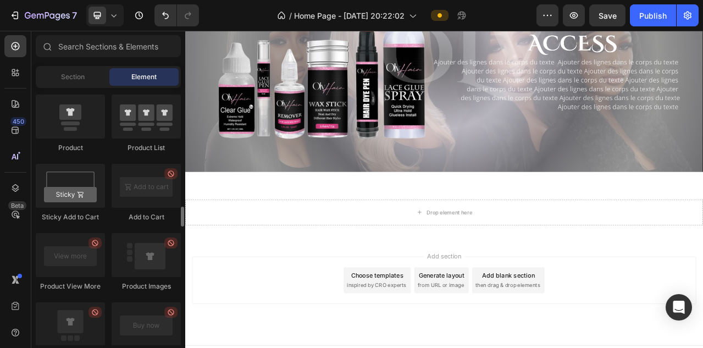
scroll to position [1488, 0]
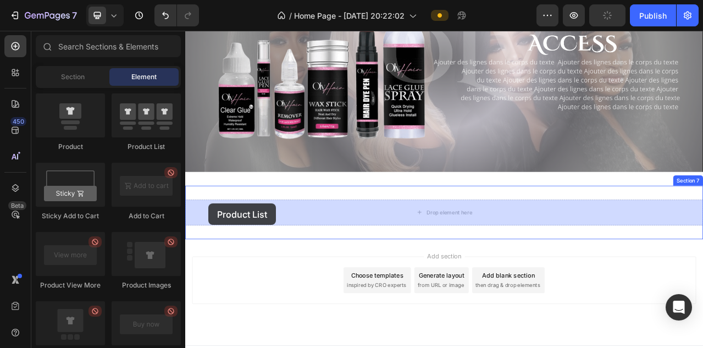
drag, startPoint x: 325, startPoint y: 147, endPoint x: 214, endPoint y: 252, distance: 152.8
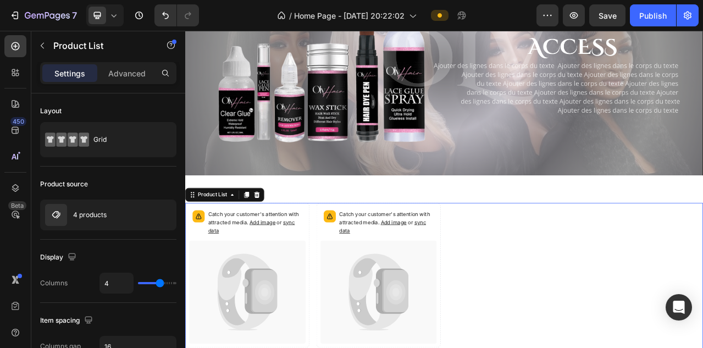
scroll to position [1943, 0]
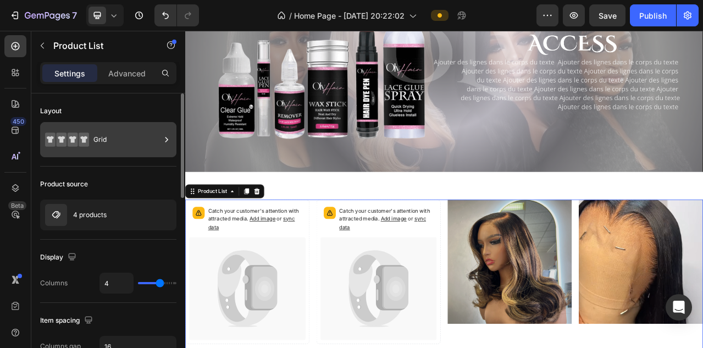
click at [165, 151] on div at bounding box center [166, 139] width 11 height 35
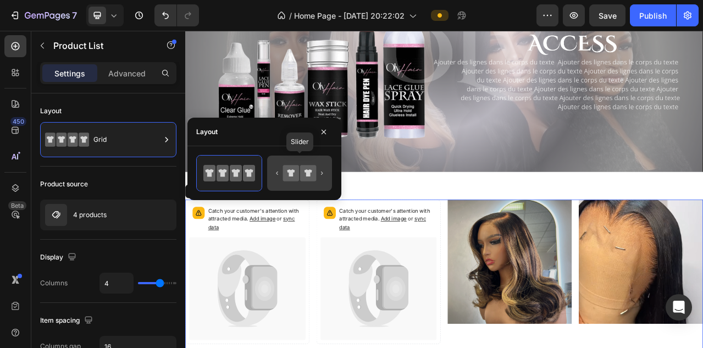
click at [313, 179] on icon at bounding box center [308, 173] width 16 height 16
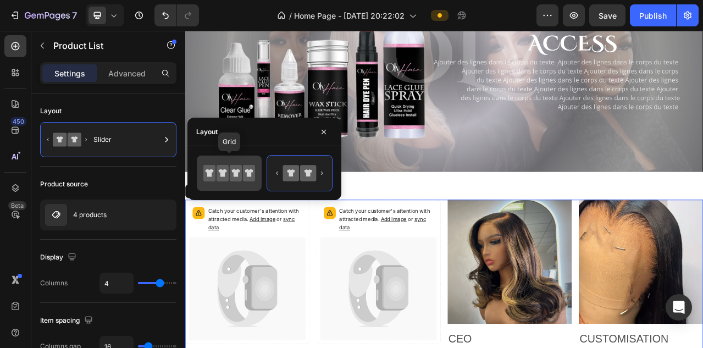
click at [241, 158] on div at bounding box center [229, 173] width 65 height 35
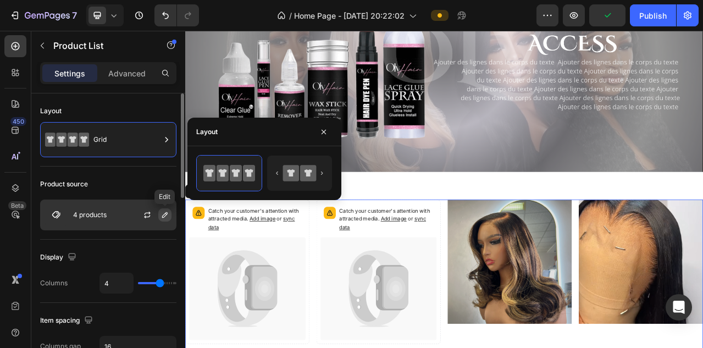
click at [159, 217] on button "button" at bounding box center [164, 214] width 13 height 13
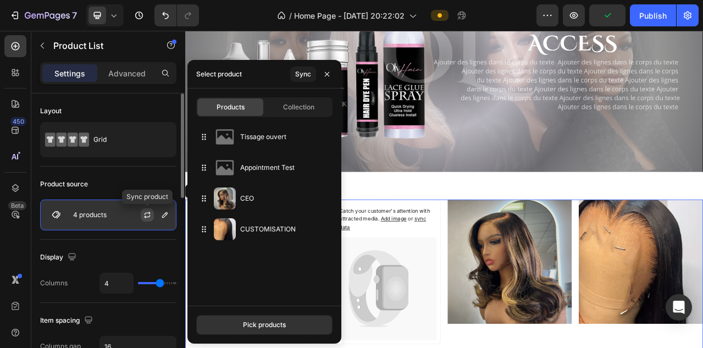
click at [145, 214] on icon "button" at bounding box center [147, 215] width 9 height 9
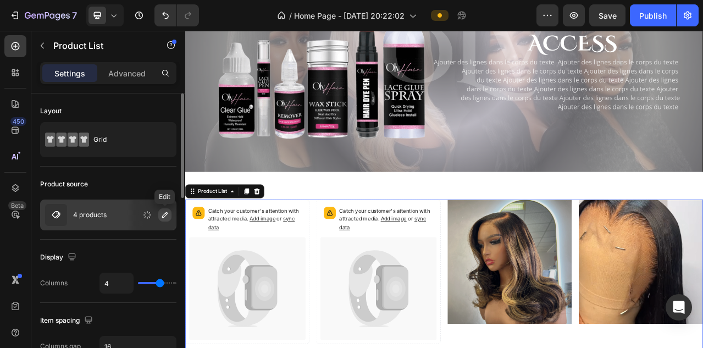
click at [165, 214] on icon "button" at bounding box center [165, 215] width 9 height 9
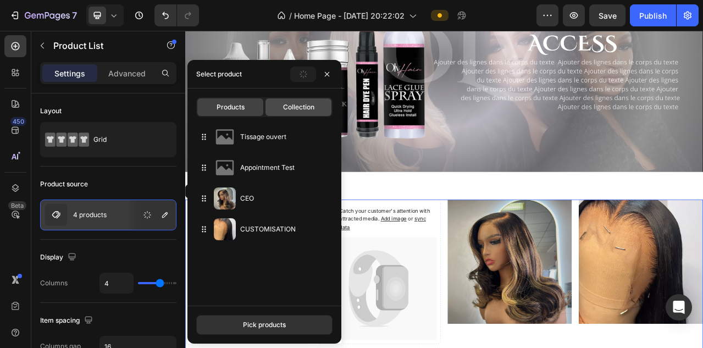
click at [291, 109] on span "Collection" at bounding box center [298, 107] width 31 height 10
type input "10"
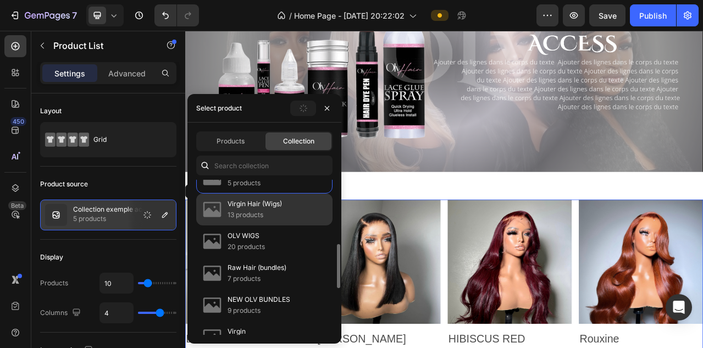
scroll to position [0, 0]
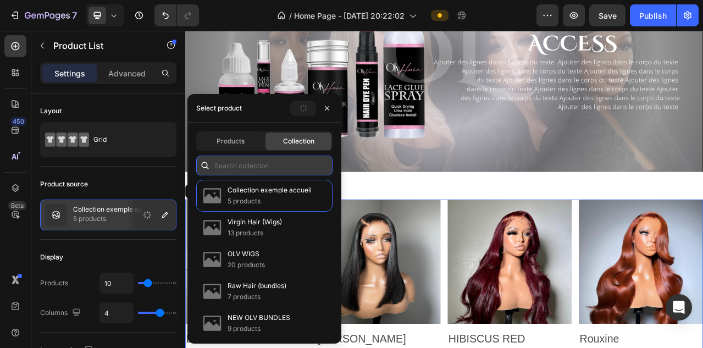
click at [232, 166] on input "text" at bounding box center [264, 166] width 136 height 20
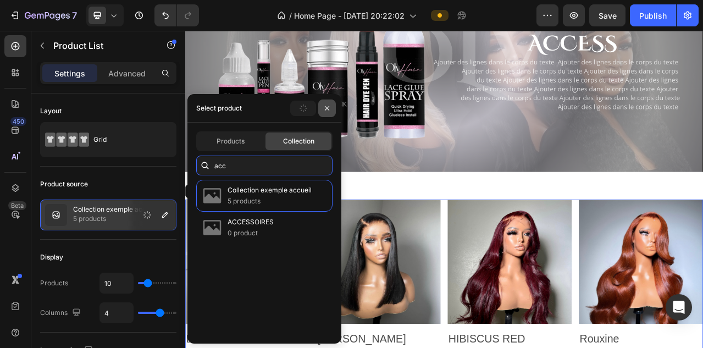
type input "acc"
click at [328, 105] on icon "button" at bounding box center [327, 108] width 9 height 9
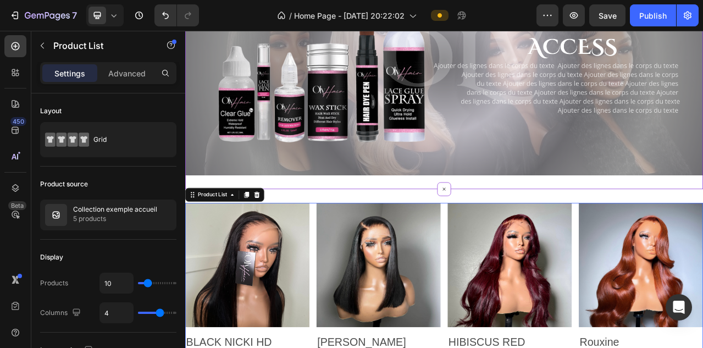
scroll to position [1943, 0]
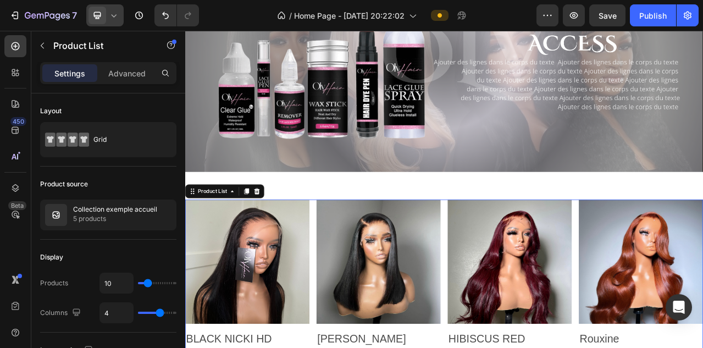
click at [122, 14] on div at bounding box center [104, 15] width 37 height 22
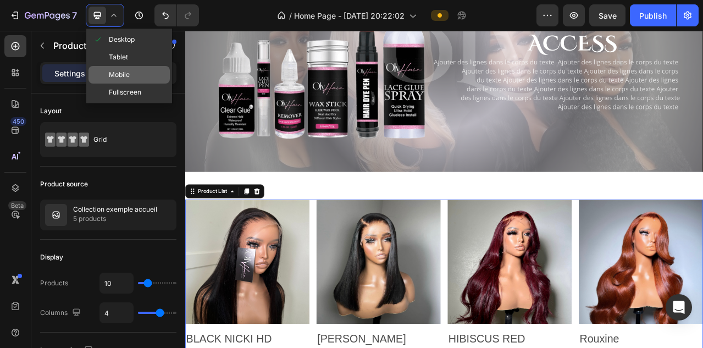
click at [125, 75] on span "Mobile" at bounding box center [119, 74] width 21 height 11
type input "100%"
type input "2"
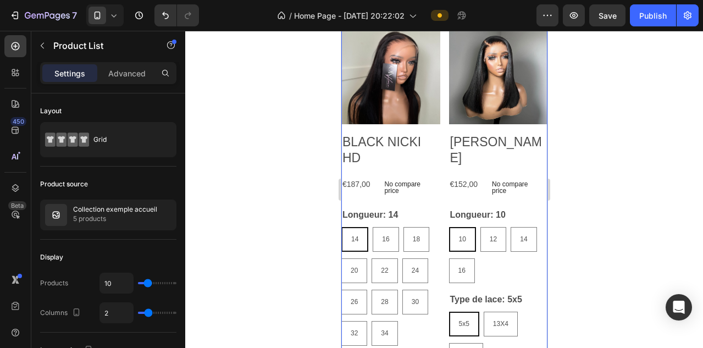
scroll to position [1934, 0]
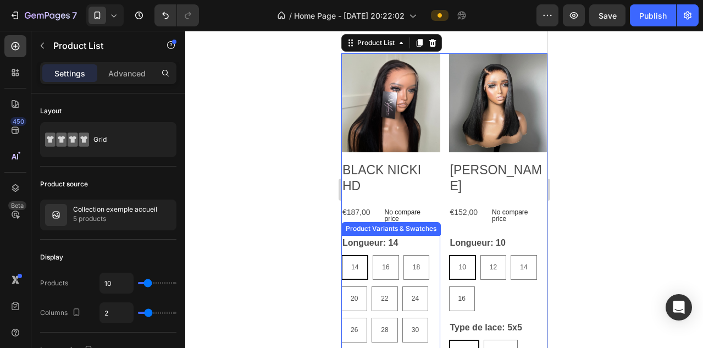
click at [423, 244] on div "Longueur: 14 14 14 14 16 16 16 18 18 18 20 20 20 22 22 22 24 24 24 26 26 26 28 …" at bounding box center [390, 304] width 99 height 139
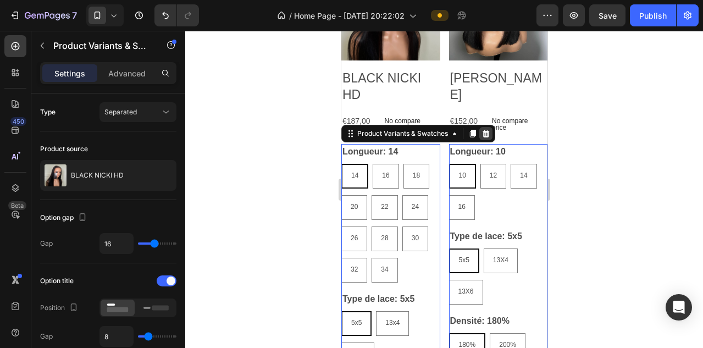
click at [490, 140] on div at bounding box center [485, 133] width 13 height 13
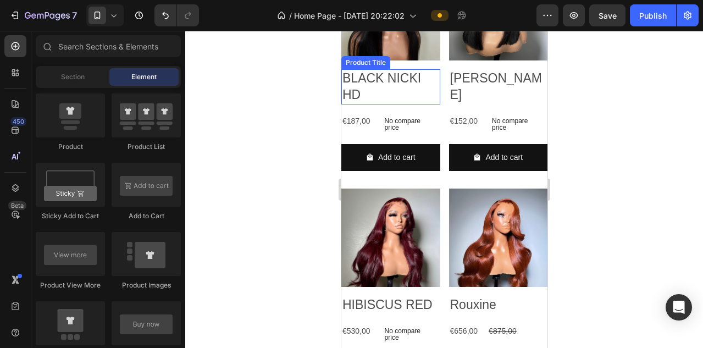
click at [404, 104] on h2 "BLACK NICKI HD" at bounding box center [390, 86] width 99 height 35
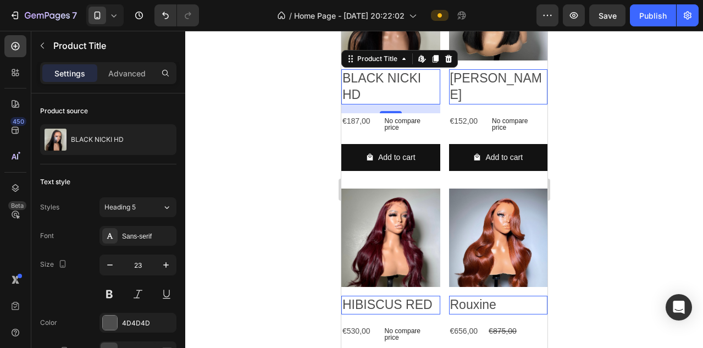
click at [393, 104] on h2 "BLACK NICKI HD" at bounding box center [390, 86] width 99 height 35
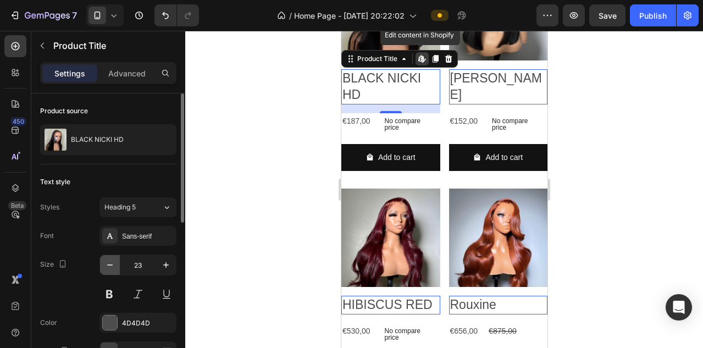
click at [110, 269] on icon "button" at bounding box center [109, 265] width 11 height 11
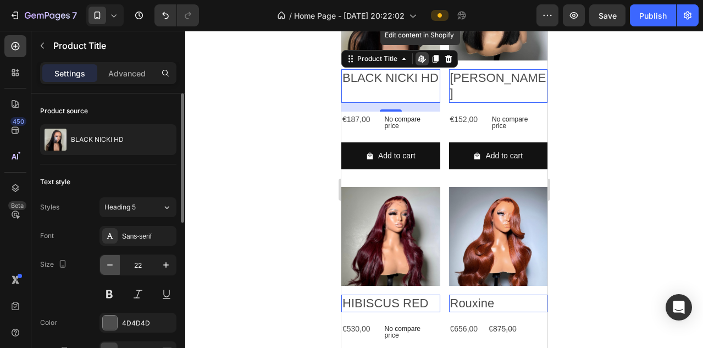
click at [110, 269] on icon "button" at bounding box center [109, 265] width 11 height 11
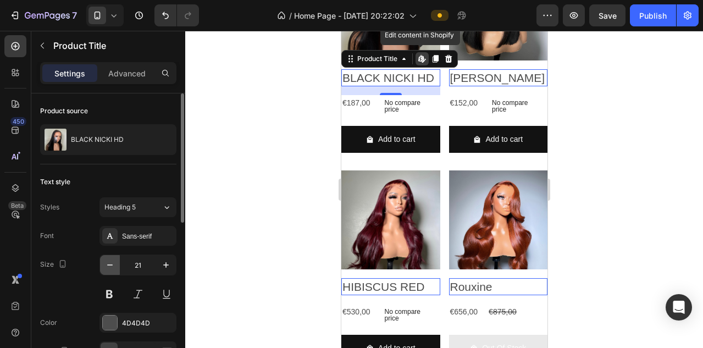
click at [110, 269] on icon "button" at bounding box center [109, 265] width 11 height 11
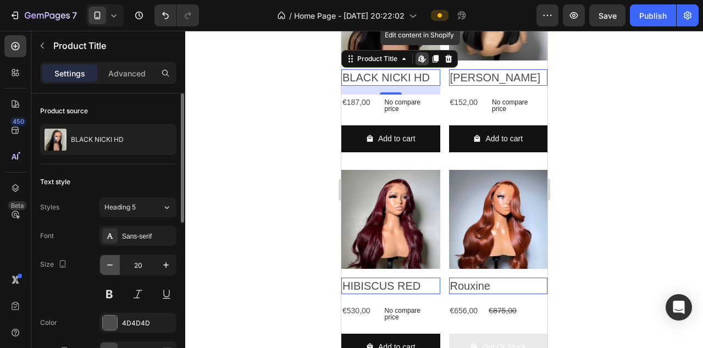
click at [110, 269] on icon "button" at bounding box center [109, 265] width 11 height 11
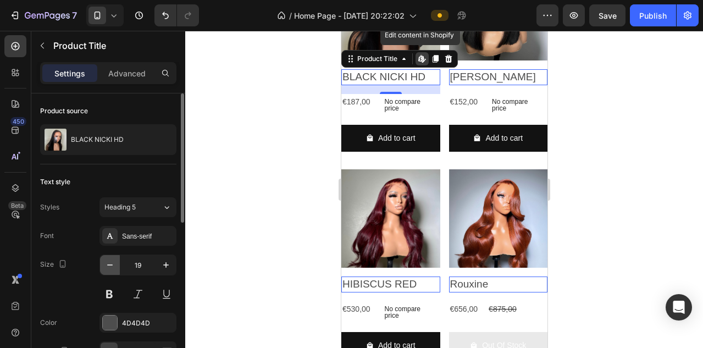
click at [110, 269] on icon "button" at bounding box center [109, 265] width 11 height 11
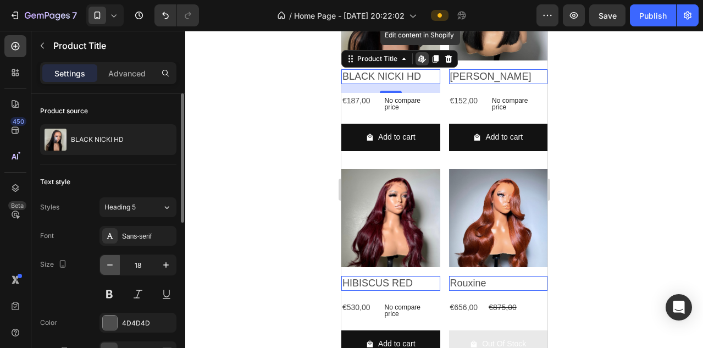
click at [110, 269] on icon "button" at bounding box center [109, 265] width 11 height 11
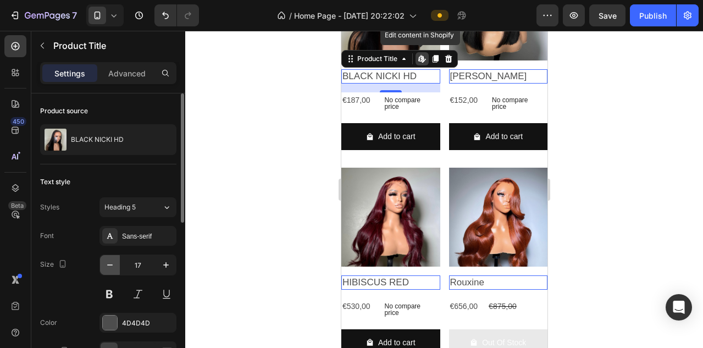
click at [110, 269] on icon "button" at bounding box center [109, 265] width 11 height 11
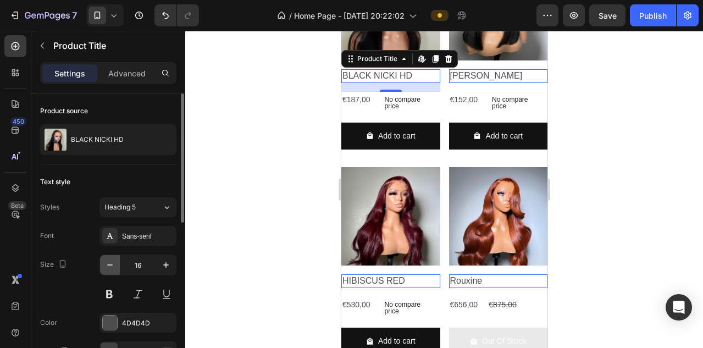
click at [110, 269] on icon "button" at bounding box center [109, 265] width 11 height 11
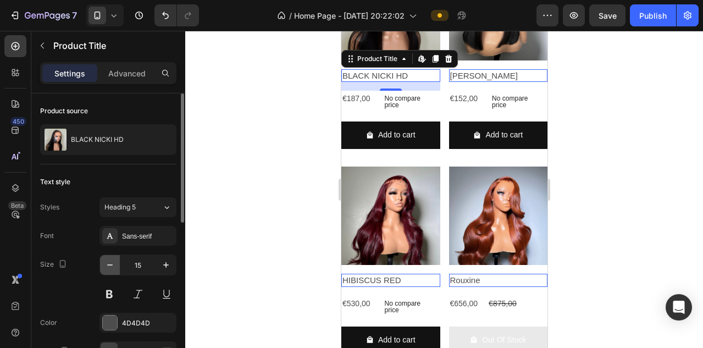
click at [110, 269] on icon "button" at bounding box center [109, 265] width 11 height 11
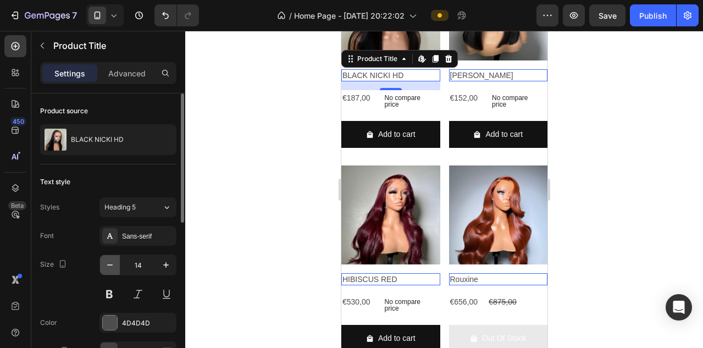
click at [110, 269] on icon "button" at bounding box center [109, 265] width 11 height 11
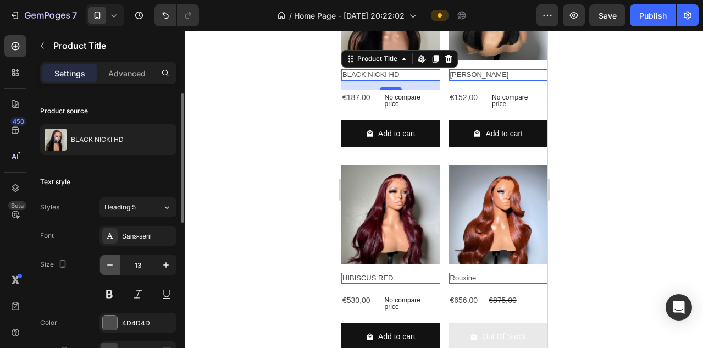
click at [110, 269] on icon "button" at bounding box center [109, 265] width 11 height 11
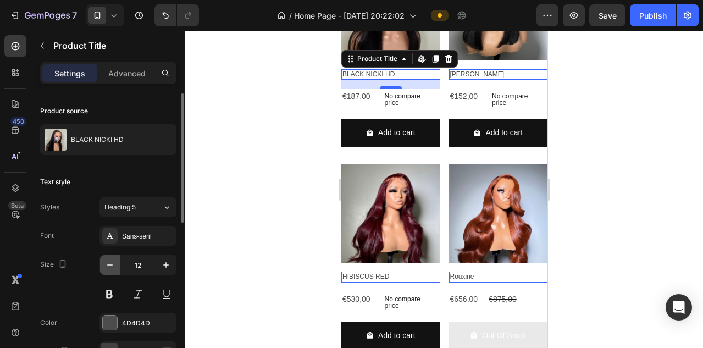
click at [110, 269] on icon "button" at bounding box center [109, 265] width 11 height 11
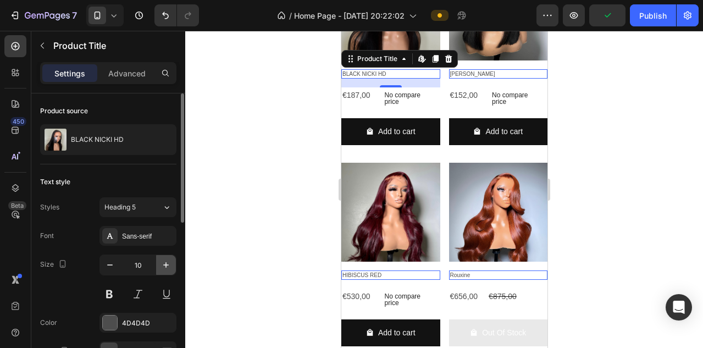
click at [164, 259] on button "button" at bounding box center [166, 265] width 20 height 20
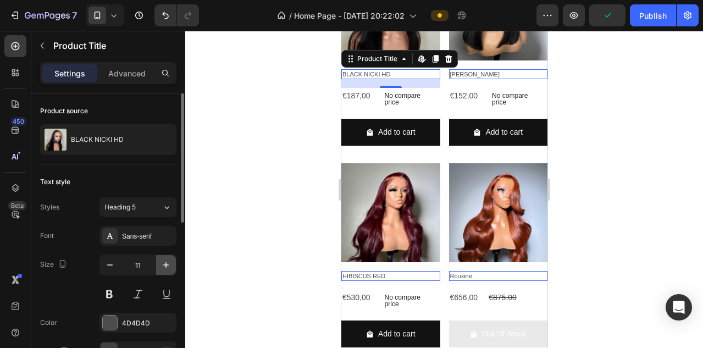
type input "12"
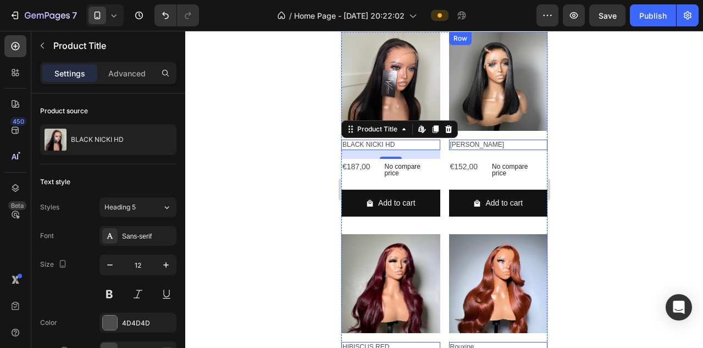
scroll to position [1946, 0]
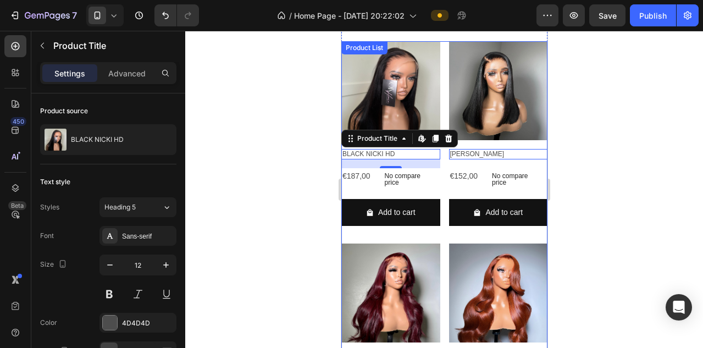
click at [446, 83] on div "Product Images BLACK NICKI HD Product Title Edit content in Shopify 16 €187,00 …" at bounding box center [444, 337] width 206 height 593
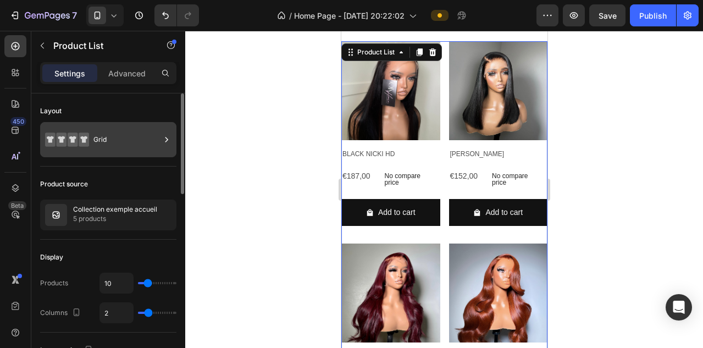
click at [162, 139] on icon at bounding box center [166, 139] width 11 height 11
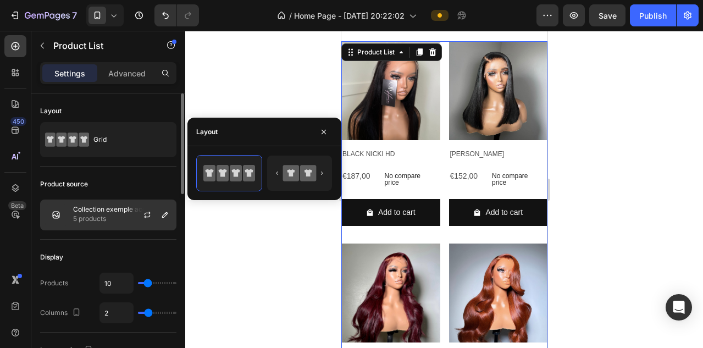
click at [133, 216] on div at bounding box center [152, 215] width 48 height 30
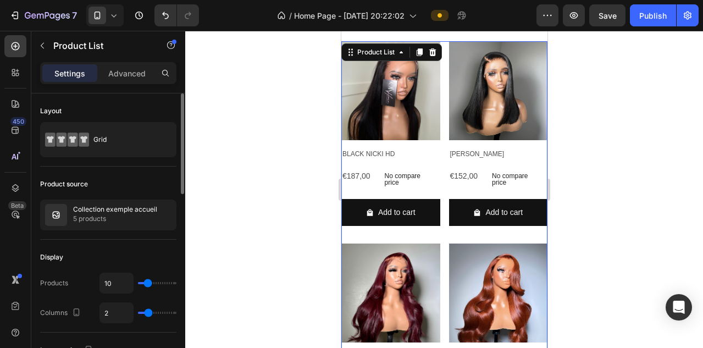
click at [124, 246] on div "Display Products 10 Columns 2" at bounding box center [108, 286] width 136 height 93
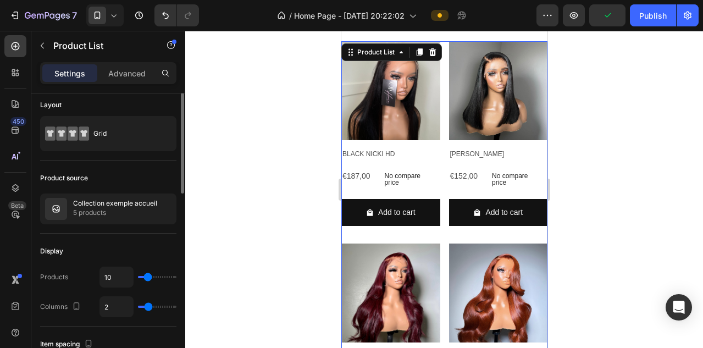
scroll to position [0, 0]
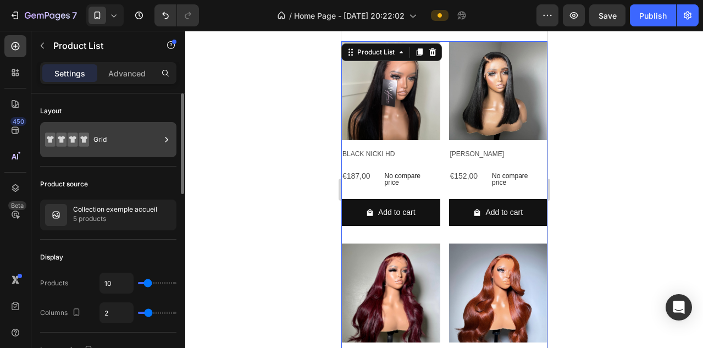
click at [164, 144] on icon at bounding box center [166, 139] width 11 height 11
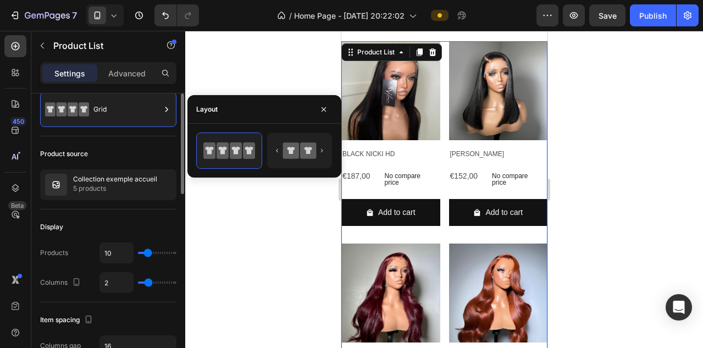
scroll to position [37, 0]
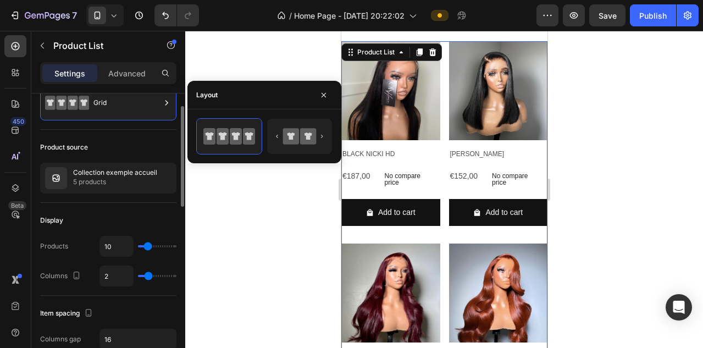
click at [113, 212] on div "Display" at bounding box center [108, 221] width 136 height 18
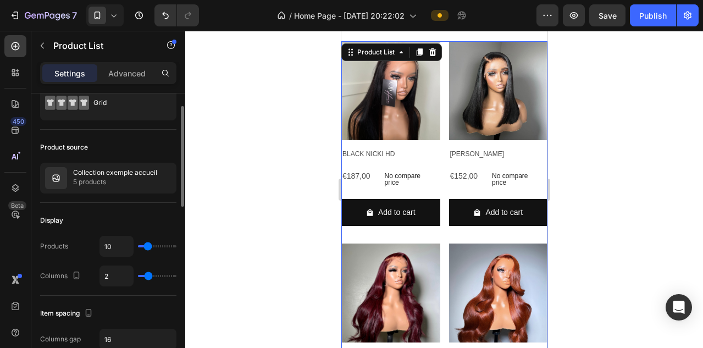
type input "4"
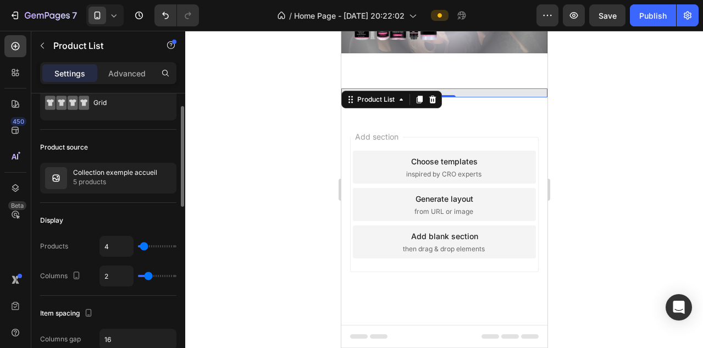
type input "2"
type input "3"
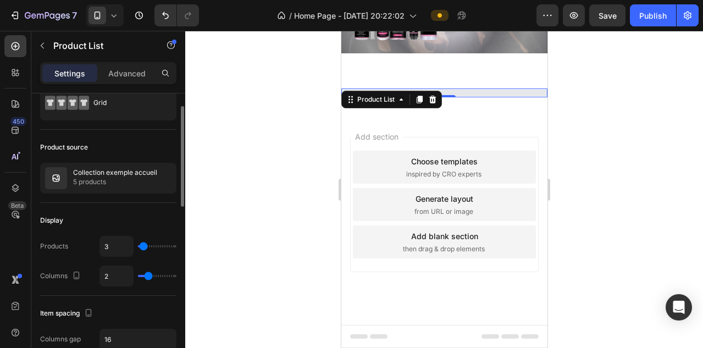
type input "4"
type input "5"
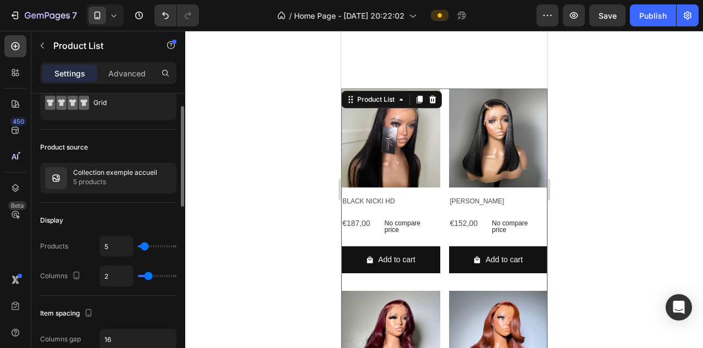
scroll to position [1946, 0]
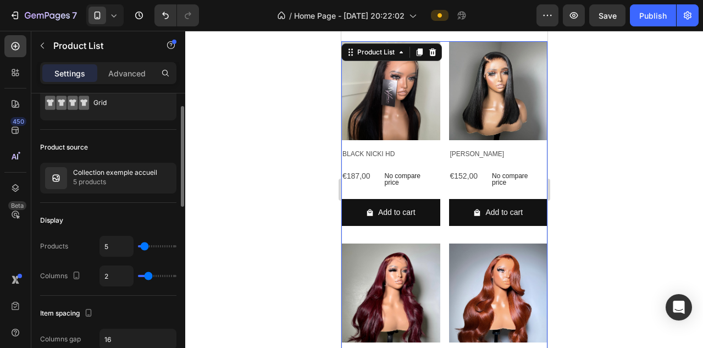
type input "4"
click at [144, 247] on input "range" at bounding box center [157, 246] width 38 height 2
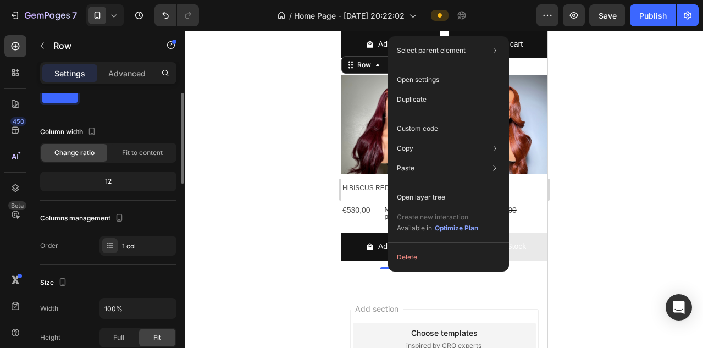
scroll to position [0, 0]
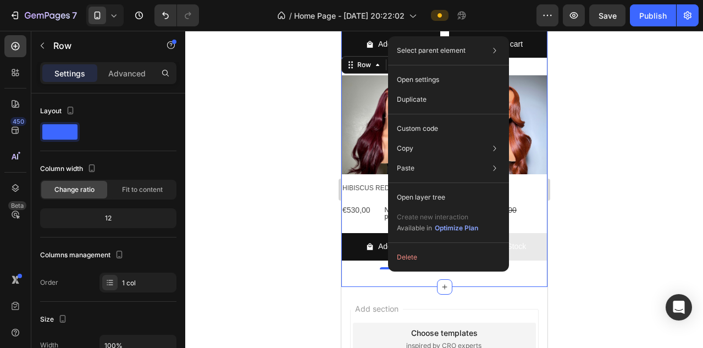
click at [282, 250] on div at bounding box center [444, 189] width 518 height 317
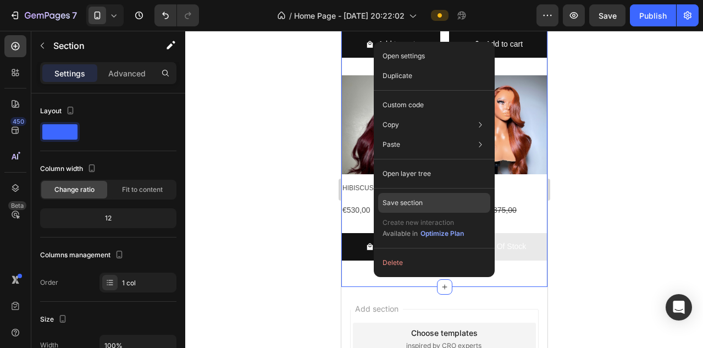
click at [400, 209] on div "Save section" at bounding box center [434, 203] width 112 height 20
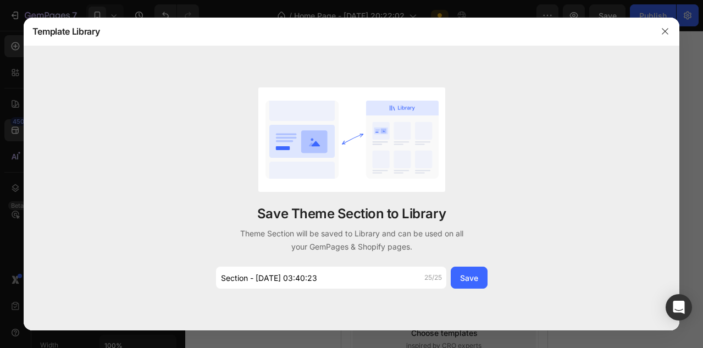
click at [400, 209] on p "Save Theme Section to Library" at bounding box center [351, 214] width 189 height 18
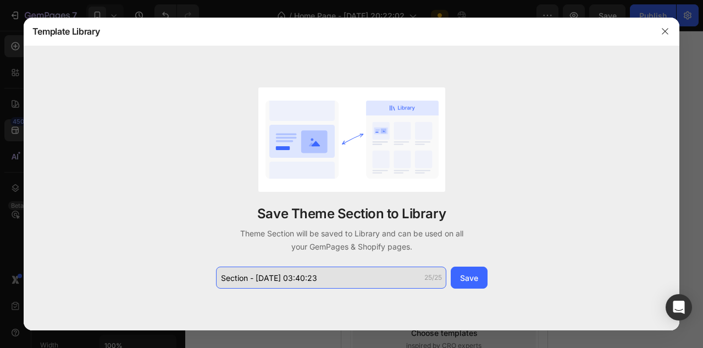
click at [276, 277] on input "Section - Sep 28 03:40:23" at bounding box center [331, 278] width 230 height 22
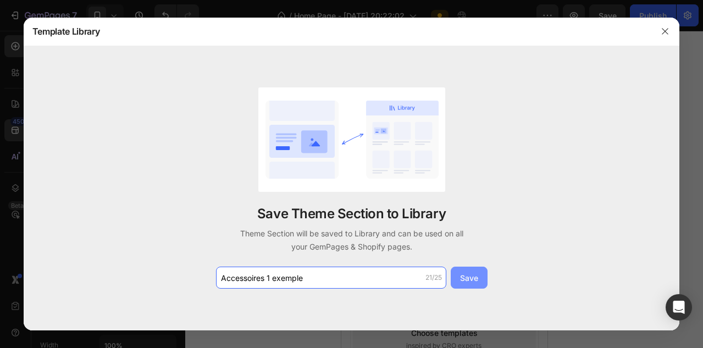
type input "Accessoires 1 exemple"
click at [474, 277] on div "Save" at bounding box center [469, 278] width 18 height 12
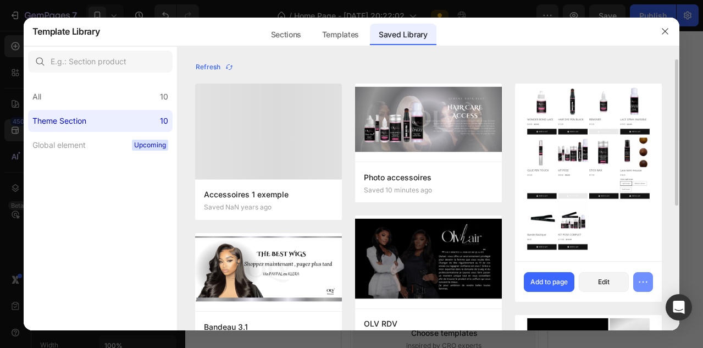
click at [636, 278] on button "button" at bounding box center [643, 282] width 20 height 20
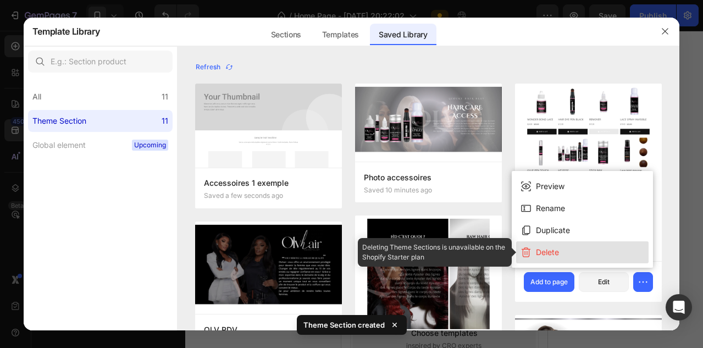
click at [580, 255] on button "Delete" at bounding box center [582, 252] width 133 height 22
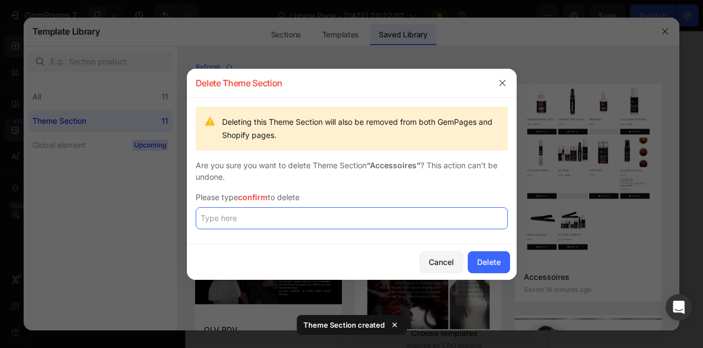
click at [333, 220] on input "text" at bounding box center [352, 218] width 312 height 22
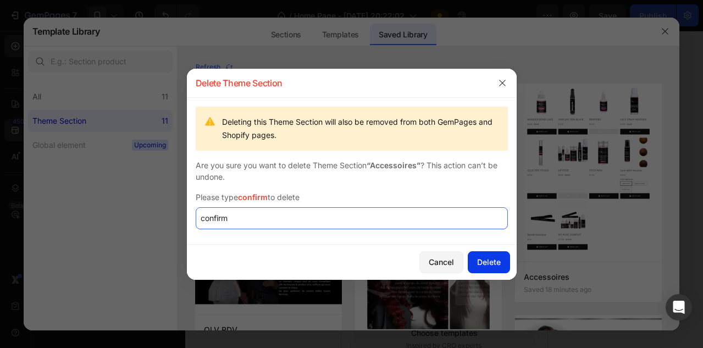
type input "confirm"
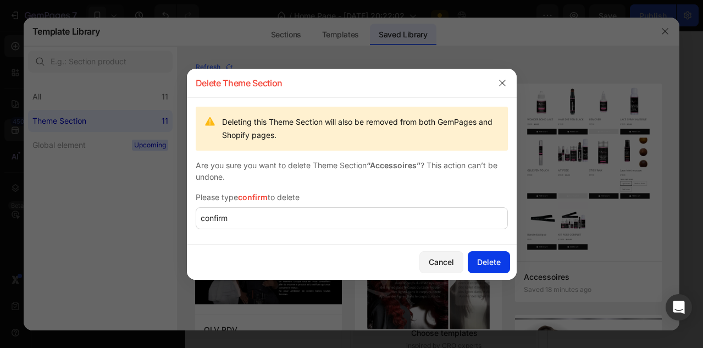
click at [484, 264] on div "Delete" at bounding box center [489, 262] width 24 height 12
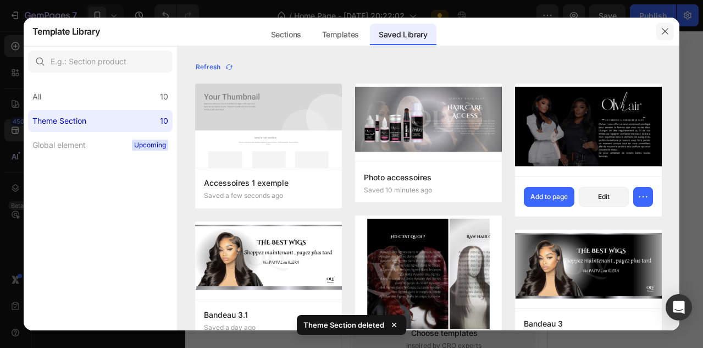
click at [665, 34] on icon "button" at bounding box center [665, 31] width 9 height 9
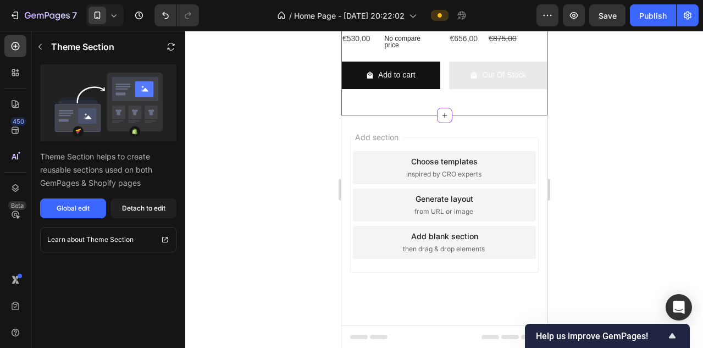
scroll to position [2283, 0]
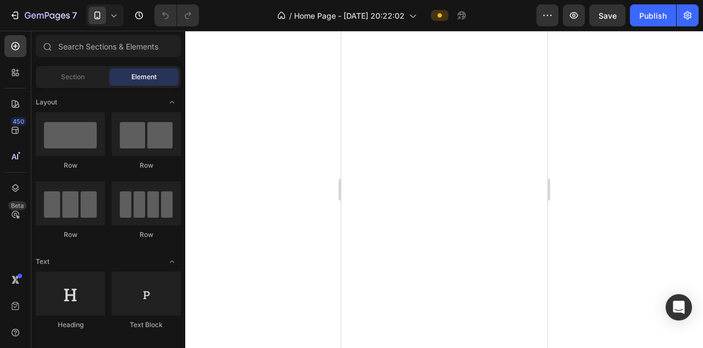
scroll to position [1323, 0]
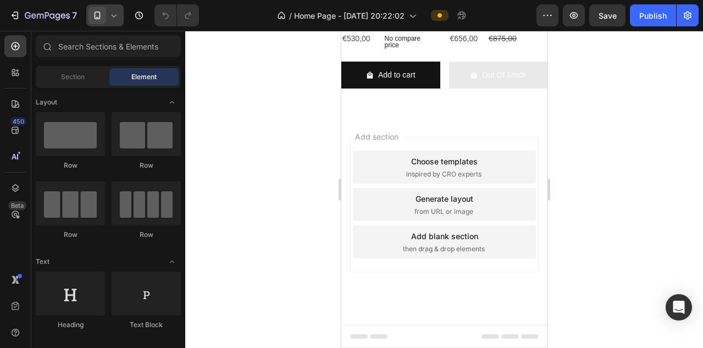
click at [115, 10] on icon at bounding box center [113, 15] width 11 height 11
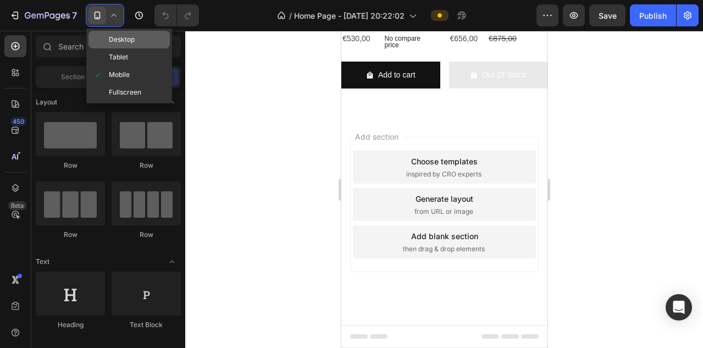
click at [114, 40] on span "Desktop" at bounding box center [122, 39] width 26 height 11
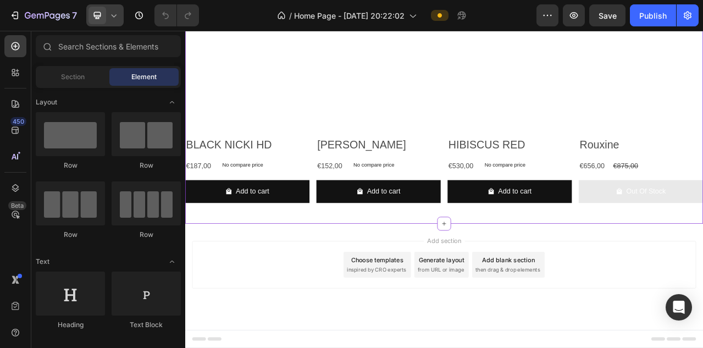
scroll to position [1026, 0]
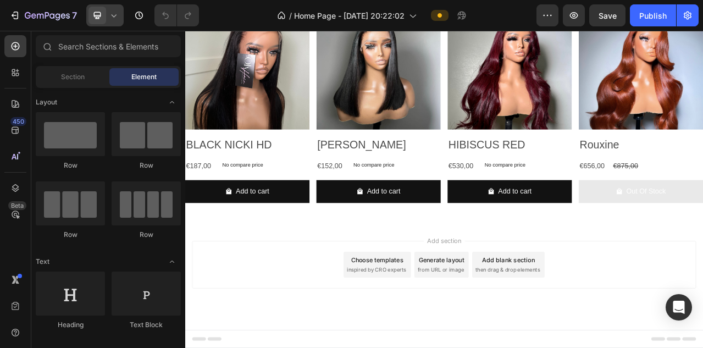
click at [577, 317] on div "Add blank section" at bounding box center [597, 323] width 67 height 12
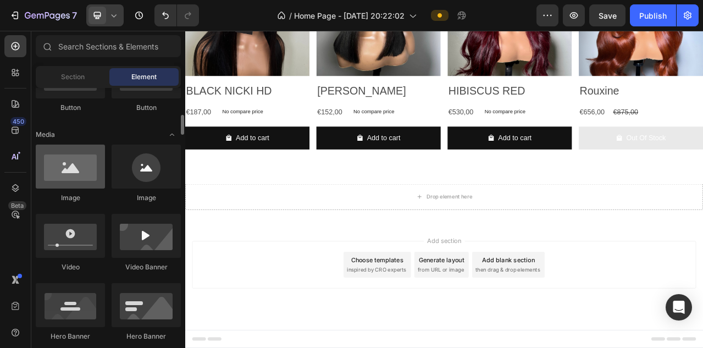
scroll to position [297, 0]
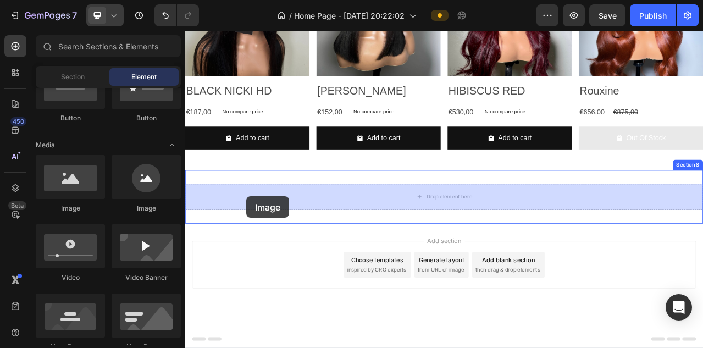
drag, startPoint x: 250, startPoint y: 207, endPoint x: 263, endPoint y: 242, distance: 37.4
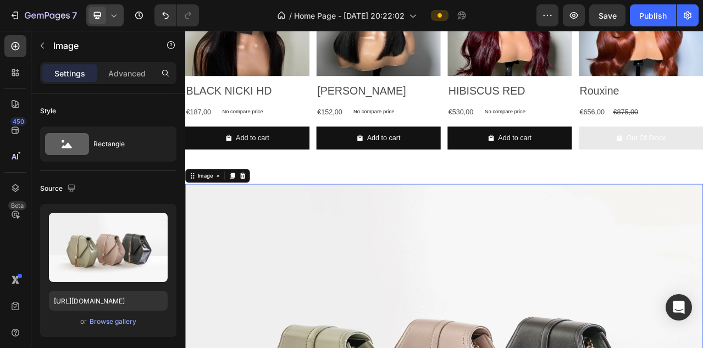
scroll to position [1236, 0]
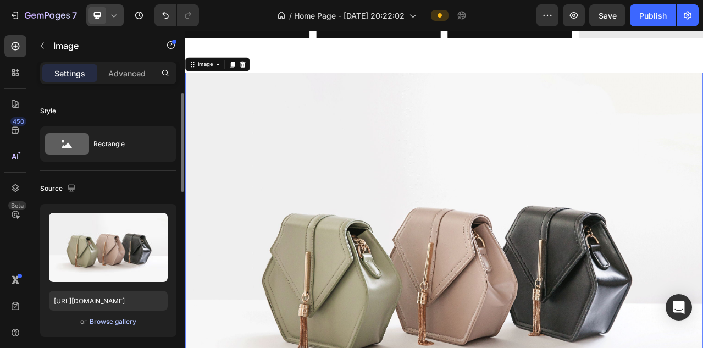
click at [121, 324] on div "Browse gallery" at bounding box center [113, 322] width 47 height 10
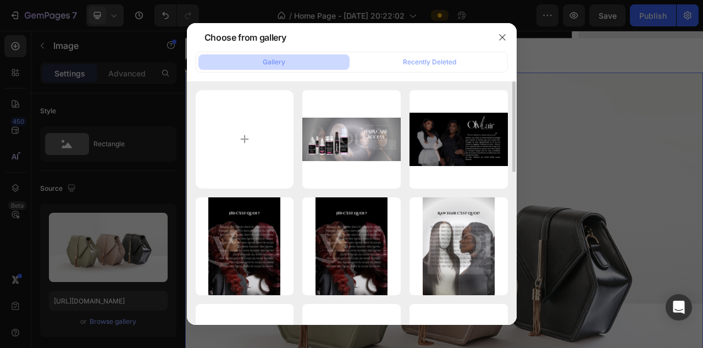
type input "C:\fakepath\1.png"
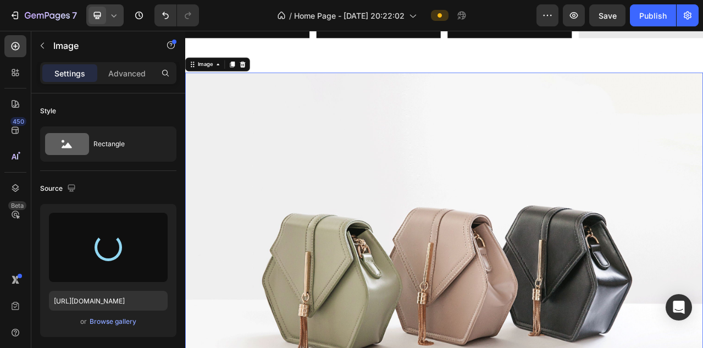
type input "[URL][DOMAIN_NAME]"
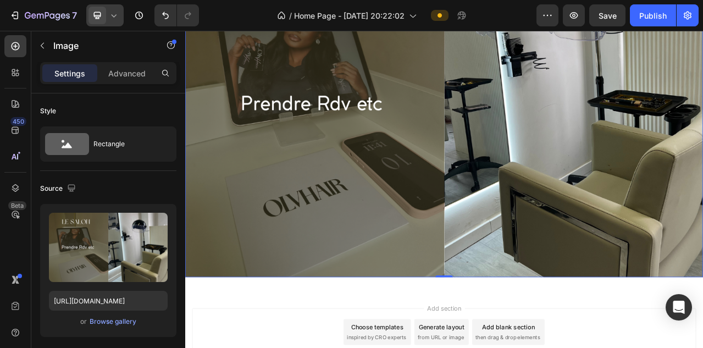
scroll to position [1420, 0]
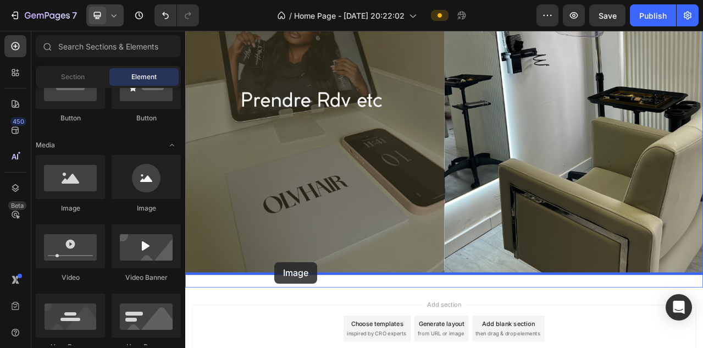
scroll to position [1501, 0]
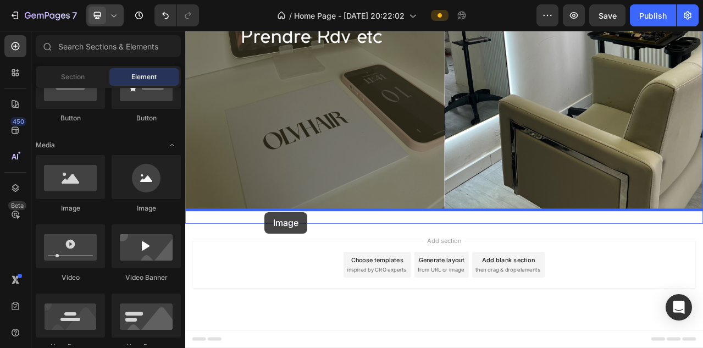
drag, startPoint x: 256, startPoint y: 220, endPoint x: 286, endPoint y: 262, distance: 51.9
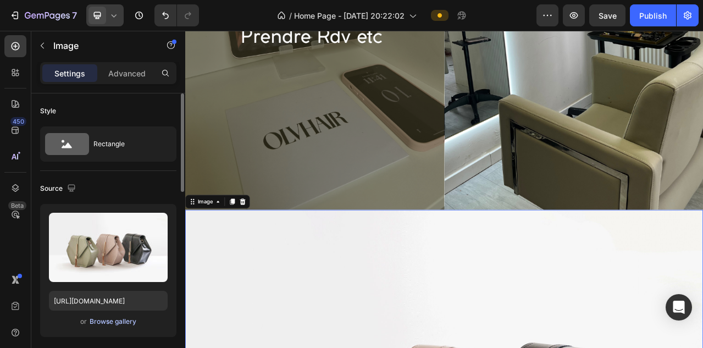
click at [114, 323] on div "Browse gallery" at bounding box center [113, 322] width 47 height 10
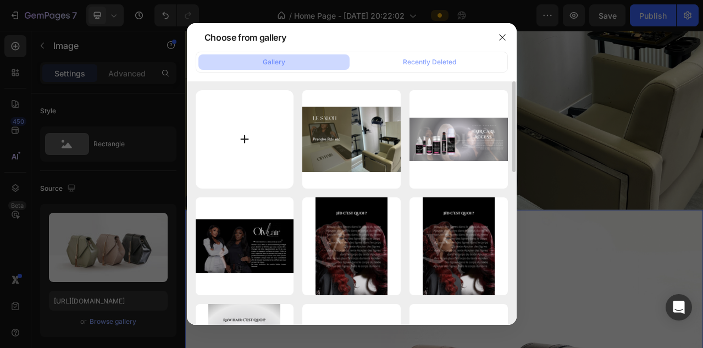
type input "C:\fakepath\2.png"
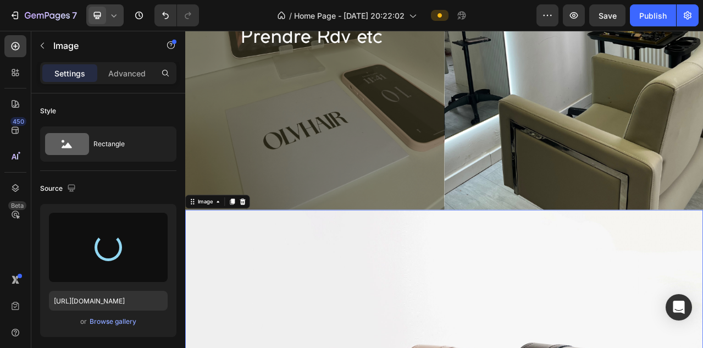
click at [118, 20] on icon at bounding box center [113, 15] width 11 height 11
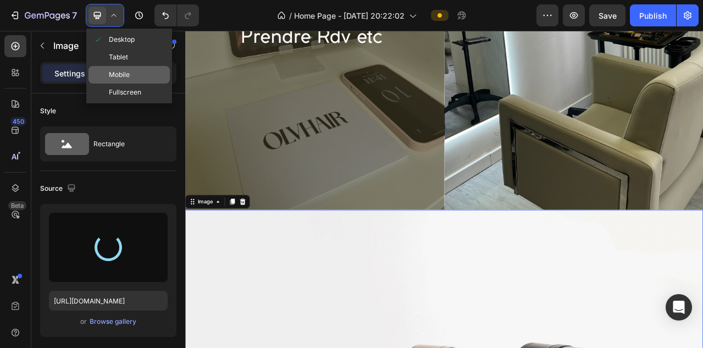
click at [113, 72] on span "Mobile" at bounding box center [119, 74] width 21 height 11
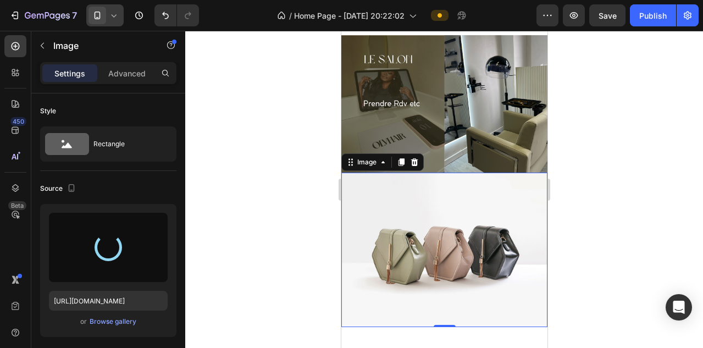
scroll to position [1292, 0]
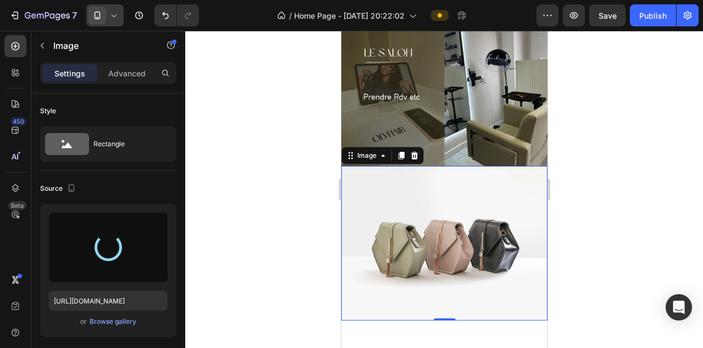
type input "[URL][DOMAIN_NAME]"
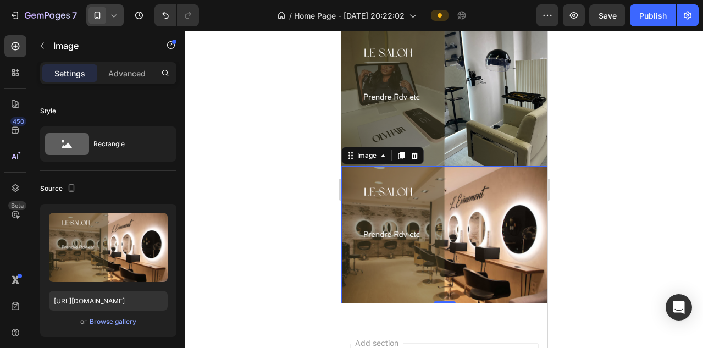
click at [600, 122] on div at bounding box center [444, 189] width 518 height 317
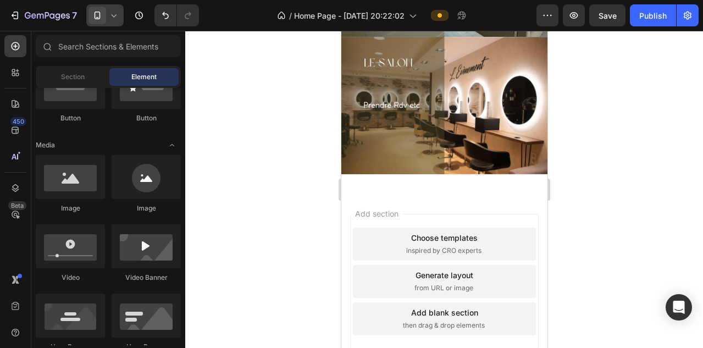
scroll to position [1454, 0]
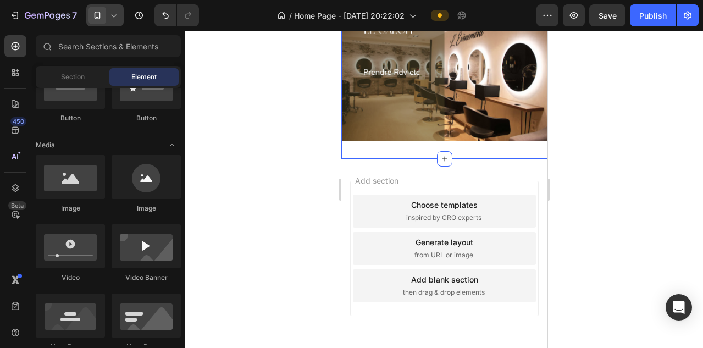
click at [429, 148] on div "Image Image Section 8" at bounding box center [444, 4] width 206 height 310
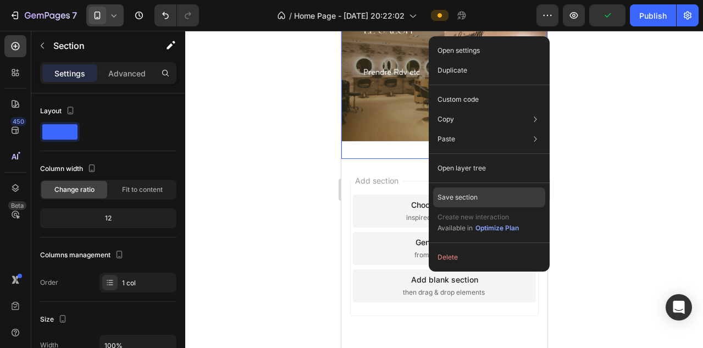
click at [448, 195] on p "Save section" at bounding box center [458, 197] width 40 height 10
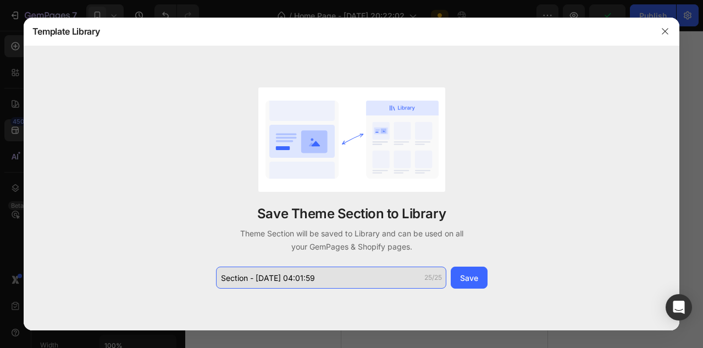
click at [279, 278] on input "Section - [DATE] 04:01:59" at bounding box center [331, 278] width 230 height 22
click at [278, 277] on input "Section - [DATE] 04:01:59" at bounding box center [331, 278] width 230 height 22
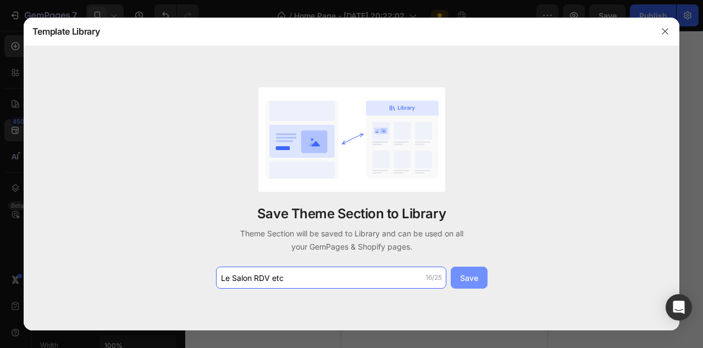
type input "Le Salon RDV etc"
click at [475, 279] on div "Save" at bounding box center [469, 278] width 18 height 12
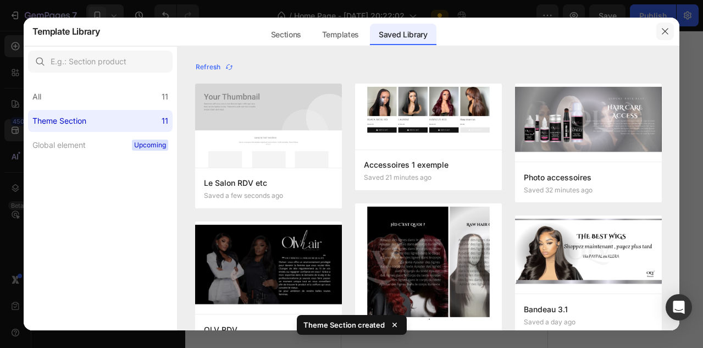
click at [662, 32] on icon "button" at bounding box center [665, 31] width 9 height 9
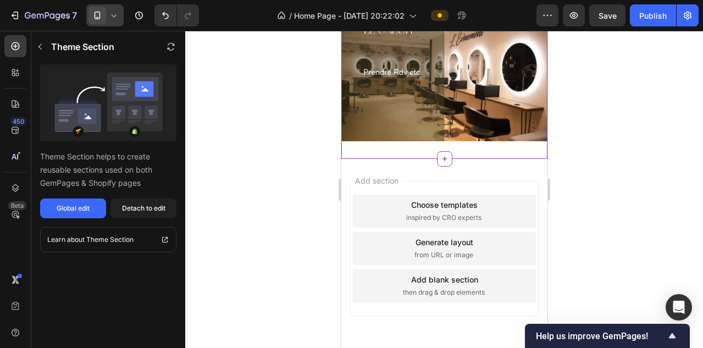
click at [107, 20] on div at bounding box center [104, 15] width 37 height 22
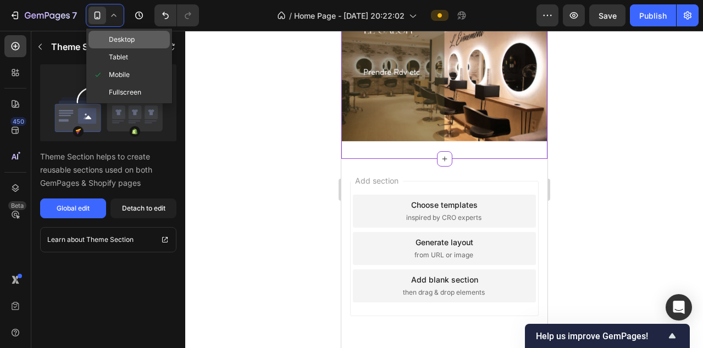
click at [113, 39] on span "Desktop" at bounding box center [122, 39] width 26 height 11
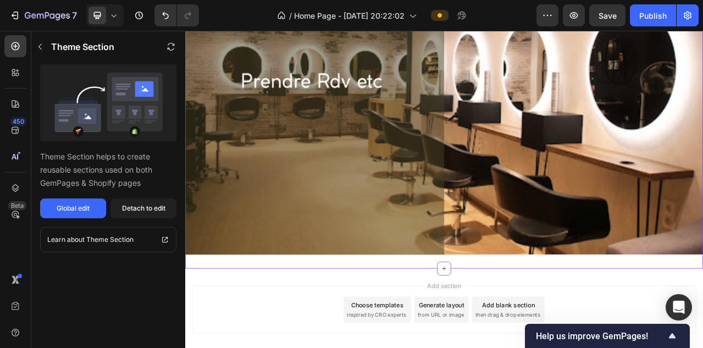
scroll to position [1996, 0]
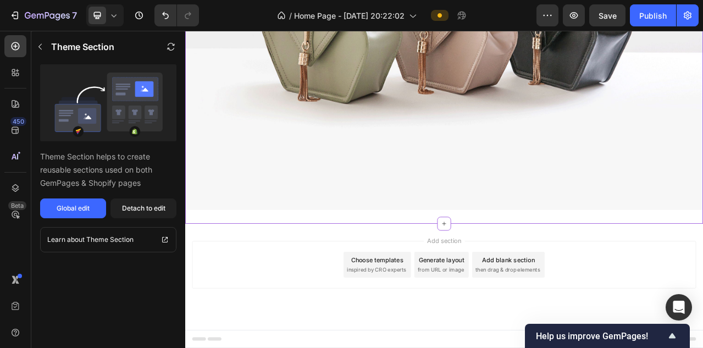
click at [412, 122] on img at bounding box center [515, 11] width 660 height 495
click at [602, 332] on span "then drag & drop elements" at bounding box center [596, 335] width 82 height 10
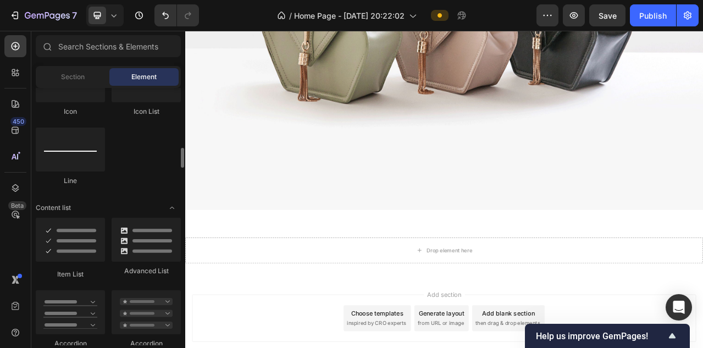
scroll to position [783, 0]
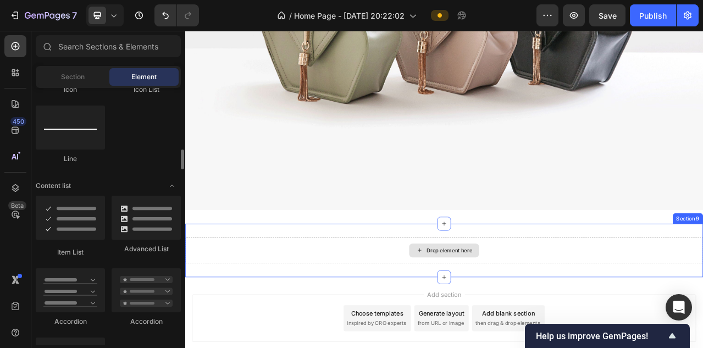
click at [198, 289] on div "Drop element here Section 9" at bounding box center [515, 311] width 660 height 68
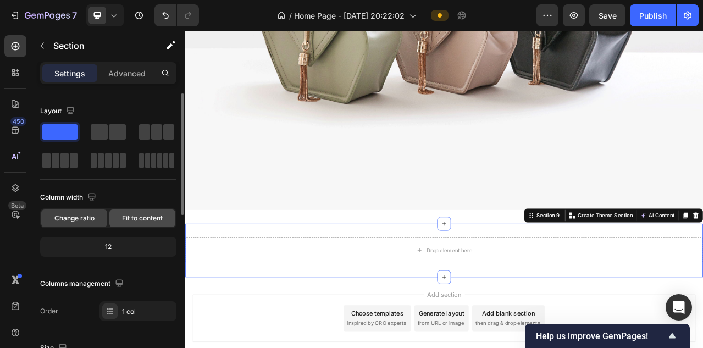
click at [129, 209] on div "Fit to content" at bounding box center [142, 218] width 66 height 18
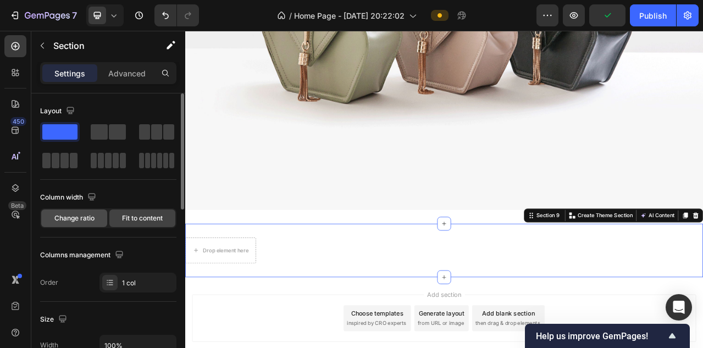
click at [85, 223] on span "Change ratio" at bounding box center [74, 218] width 40 height 10
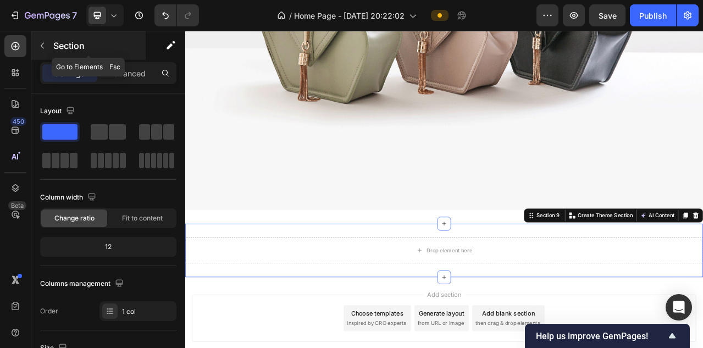
click at [43, 46] on icon "button" at bounding box center [42, 45] width 9 height 9
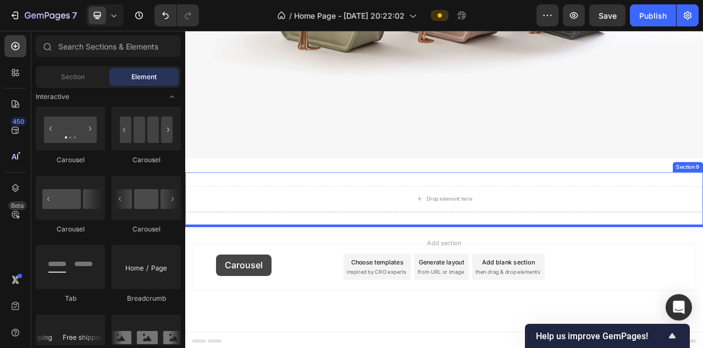
scroll to position [2064, 0]
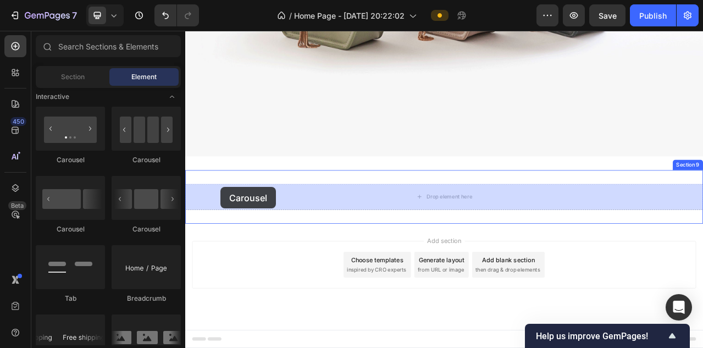
drag, startPoint x: 322, startPoint y: 165, endPoint x: 229, endPoint y: 238, distance: 117.9
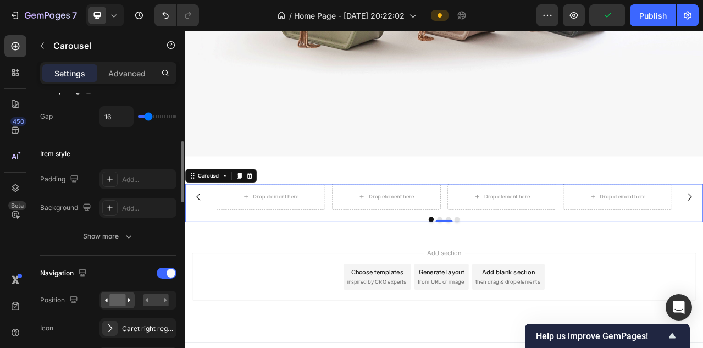
scroll to position [223, 0]
click at [173, 273] on span at bounding box center [171, 272] width 9 height 9
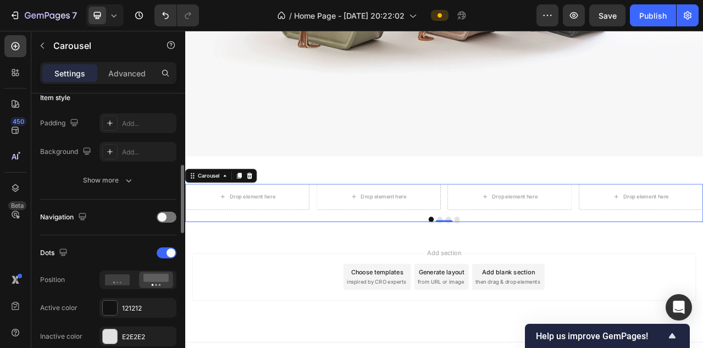
scroll to position [292, 0]
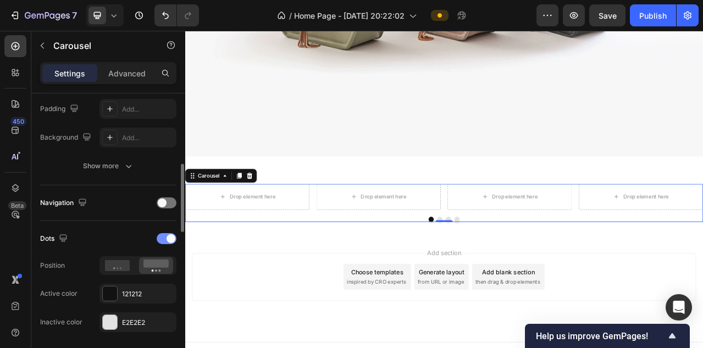
click at [164, 239] on div at bounding box center [167, 238] width 20 height 11
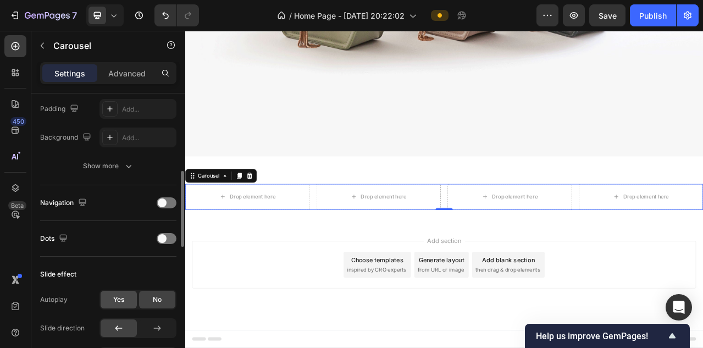
click at [113, 295] on span "Yes" at bounding box center [118, 300] width 11 height 10
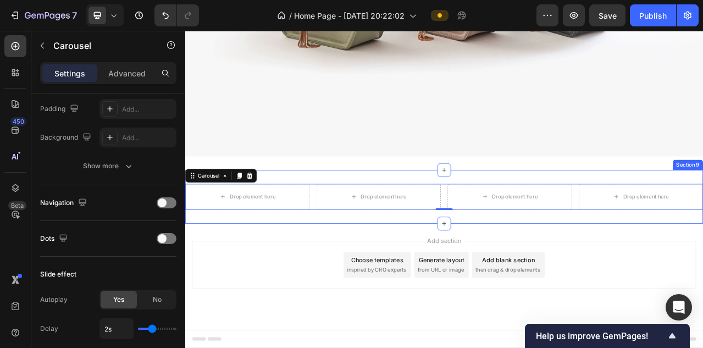
click at [359, 217] on div "Drop element here Drop element here Drop element here Drop element here Carouse…" at bounding box center [515, 242] width 660 height 68
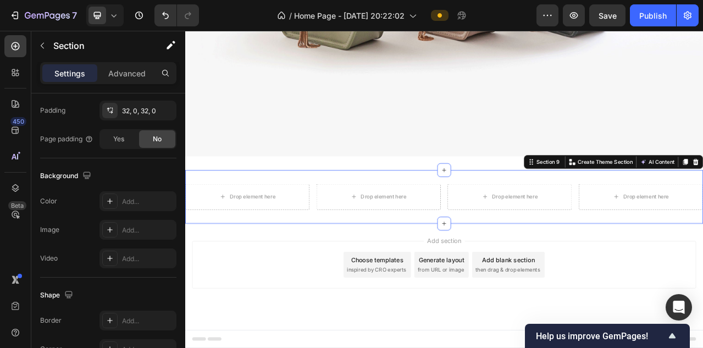
scroll to position [0, 0]
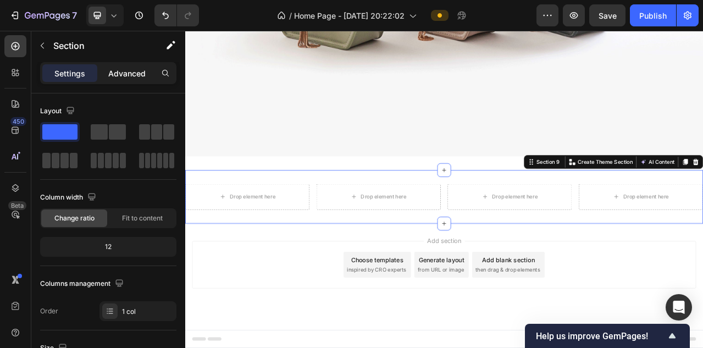
click at [137, 77] on p "Advanced" at bounding box center [126, 74] width 37 height 12
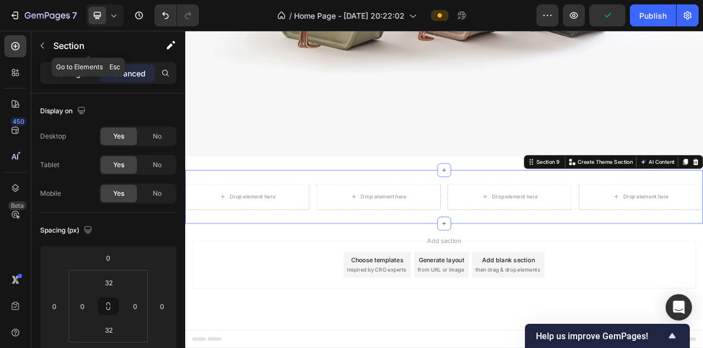
click at [70, 67] on div "Settings" at bounding box center [69, 73] width 55 height 18
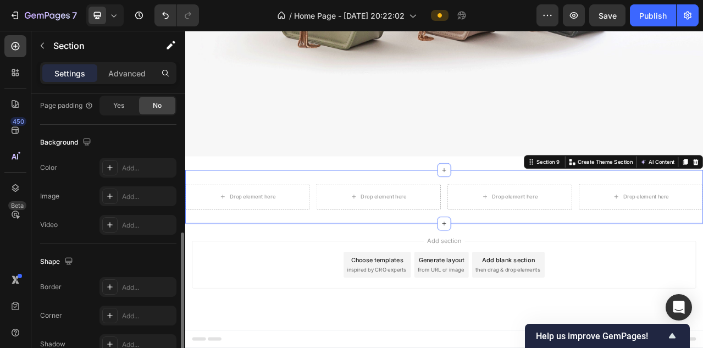
scroll to position [289, 0]
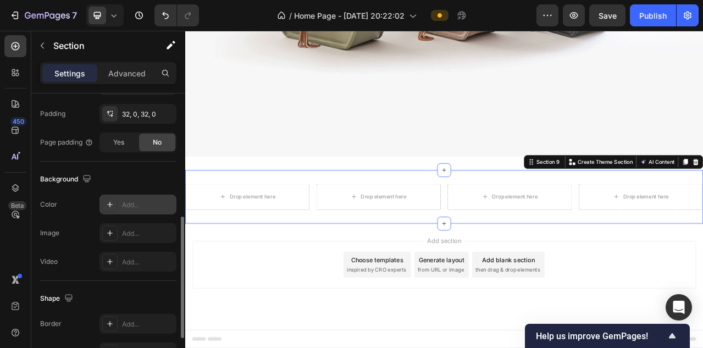
click at [109, 203] on icon at bounding box center [110, 204] width 9 height 9
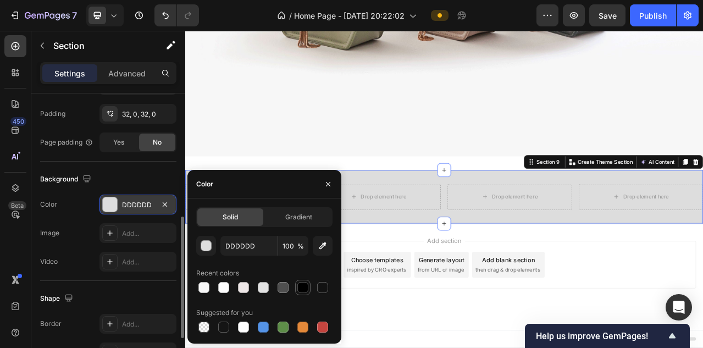
click at [300, 286] on div at bounding box center [302, 287] width 11 height 11
type input "000000"
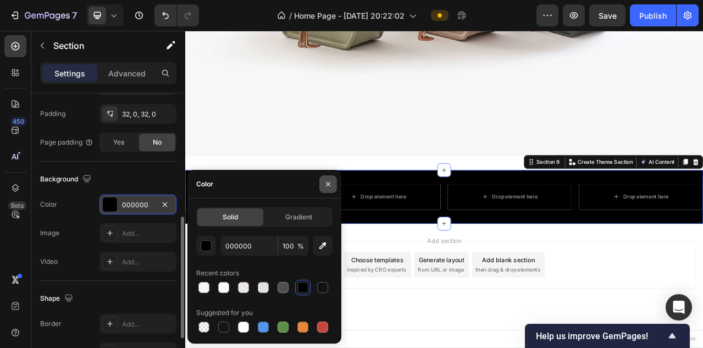
click at [327, 187] on icon "button" at bounding box center [328, 184] width 9 height 9
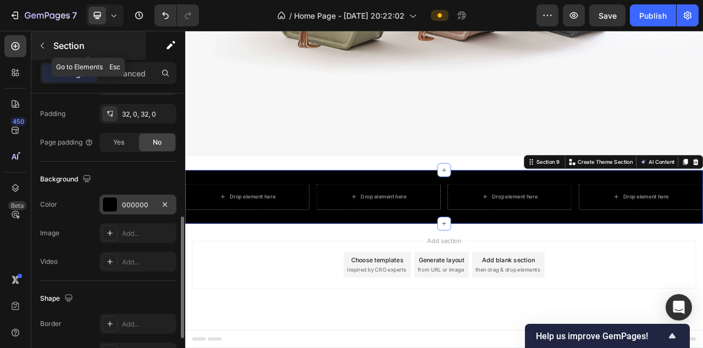
click at [41, 49] on icon "button" at bounding box center [42, 45] width 9 height 9
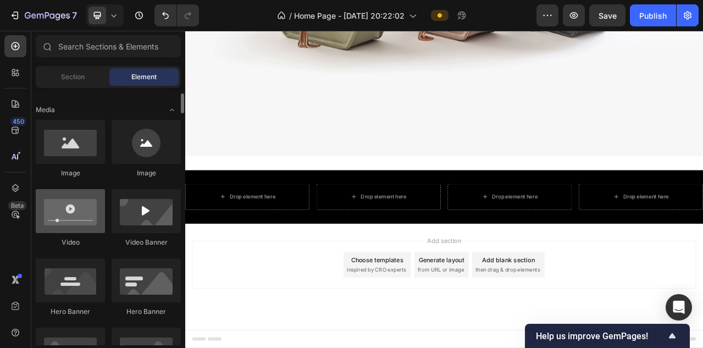
scroll to position [313, 0]
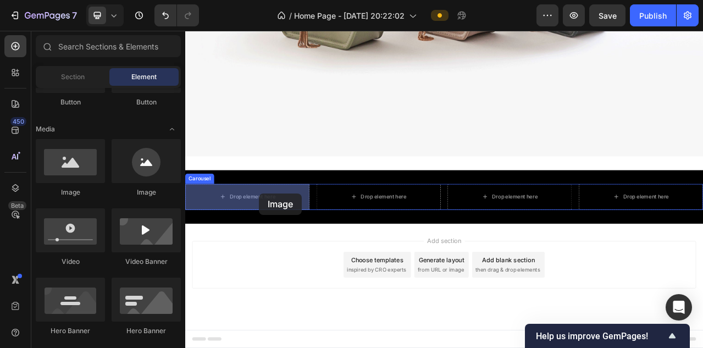
drag, startPoint x: 249, startPoint y: 205, endPoint x: 271, endPoint y: 241, distance: 42.7
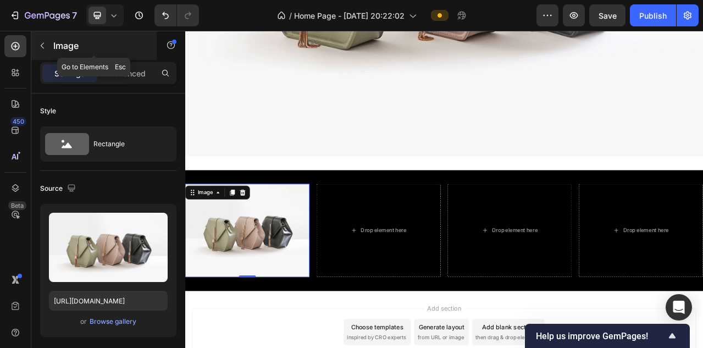
click at [47, 43] on button "button" at bounding box center [43, 46] width 18 height 18
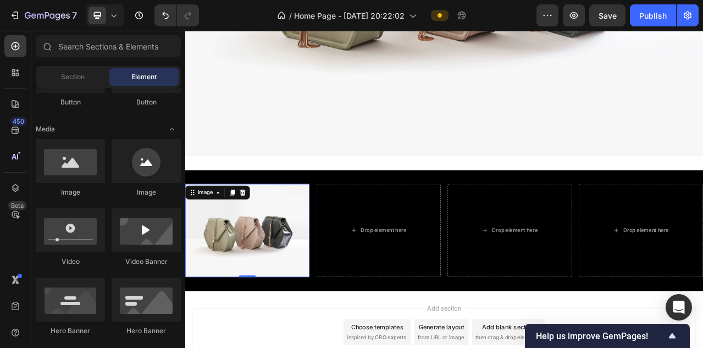
click at [271, 314] on img at bounding box center [264, 285] width 158 height 119
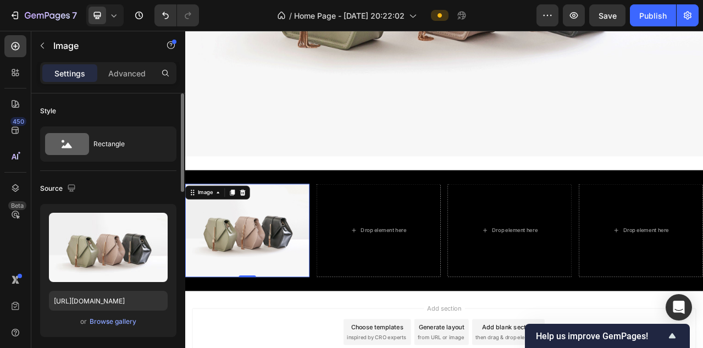
click at [90, 317] on div "or Browse gallery" at bounding box center [108, 321] width 119 height 13
click at [102, 321] on div "Browse gallery" at bounding box center [113, 322] width 47 height 10
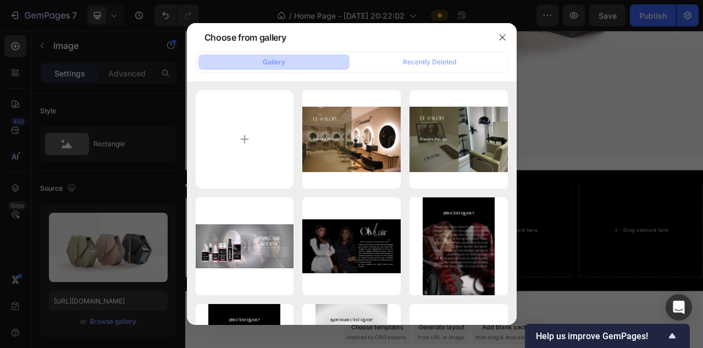
click at [91, 229] on div at bounding box center [351, 174] width 703 height 348
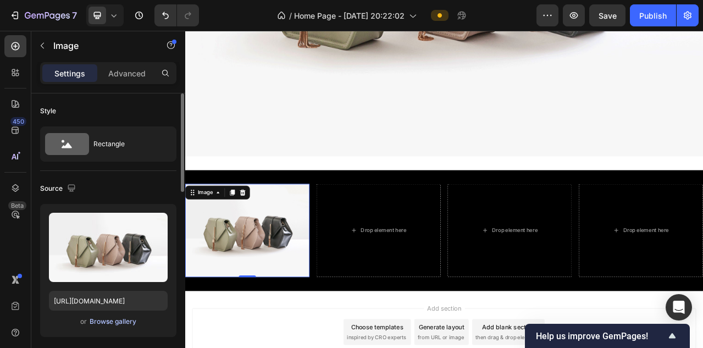
click at [101, 321] on div "Browse gallery" at bounding box center [113, 322] width 47 height 10
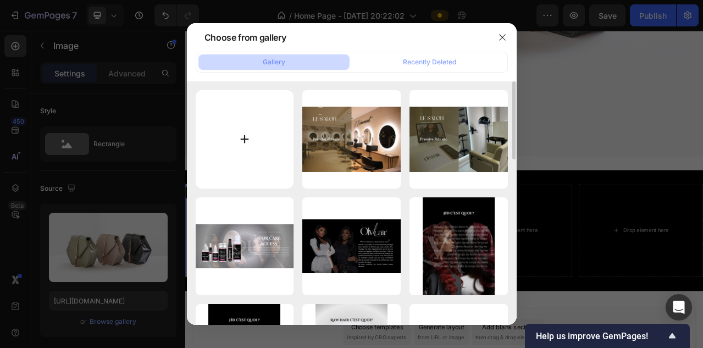
type input "C:\fakepath\IMG_0123.JPG"
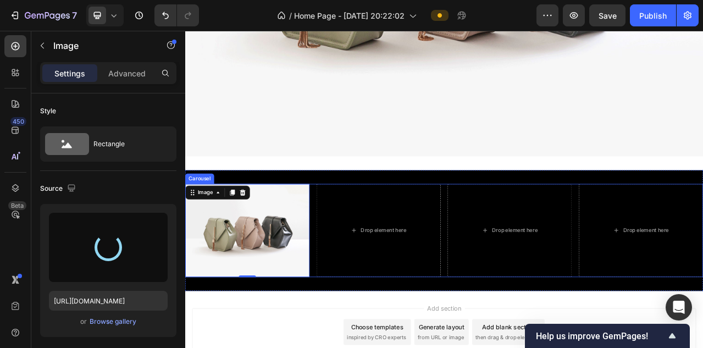
type input "[URL][DOMAIN_NAME]"
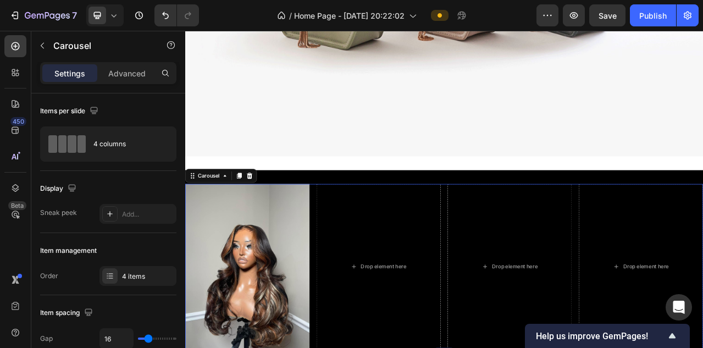
click at [349, 229] on div "Image Drop element here Drop element here Drop element here" at bounding box center [515, 331] width 660 height 211
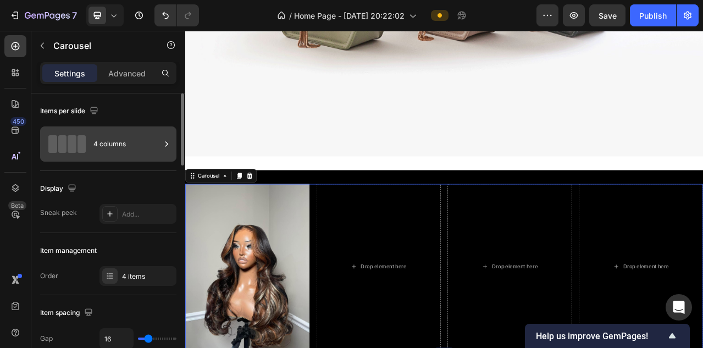
click at [130, 146] on div "4 columns" at bounding box center [126, 143] width 67 height 25
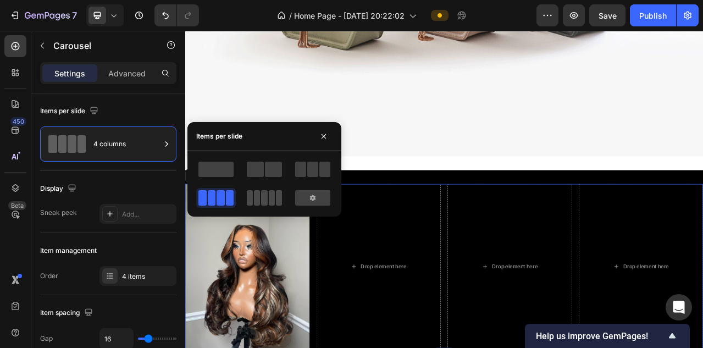
click at [270, 196] on span at bounding box center [272, 197] width 6 height 15
click at [312, 196] on icon at bounding box center [312, 198] width 5 height 6
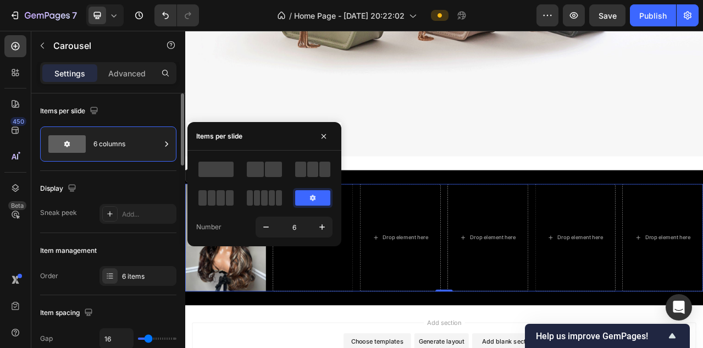
click at [160, 253] on div "Item management" at bounding box center [108, 251] width 136 height 18
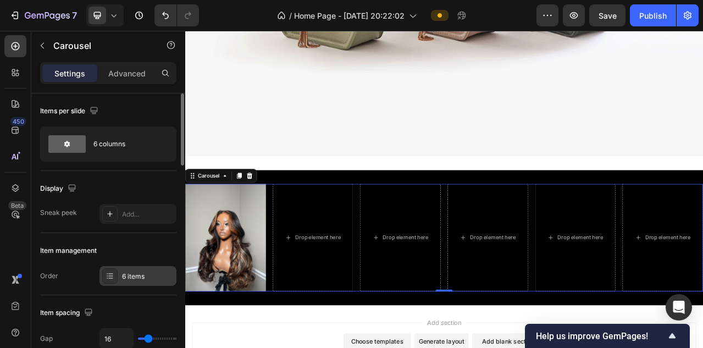
click at [141, 281] on div "6 items" at bounding box center [138, 276] width 77 height 20
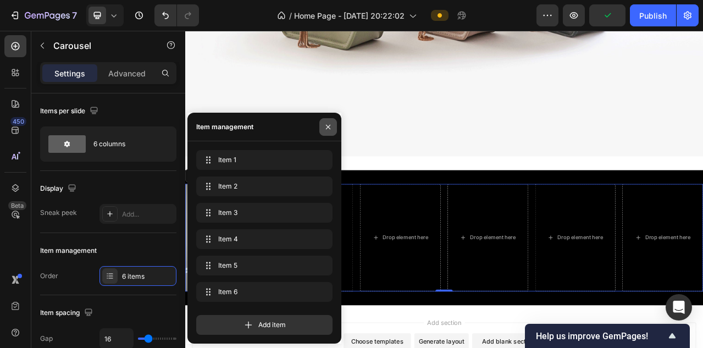
click at [324, 124] on icon "button" at bounding box center [328, 127] width 9 height 9
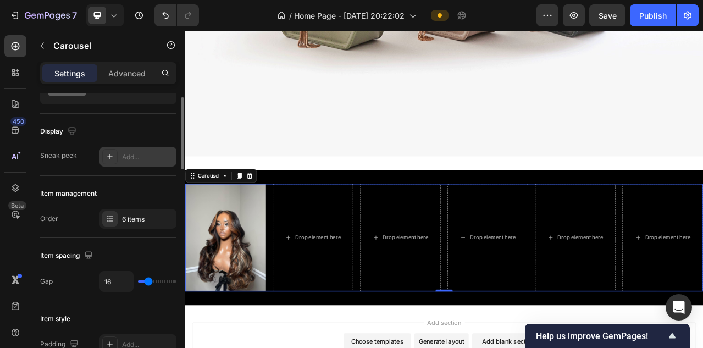
scroll to position [0, 0]
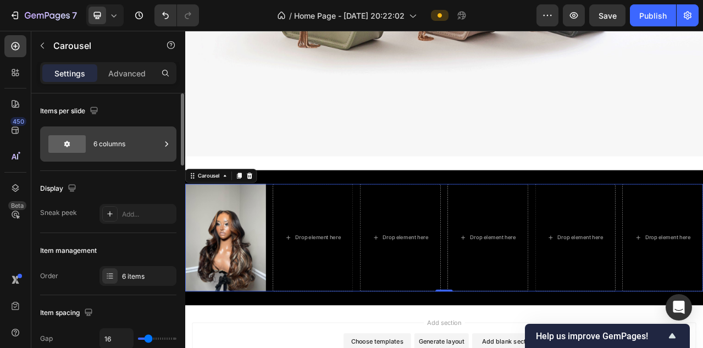
click at [153, 144] on div "6 columns" at bounding box center [126, 143] width 67 height 25
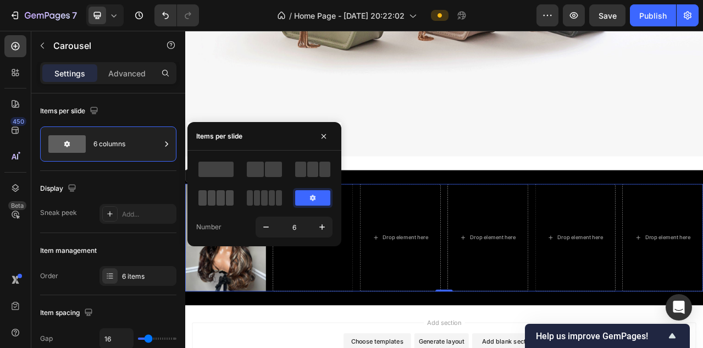
click at [229, 197] on span at bounding box center [230, 197] width 8 height 15
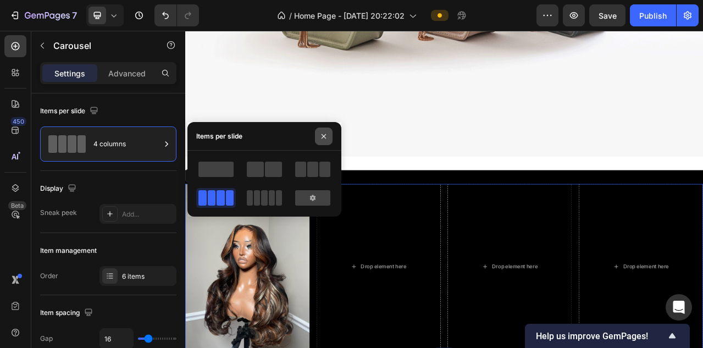
click at [321, 136] on icon "button" at bounding box center [323, 136] width 9 height 9
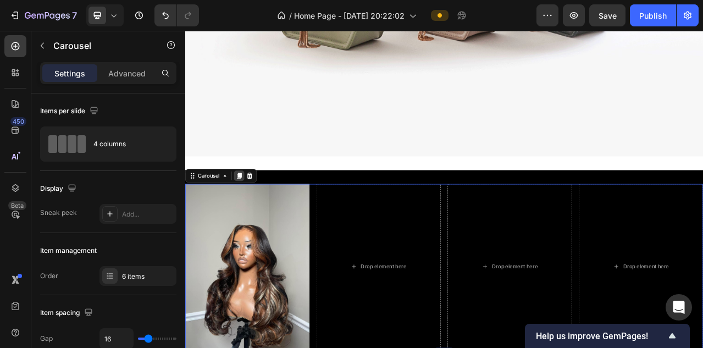
click at [256, 213] on icon at bounding box center [254, 216] width 6 height 8
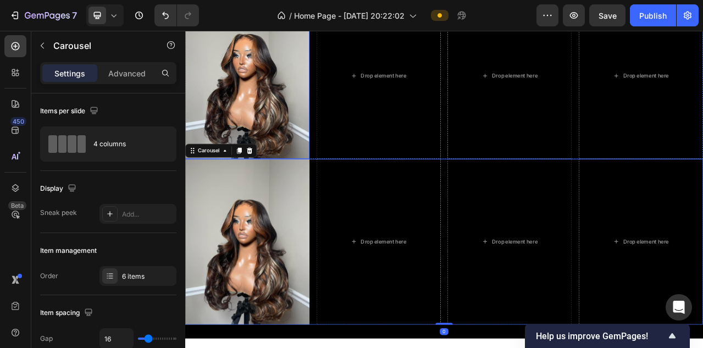
scroll to position [2298, 0]
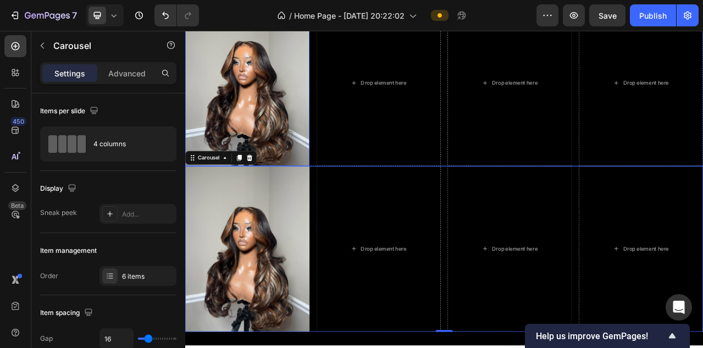
drag, startPoint x: 255, startPoint y: 191, endPoint x: 259, endPoint y: 181, distance: 11.3
click at [259, 181] on div "Image Drop element here Drop element here Drop element here Drop element here D…" at bounding box center [515, 203] width 660 height 422
drag, startPoint x: 256, startPoint y: 192, endPoint x: 257, endPoint y: 198, distance: 6.1
click at [257, 198] on div at bounding box center [253, 192] width 13 height 13
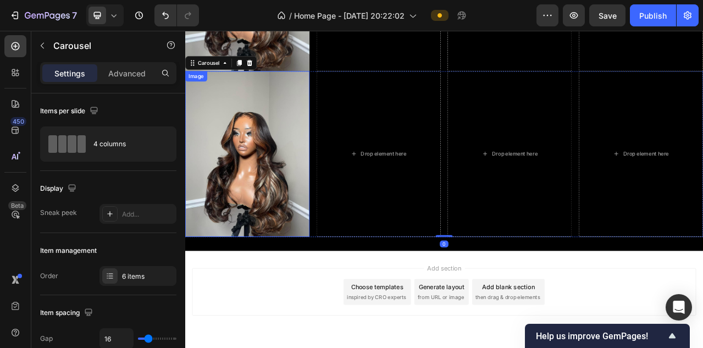
scroll to position [2643, 0]
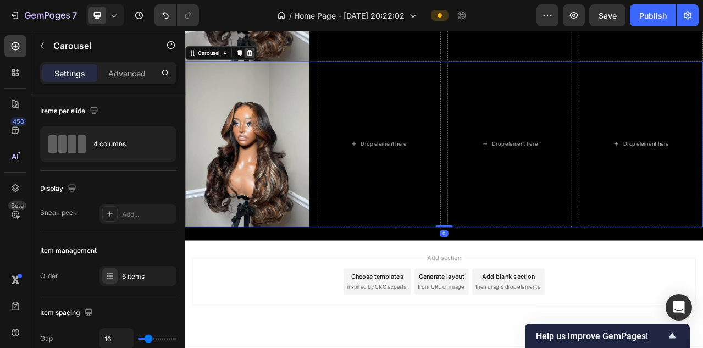
click at [269, 60] on icon at bounding box center [267, 59] width 7 height 8
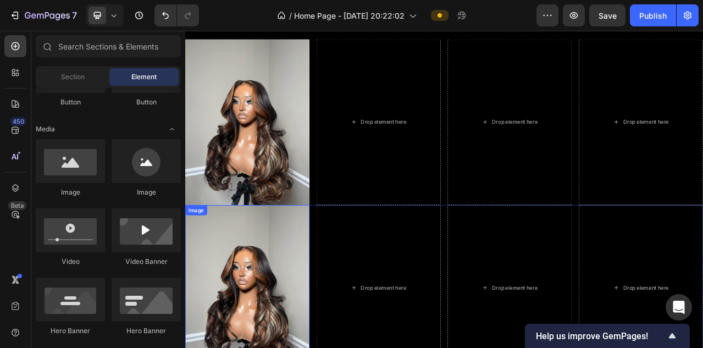
scroll to position [2161, 0]
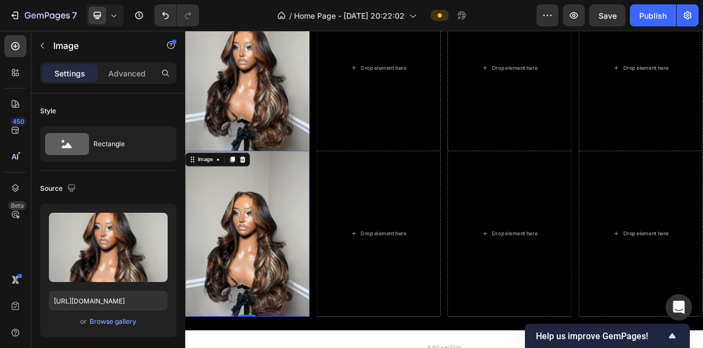
scroll to position [1357, 0]
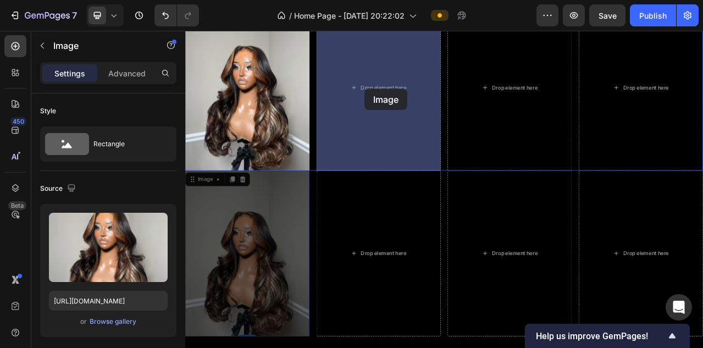
drag, startPoint x: 195, startPoint y: 222, endPoint x: 415, endPoint y: 102, distance: 250.2
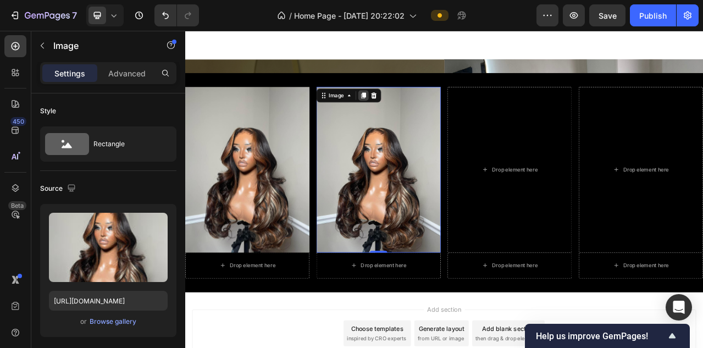
click at [416, 112] on icon at bounding box center [412, 113] width 9 height 9
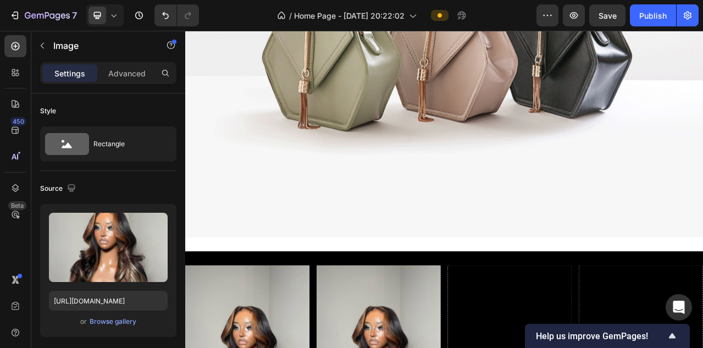
scroll to position [2177, 0]
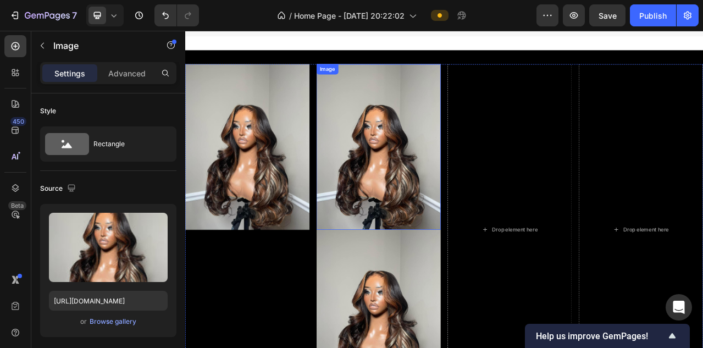
scroll to position [2221, 0]
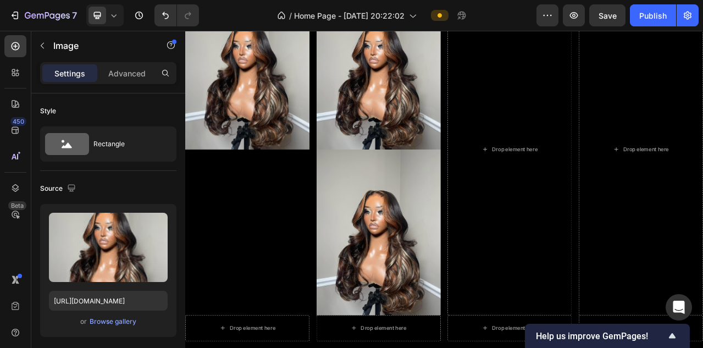
scroll to position [2327, 0]
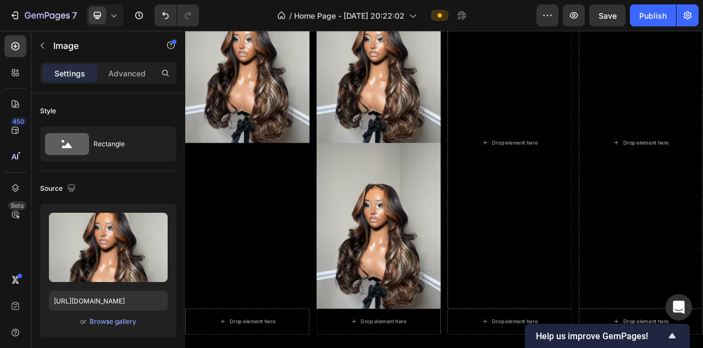
click at [377, 210] on img at bounding box center [431, 279] width 158 height 211
click at [403, 200] on img at bounding box center [431, 279] width 158 height 211
click at [164, 14] on icon "Undo/Redo" at bounding box center [165, 15] width 7 height 7
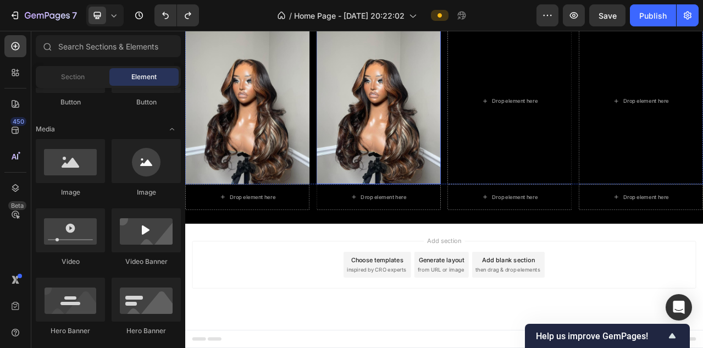
click at [277, 85] on img at bounding box center [264, 120] width 158 height 211
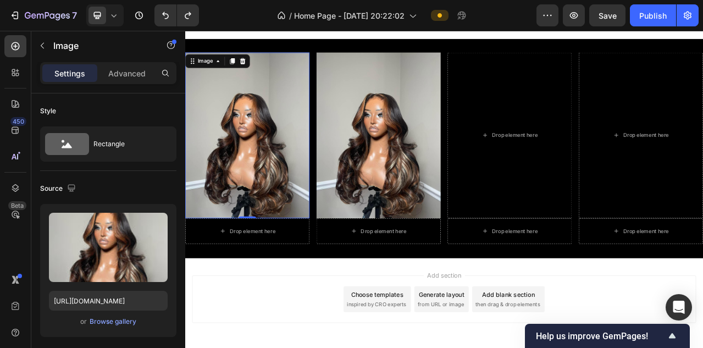
scroll to position [2215, 0]
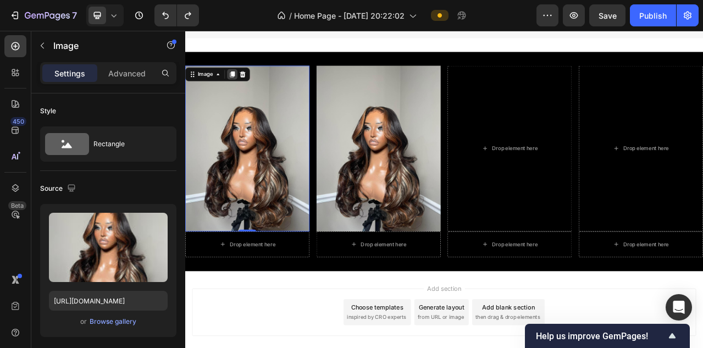
click at [246, 90] on icon at bounding box center [245, 86] width 6 height 8
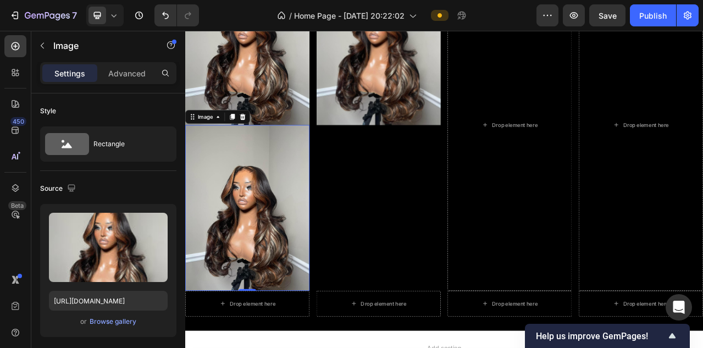
scroll to position [1411, 0]
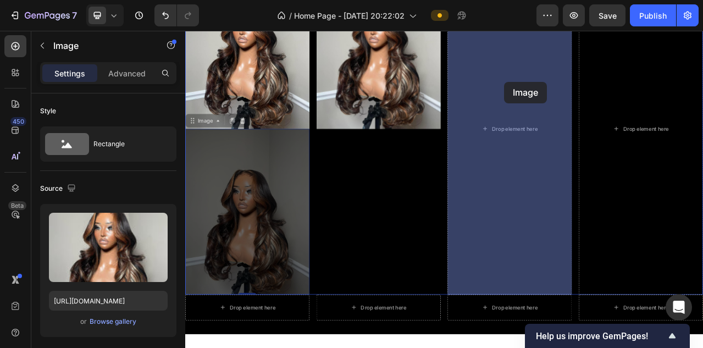
drag, startPoint x: 197, startPoint y: 148, endPoint x: 588, endPoint y: 97, distance: 394.8
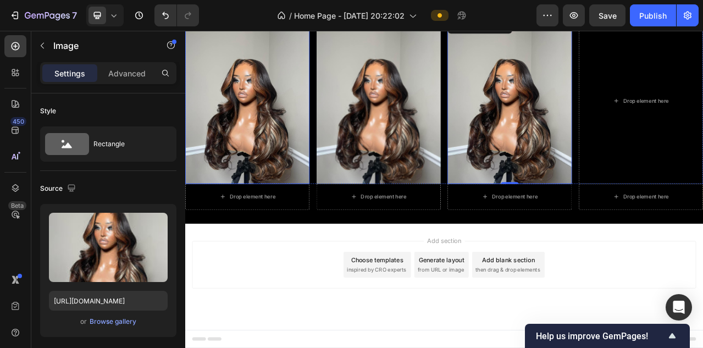
scroll to position [1331, 0]
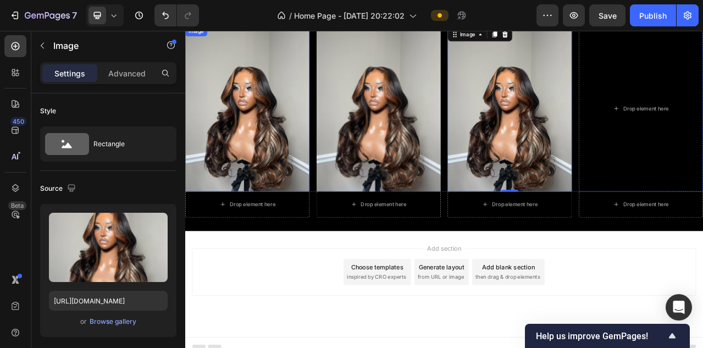
click at [279, 111] on img at bounding box center [264, 129] width 158 height 211
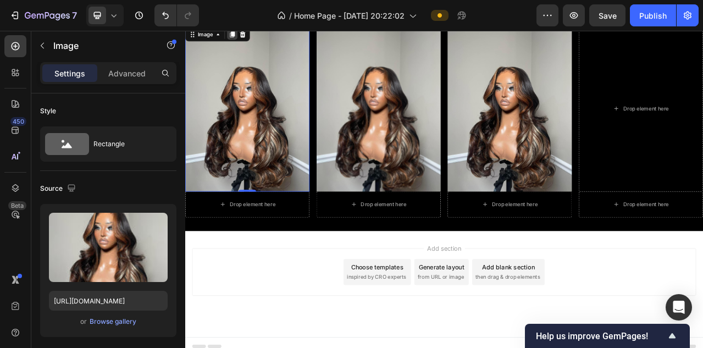
click at [246, 41] on div at bounding box center [245, 35] width 13 height 13
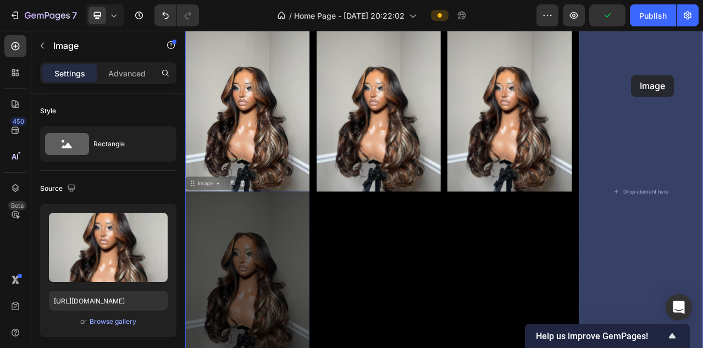
drag, startPoint x: 195, startPoint y: 226, endPoint x: 753, endPoint y: 87, distance: 575.0
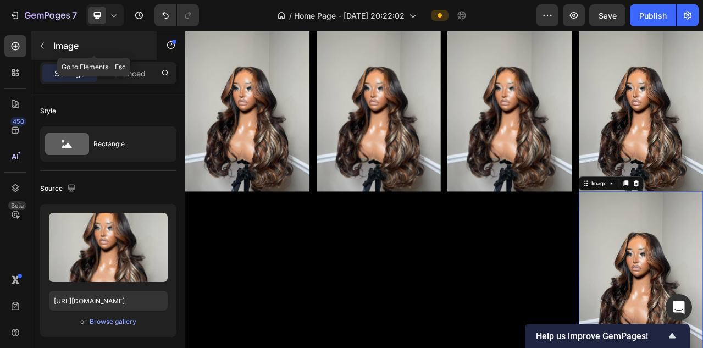
click at [38, 48] on icon "button" at bounding box center [42, 45] width 9 height 9
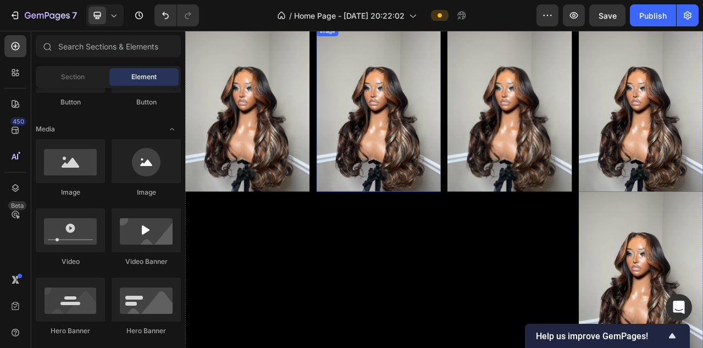
click at [349, 120] on div "Image Image Image Image Image Drop element here Drop element here" at bounding box center [515, 235] width 660 height 422
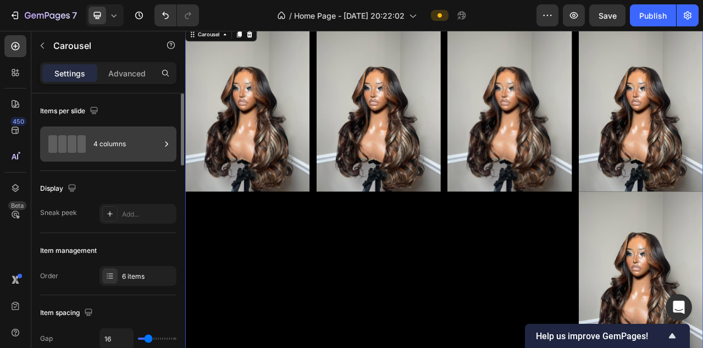
click at [112, 146] on div "4 columns" at bounding box center [126, 143] width 67 height 25
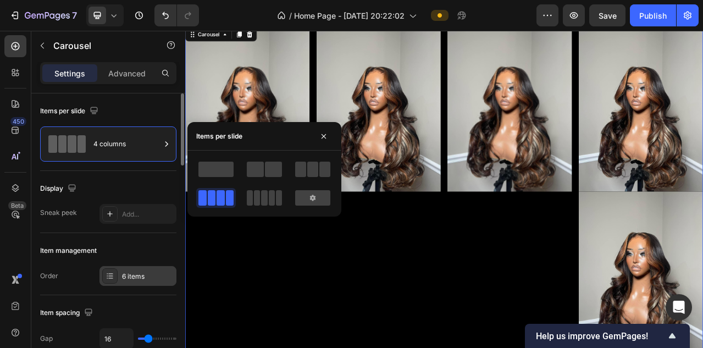
click at [144, 275] on div "6 items" at bounding box center [148, 277] width 52 height 10
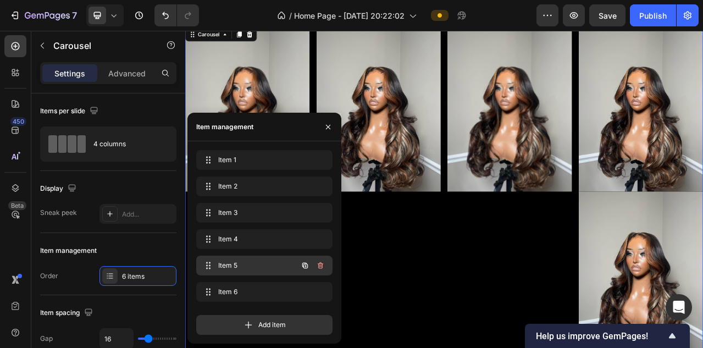
click at [253, 264] on span "Item 5" at bounding box center [249, 266] width 62 height 10
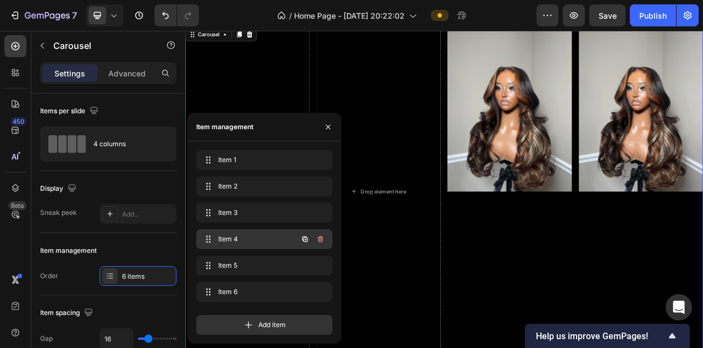
click at [261, 247] on div "Item 4 Item 4" at bounding box center [264, 239] width 136 height 20
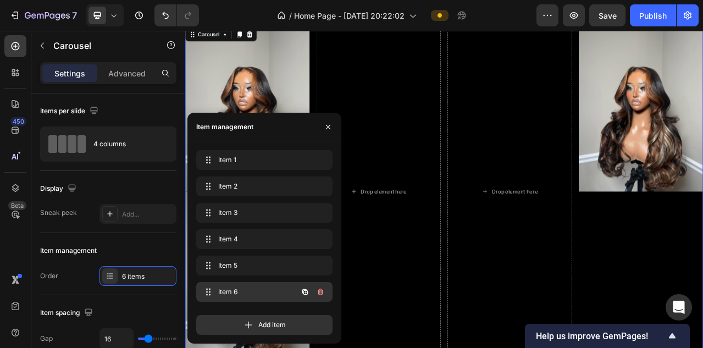
click at [254, 290] on span "Item 6" at bounding box center [249, 292] width 62 height 10
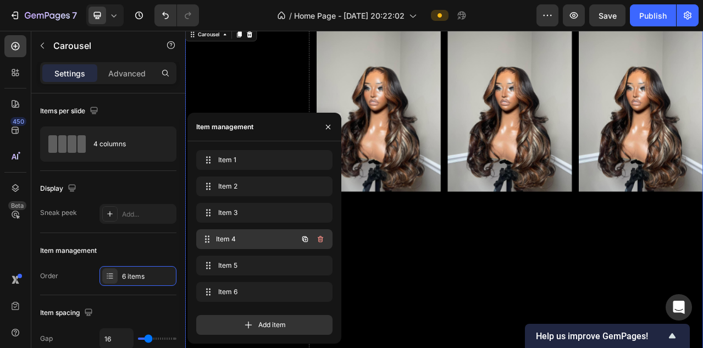
click at [256, 235] on span "Item 4" at bounding box center [256, 239] width 81 height 10
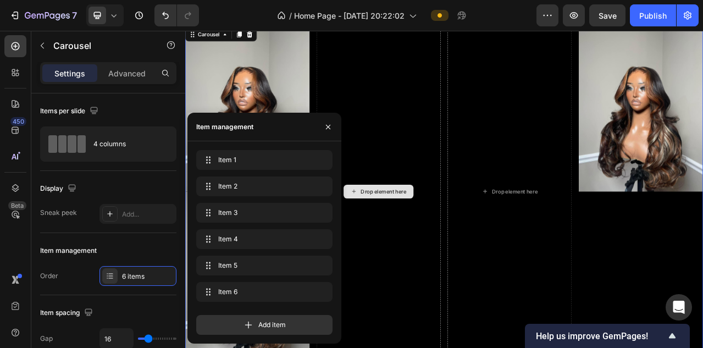
click at [435, 154] on div "Drop element here" at bounding box center [431, 235] width 158 height 422
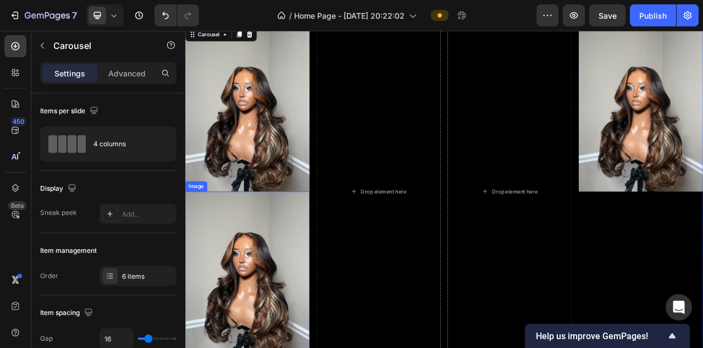
click at [231, 253] on img at bounding box center [264, 340] width 158 height 211
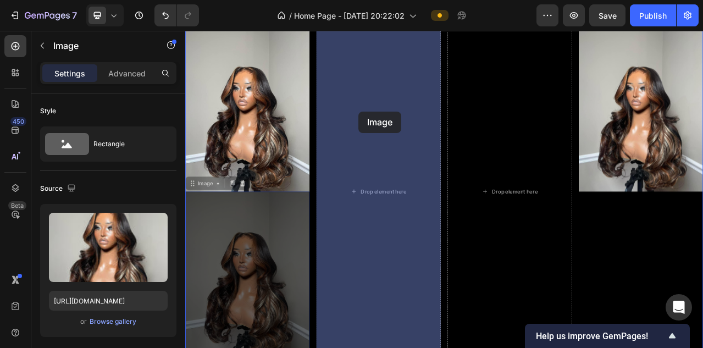
drag, startPoint x: 195, startPoint y: 226, endPoint x: 402, endPoint y: 135, distance: 227.0
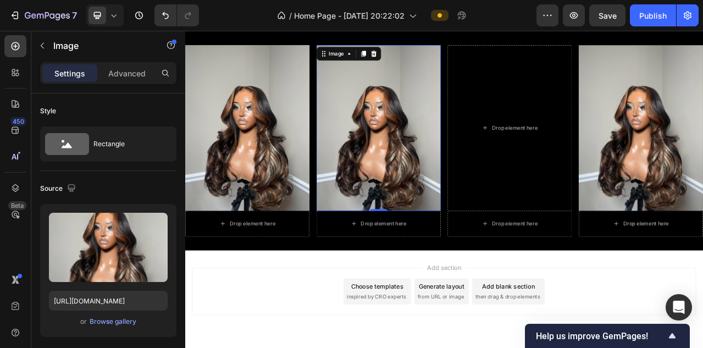
scroll to position [1280, 0]
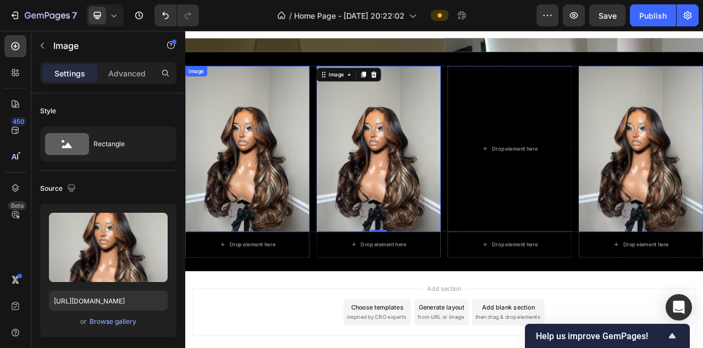
click at [227, 92] on div "Image" at bounding box center [264, 180] width 158 height 211
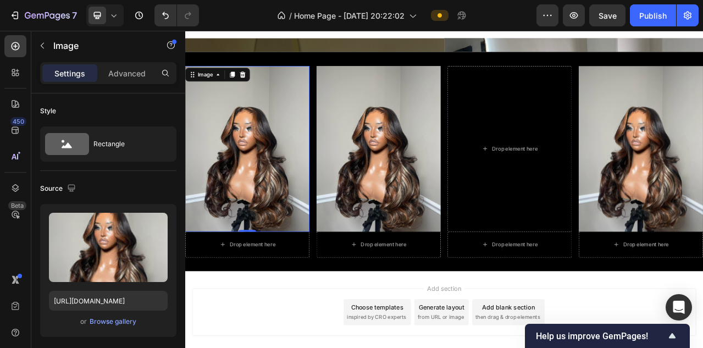
click at [249, 89] on img at bounding box center [515, 260] width 660 height 440
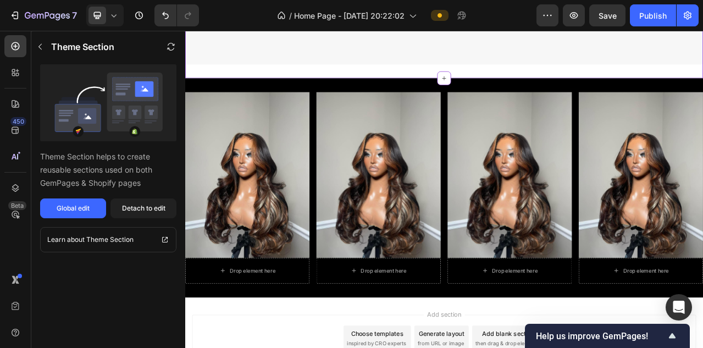
scroll to position [2154, 0]
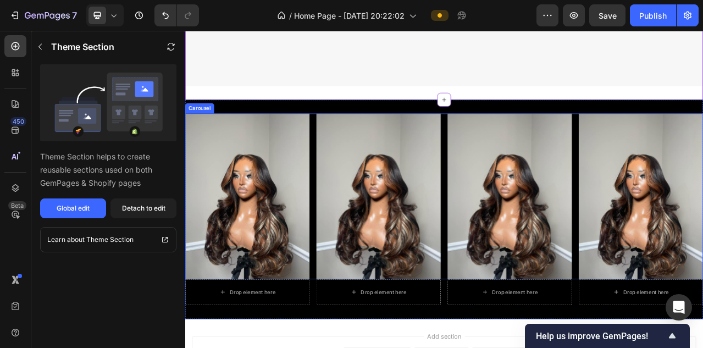
click at [349, 256] on div "Image Image Image Image Image Drop element here" at bounding box center [515, 241] width 660 height 211
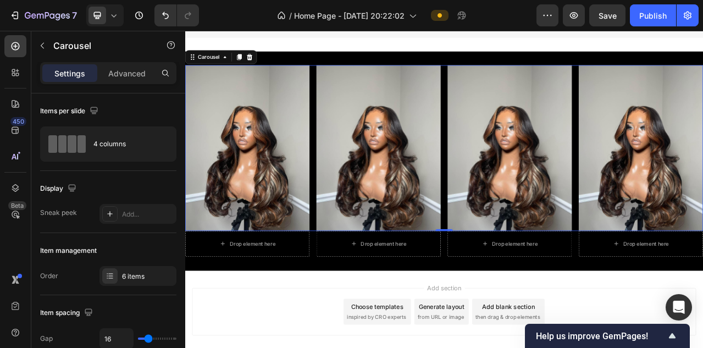
scroll to position [2218, 0]
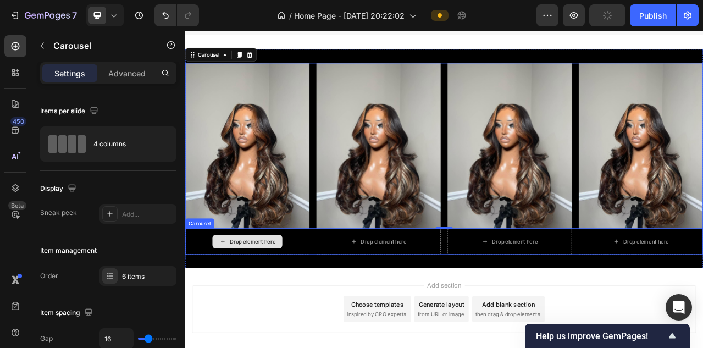
click at [330, 305] on div "Drop element here" at bounding box center [264, 299] width 158 height 33
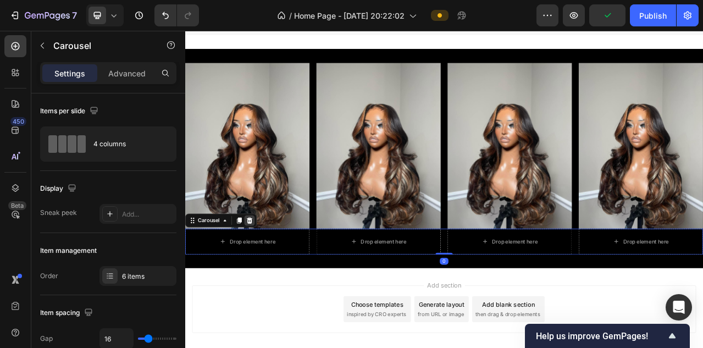
click at [269, 275] on icon at bounding box center [267, 272] width 7 height 8
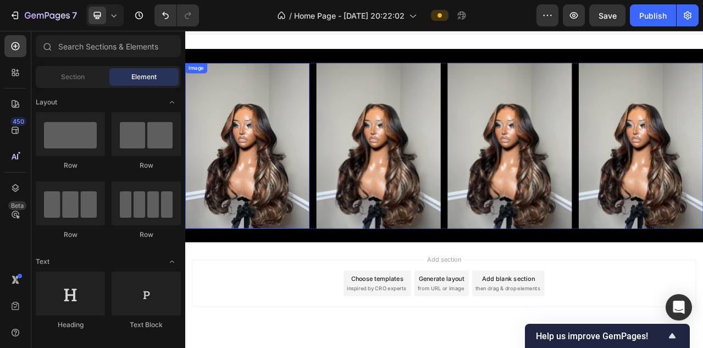
click at [280, 87] on img at bounding box center [264, 176] width 158 height 211
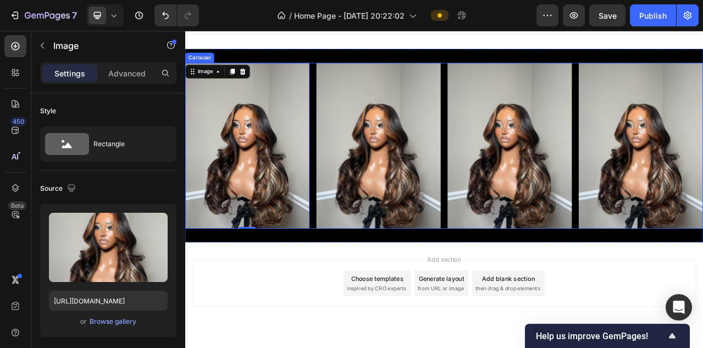
click at [345, 74] on div "Image 0 Image Image Image Image Drop element here" at bounding box center [515, 176] width 660 height 211
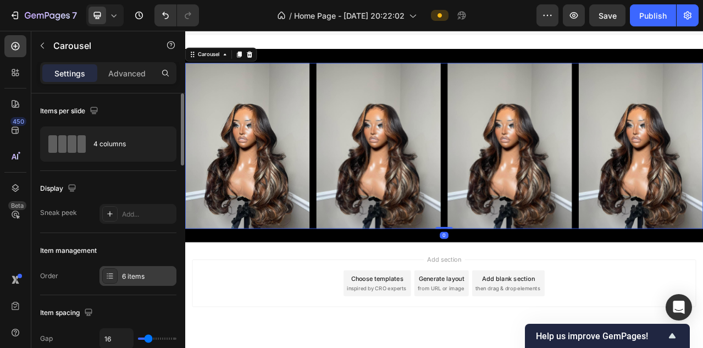
click at [142, 273] on div "6 items" at bounding box center [148, 277] width 52 height 10
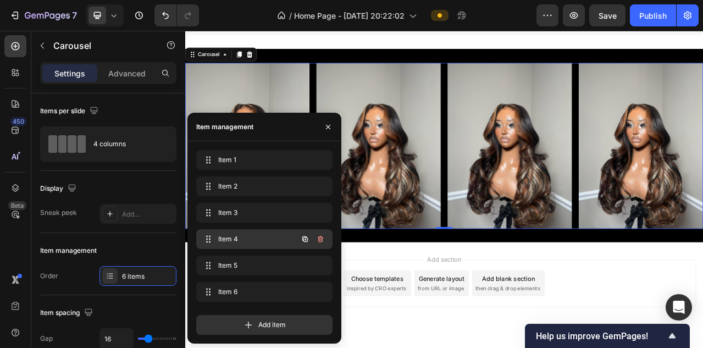
click at [243, 246] on div "Item 4 Item 4" at bounding box center [249, 238] width 97 height 15
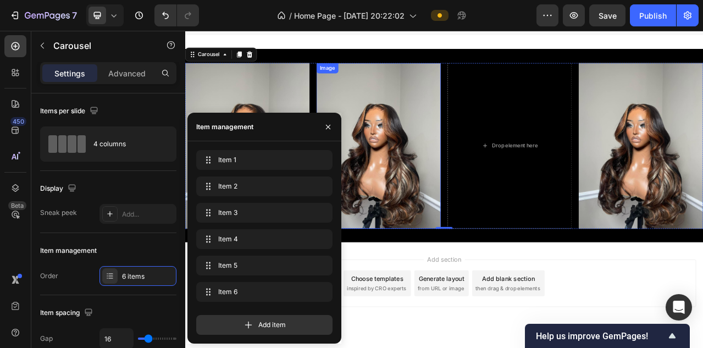
click at [400, 109] on img at bounding box center [431, 176] width 158 height 211
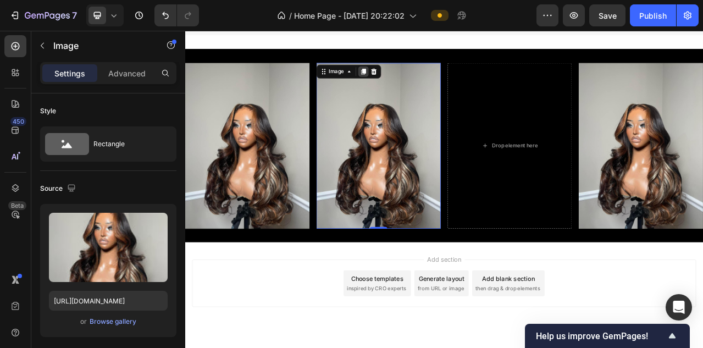
click at [415, 82] on icon at bounding box center [413, 83] width 6 height 8
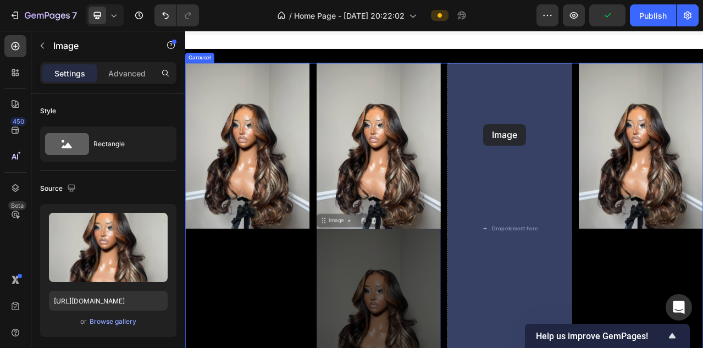
drag, startPoint x: 362, startPoint y: 273, endPoint x: 562, endPoint y: 154, distance: 233.0
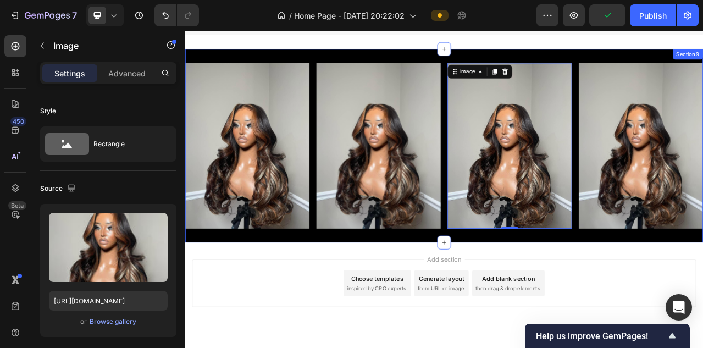
click at [360, 291] on div "Image Image Image Image Image Image 0 Carousel Section 9" at bounding box center [515, 177] width 660 height 246
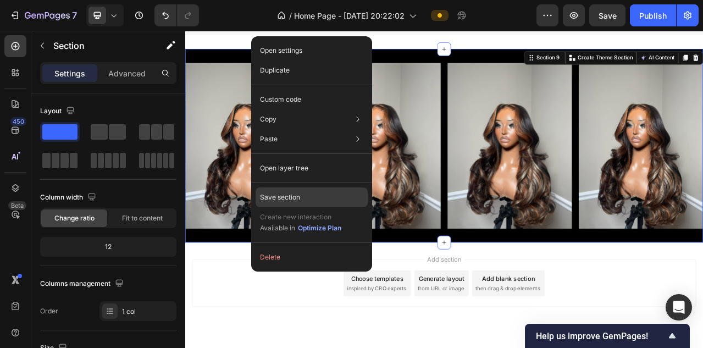
click at [316, 195] on div "Save section" at bounding box center [312, 197] width 112 height 20
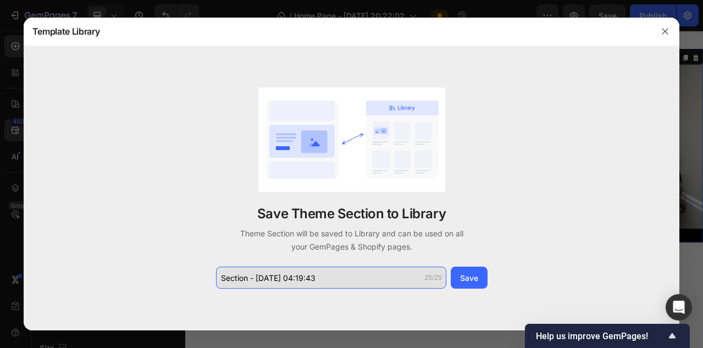
click at [274, 282] on input "Section - [DATE] 04:19:43" at bounding box center [331, 278] width 230 height 22
click at [274, 281] on input "Section - [DATE] 04:19:43" at bounding box center [331, 278] width 230 height 22
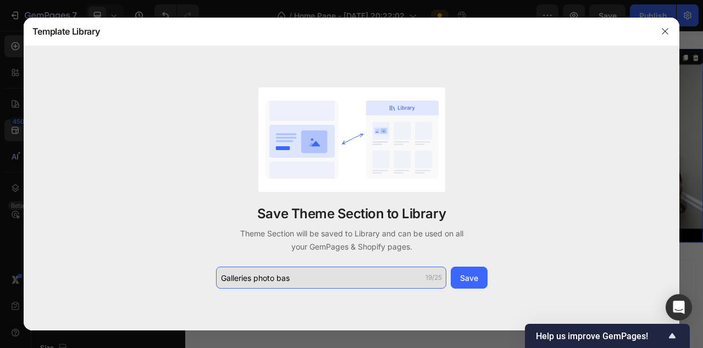
click at [275, 280] on input "Galleries photo bas" at bounding box center [331, 278] width 230 height 22
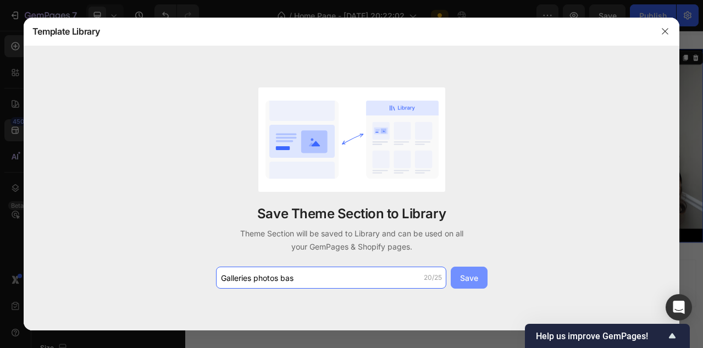
type input "Galleries photos bas"
click at [479, 278] on button "Save" at bounding box center [469, 278] width 37 height 22
